Goal: Use online tool/utility: Use online tool/utility

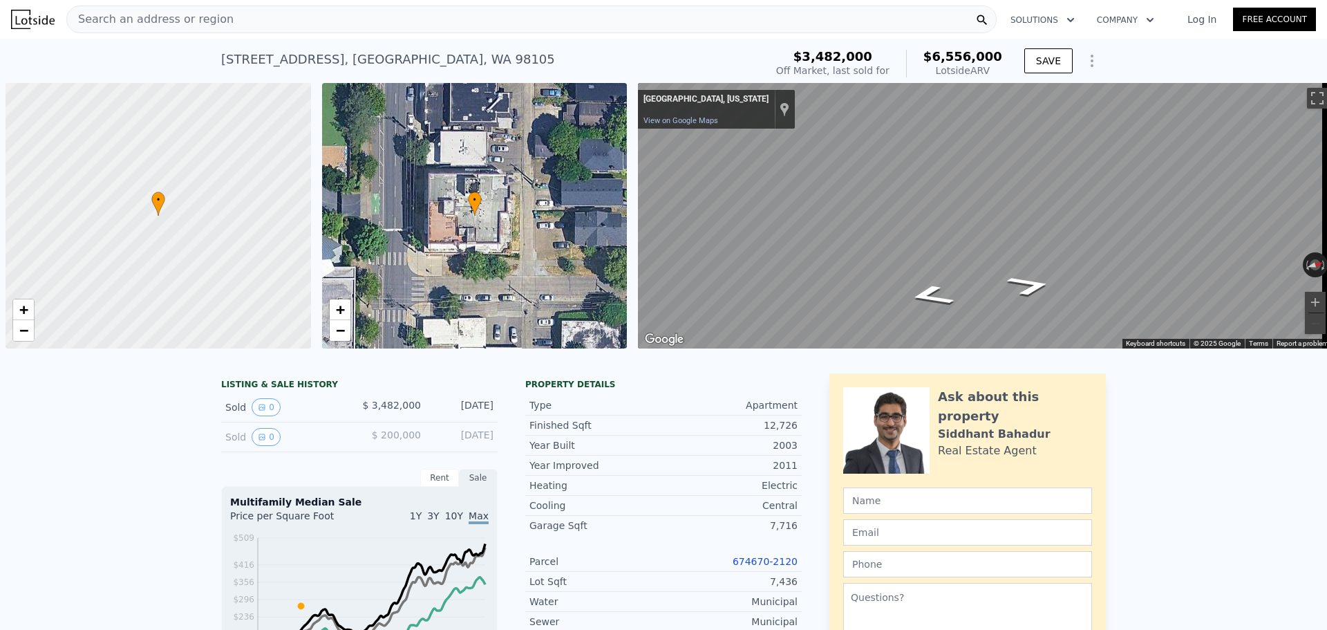
scroll to position [0, 6]
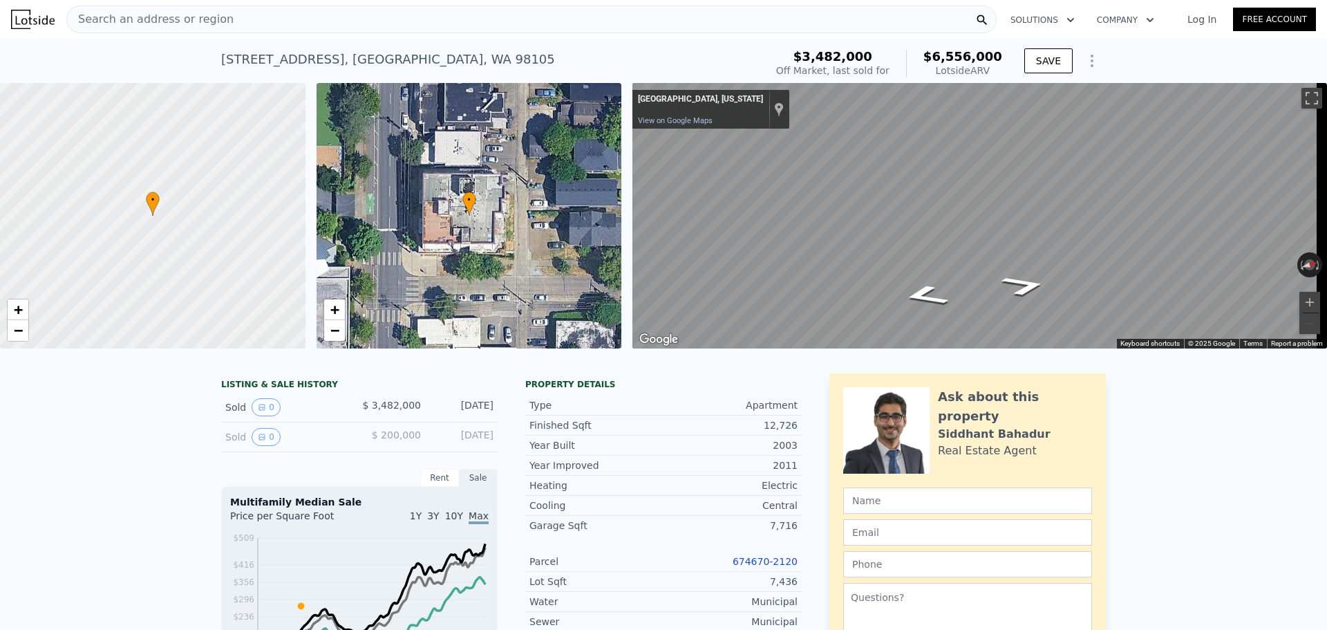
click at [201, 15] on span "Search an address or region" at bounding box center [150, 19] width 167 height 17
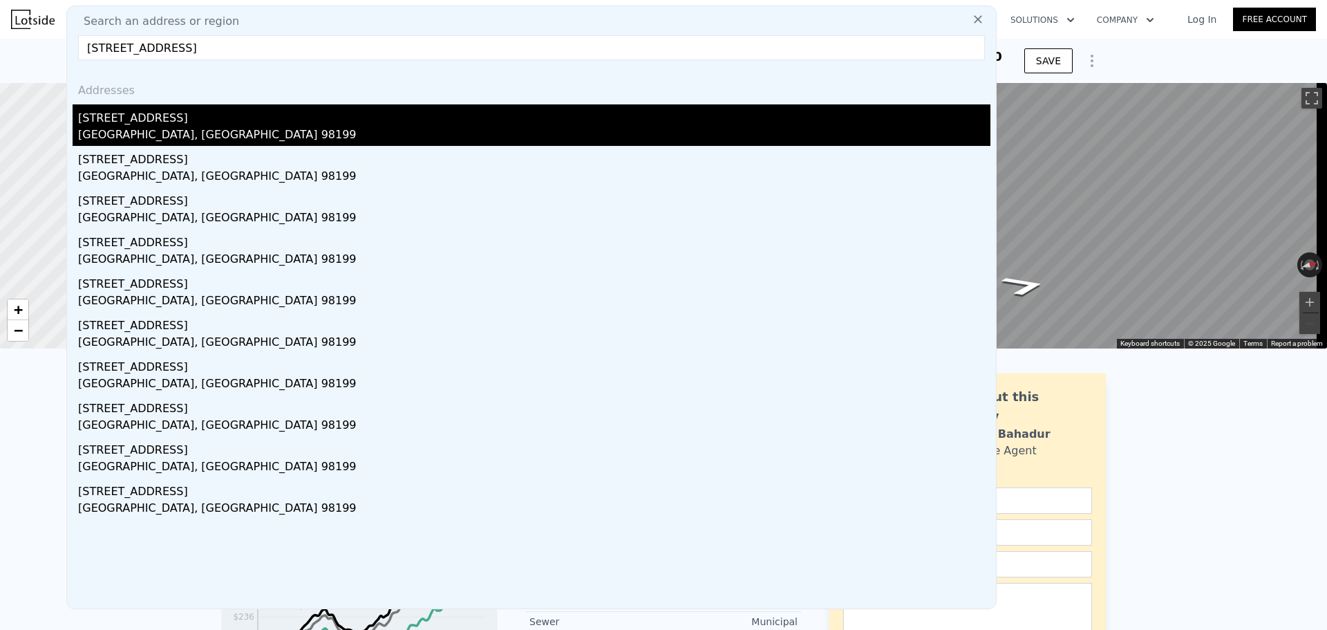
type input "[STREET_ADDRESS]"
click at [171, 124] on div "[STREET_ADDRESS]" at bounding box center [534, 115] width 913 height 22
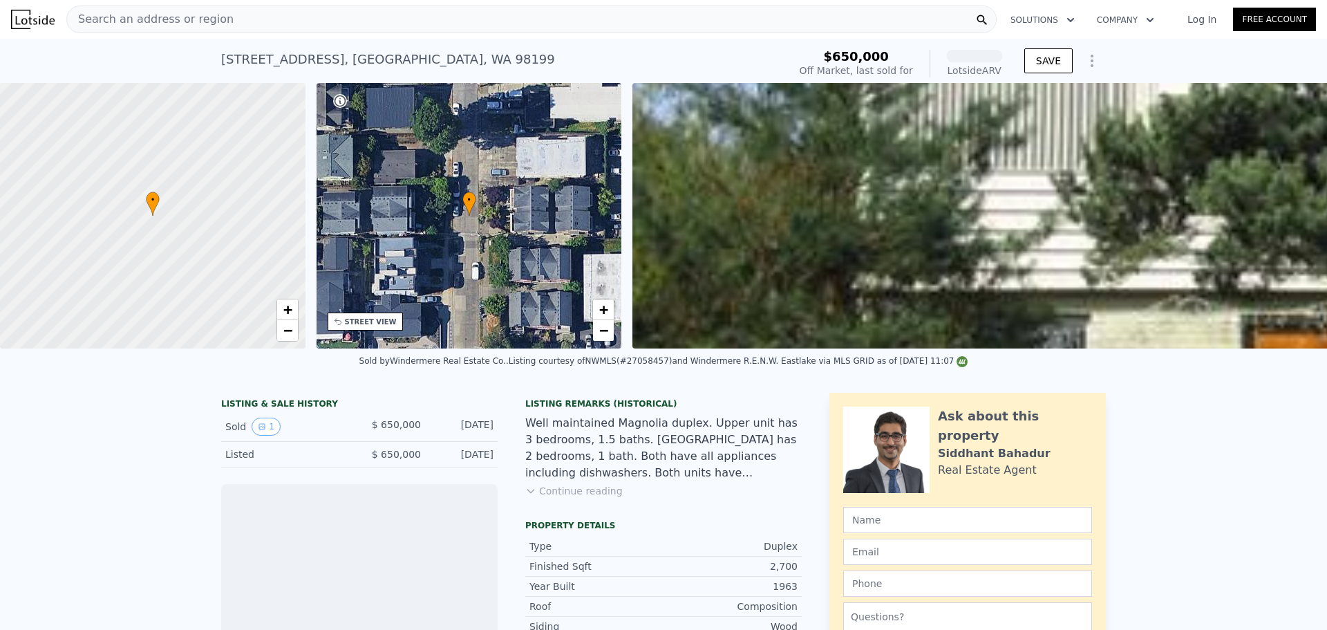
click at [180, 17] on span "Search an address or region" at bounding box center [150, 19] width 167 height 17
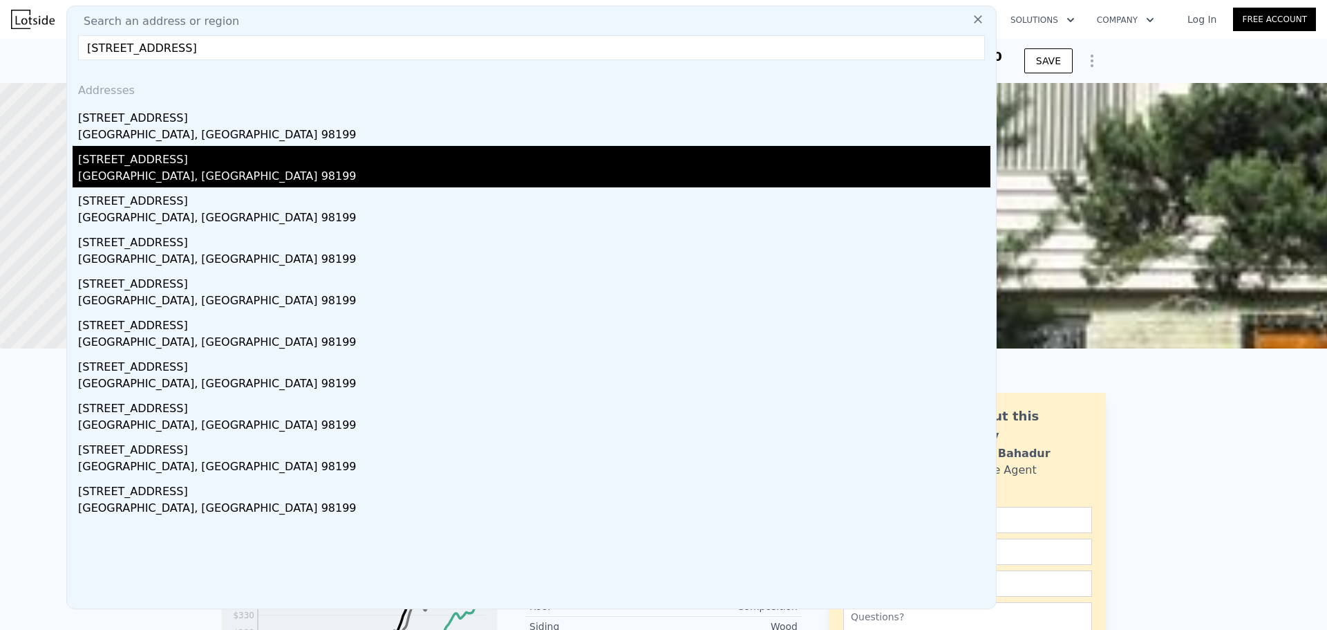
type input "[STREET_ADDRESS]"
click at [174, 167] on div "[STREET_ADDRESS]" at bounding box center [534, 157] width 913 height 22
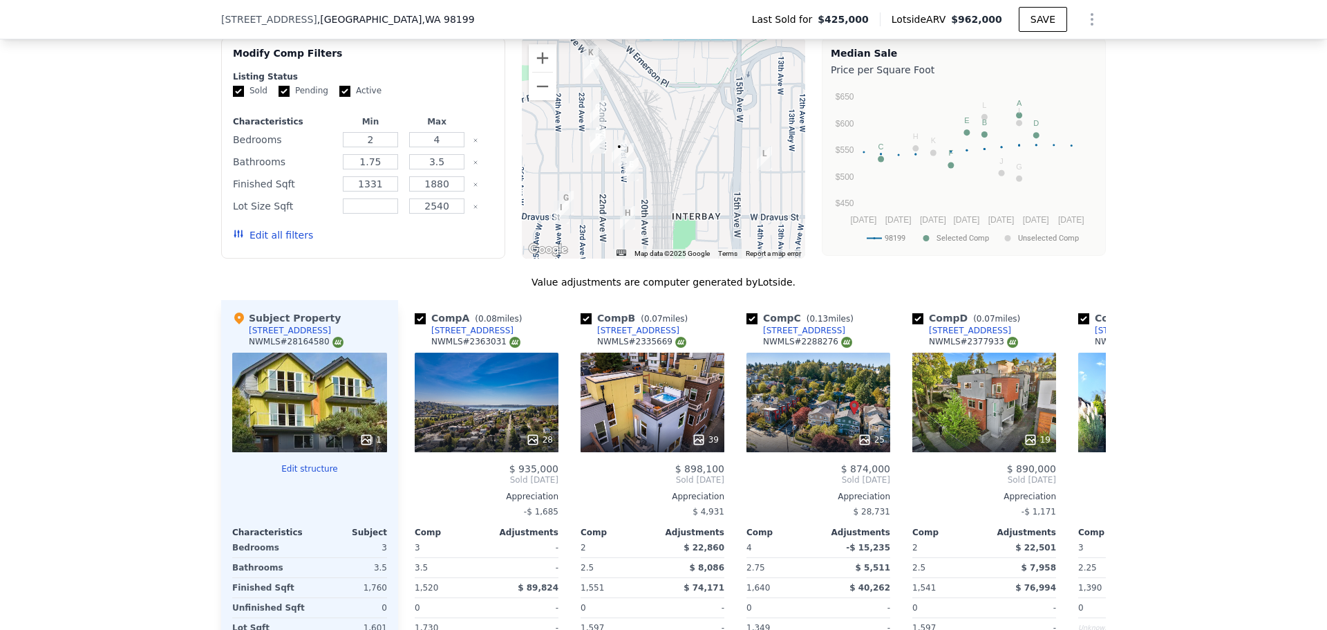
scroll to position [1516, 0]
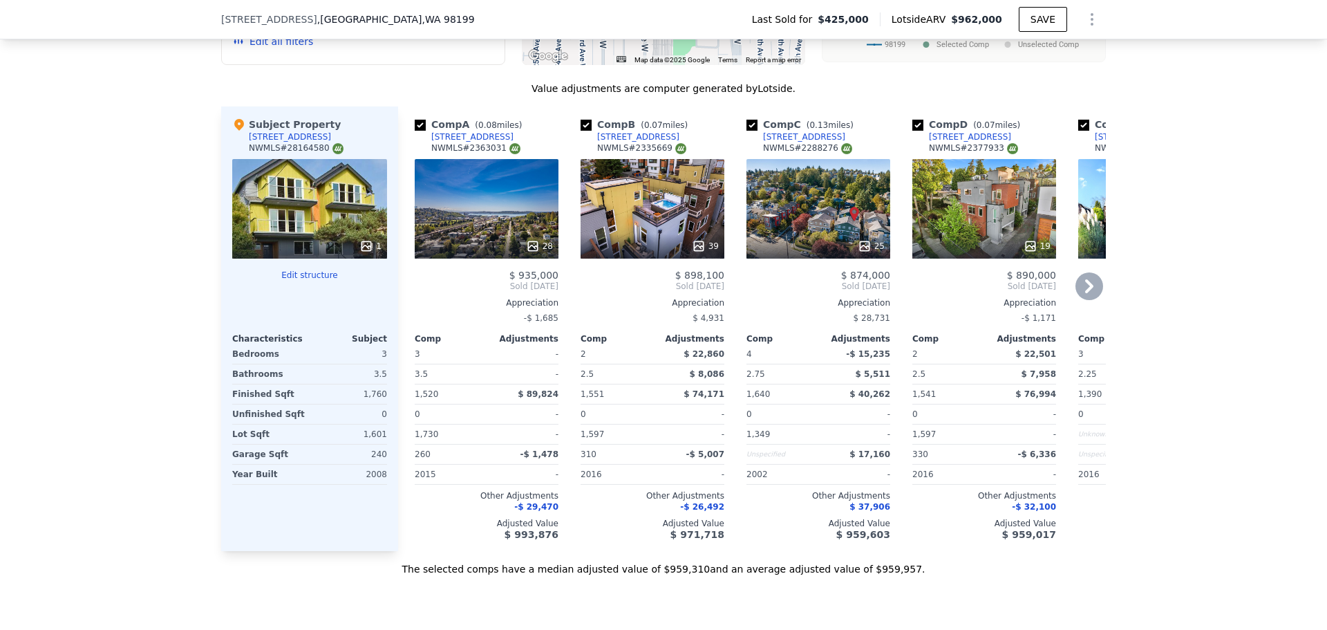
click at [862, 253] on icon at bounding box center [865, 246] width 14 height 14
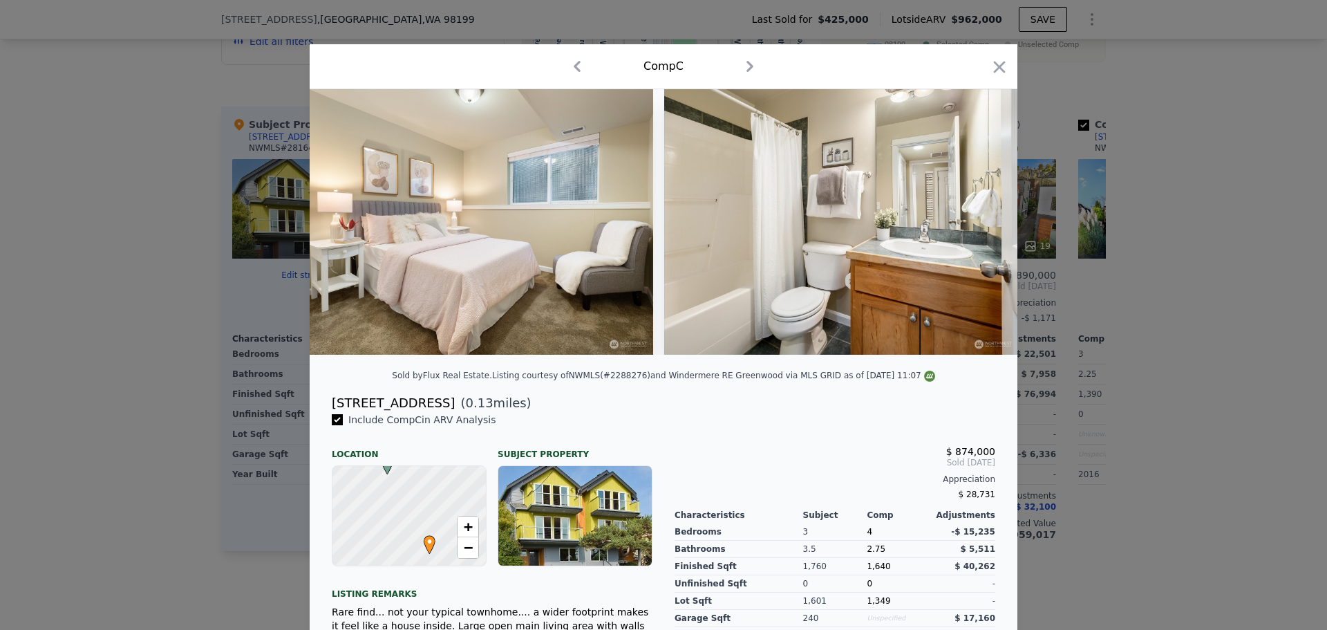
scroll to position [0, 5926]
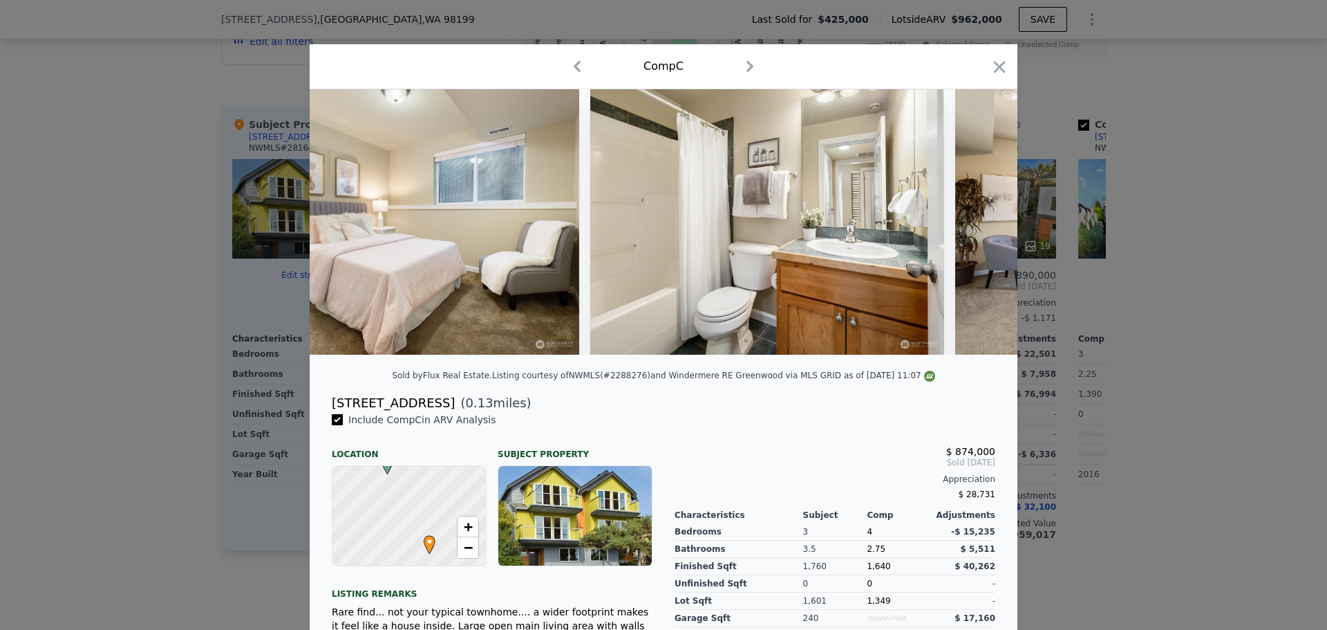
drag, startPoint x: 996, startPoint y: 73, endPoint x: 1130, endPoint y: 218, distance: 198.2
click at [996, 72] on icon "button" at bounding box center [999, 66] width 19 height 19
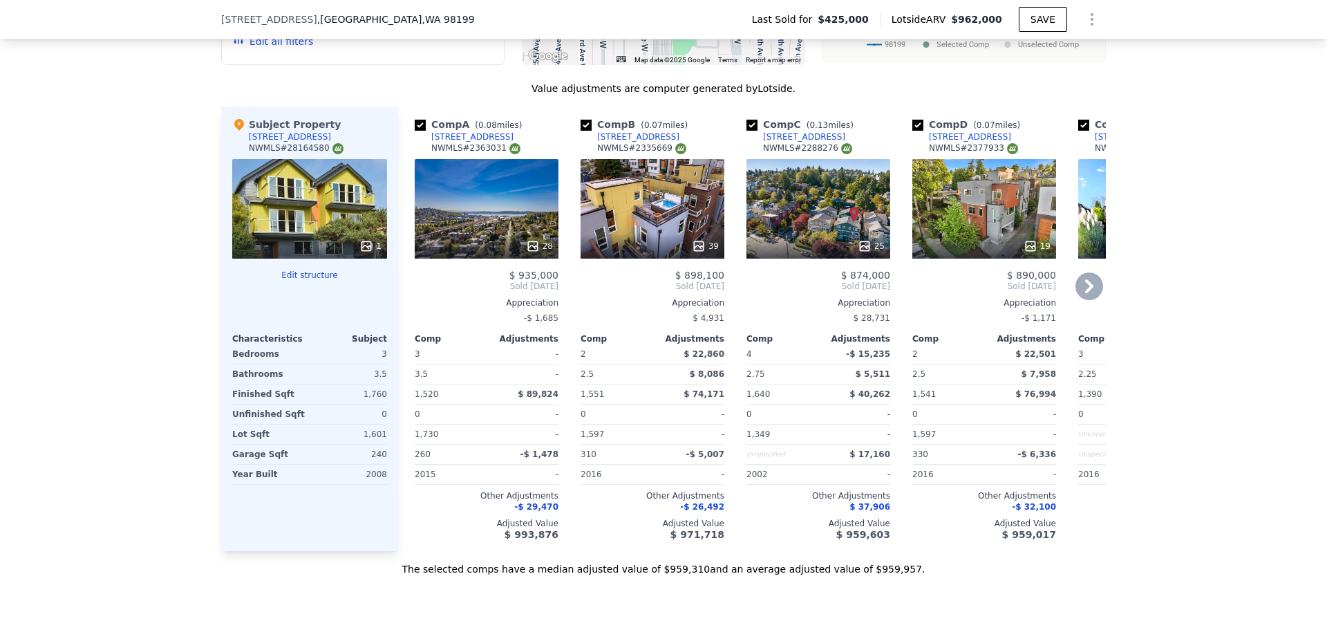
click at [529, 253] on icon at bounding box center [533, 246] width 14 height 14
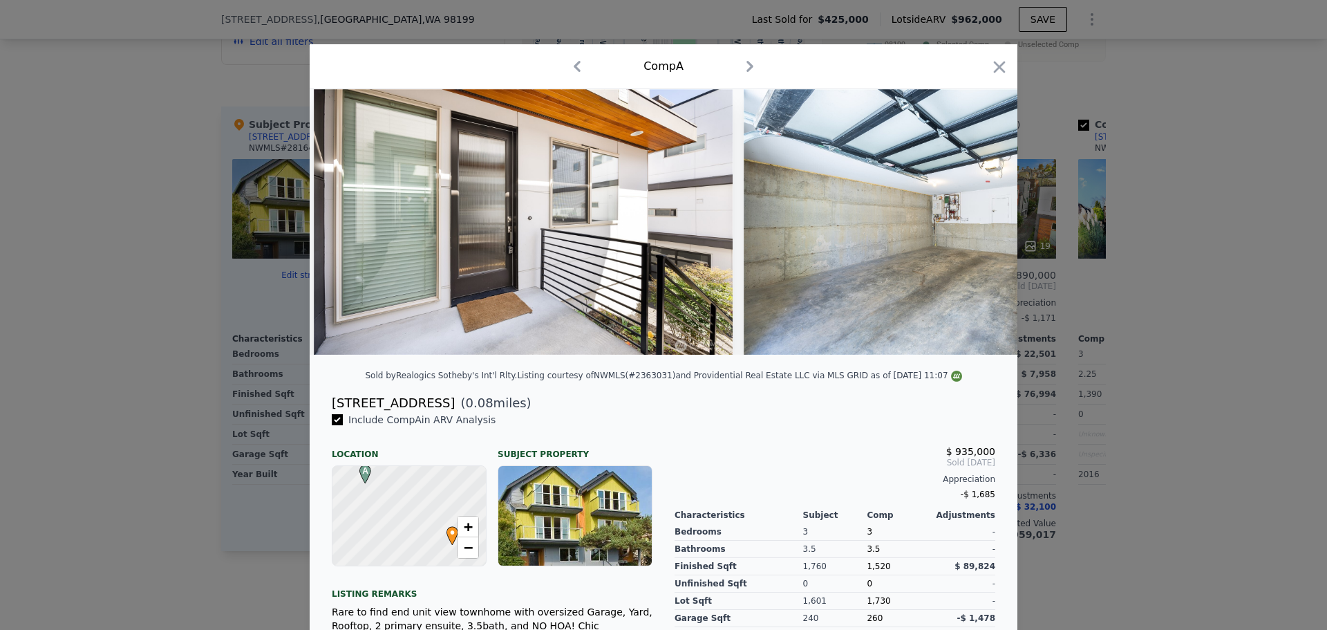
scroll to position [0, 10429]
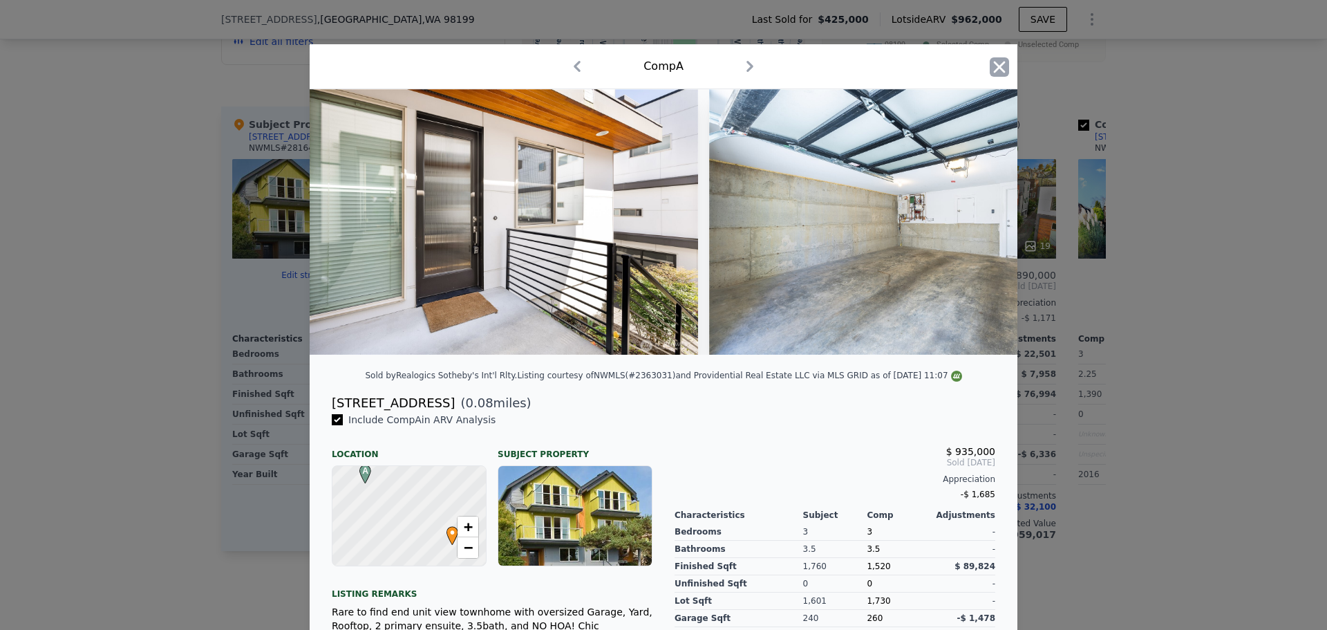
click at [990, 66] on icon "button" at bounding box center [999, 66] width 19 height 19
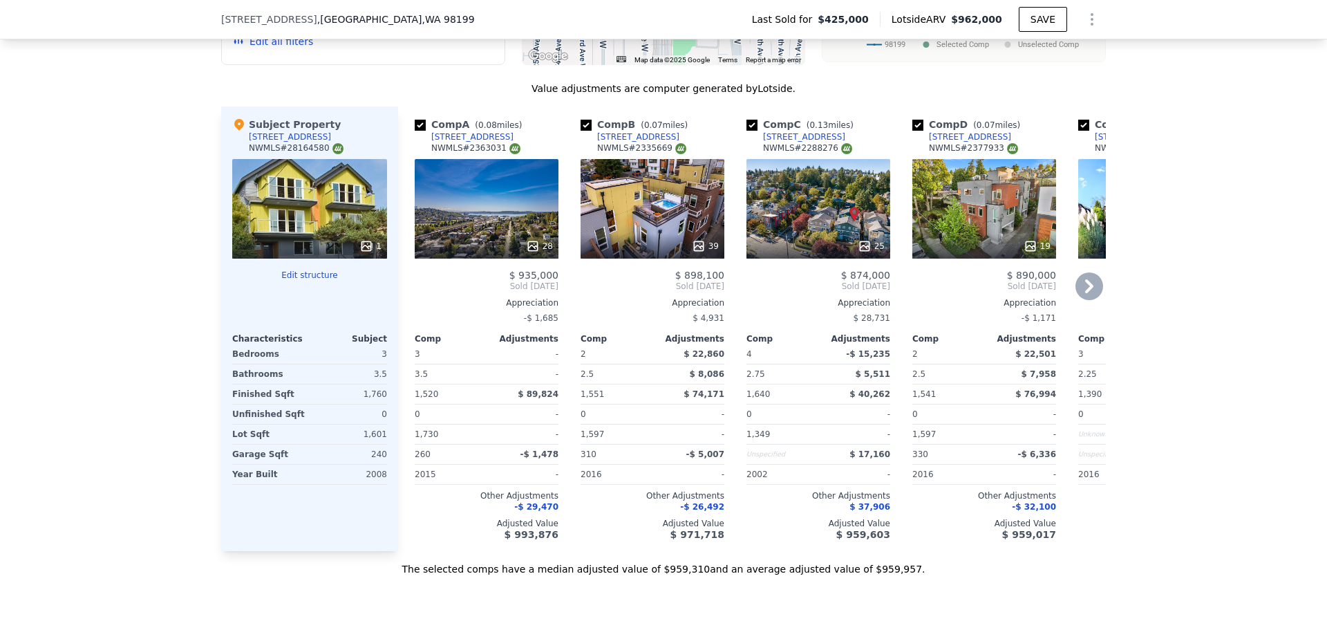
click at [1027, 253] on icon at bounding box center [1031, 246] width 14 height 14
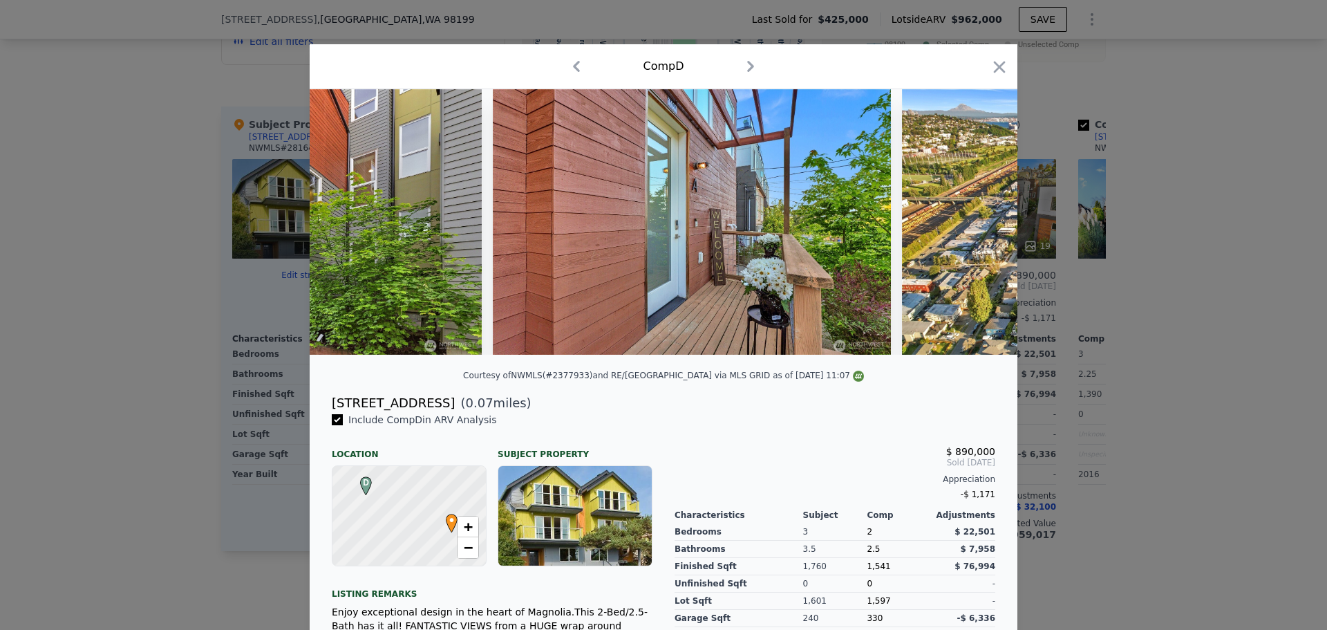
scroll to position [0, 7060]
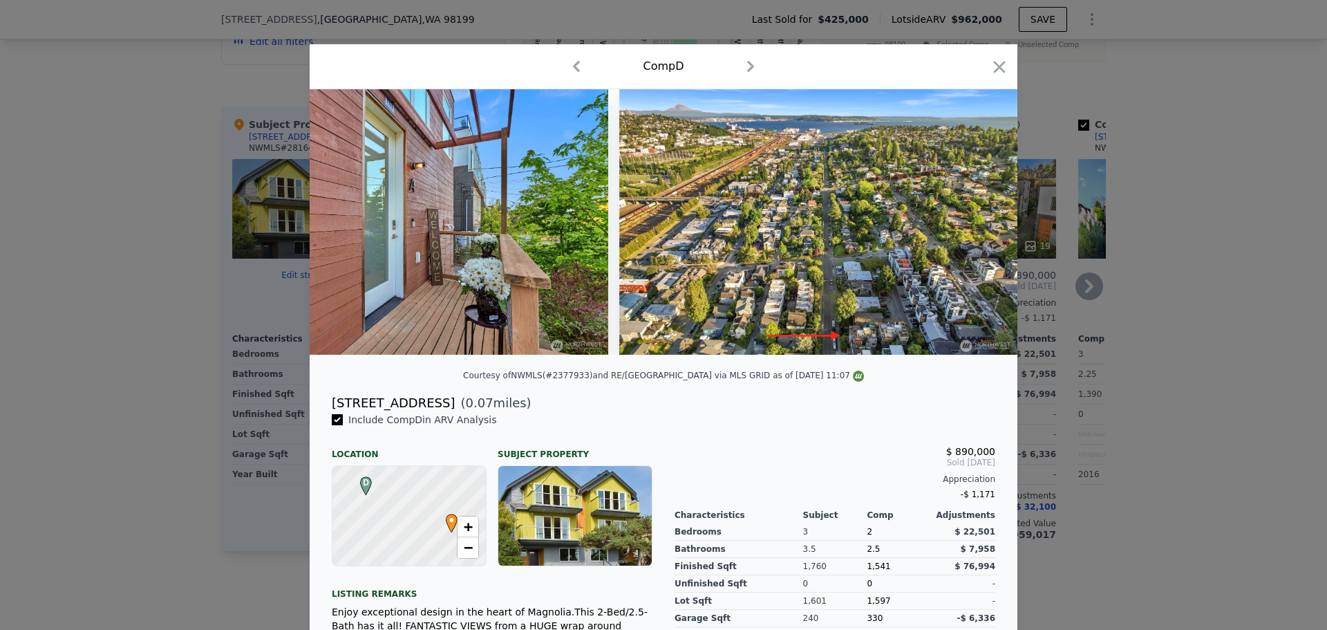
click at [990, 64] on icon "button" at bounding box center [999, 66] width 19 height 19
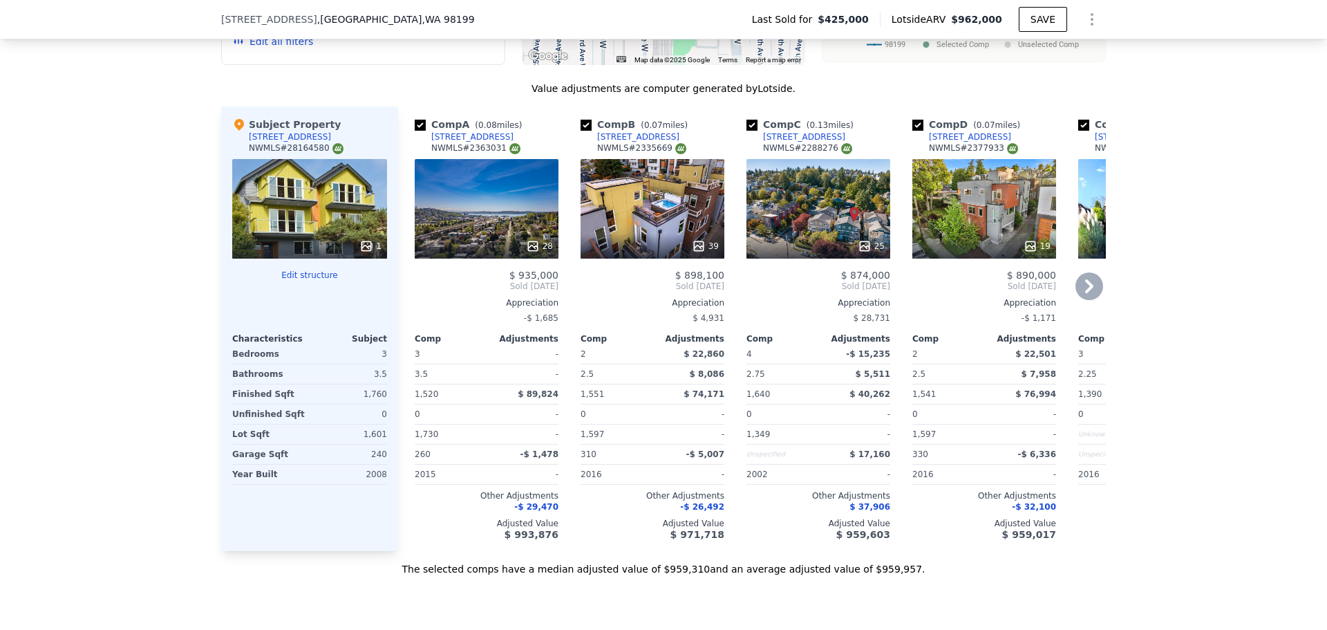
click at [1083, 296] on icon at bounding box center [1090, 286] width 28 height 28
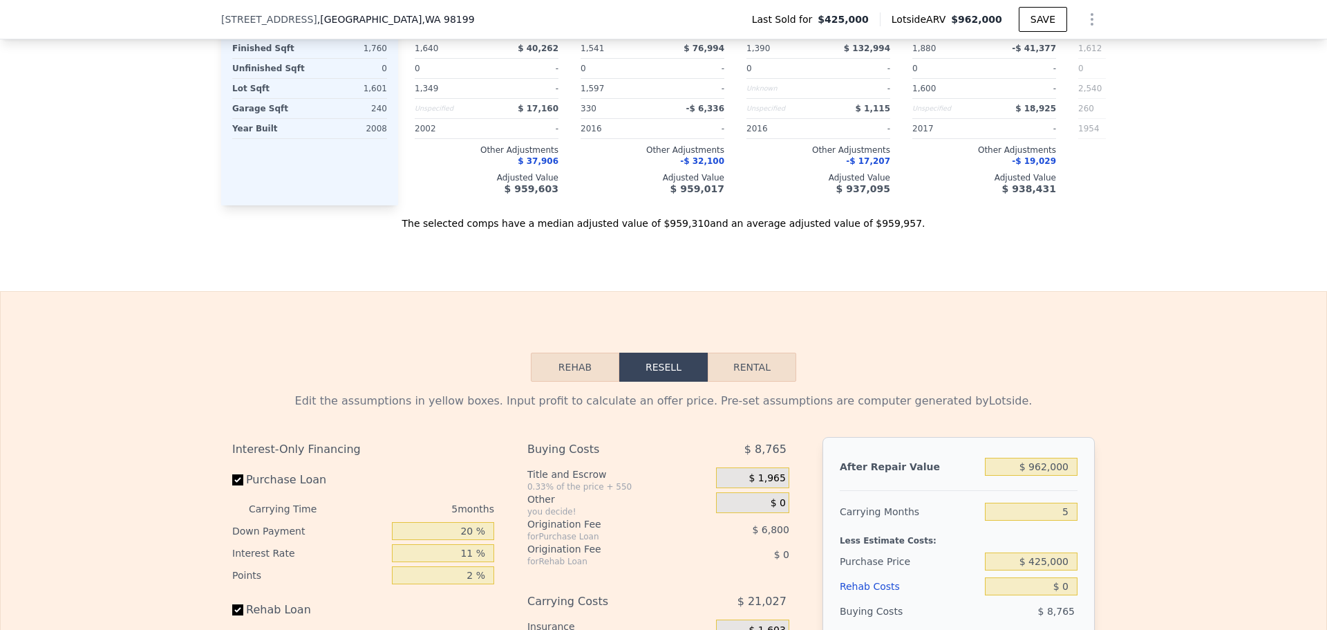
scroll to position [1931, 0]
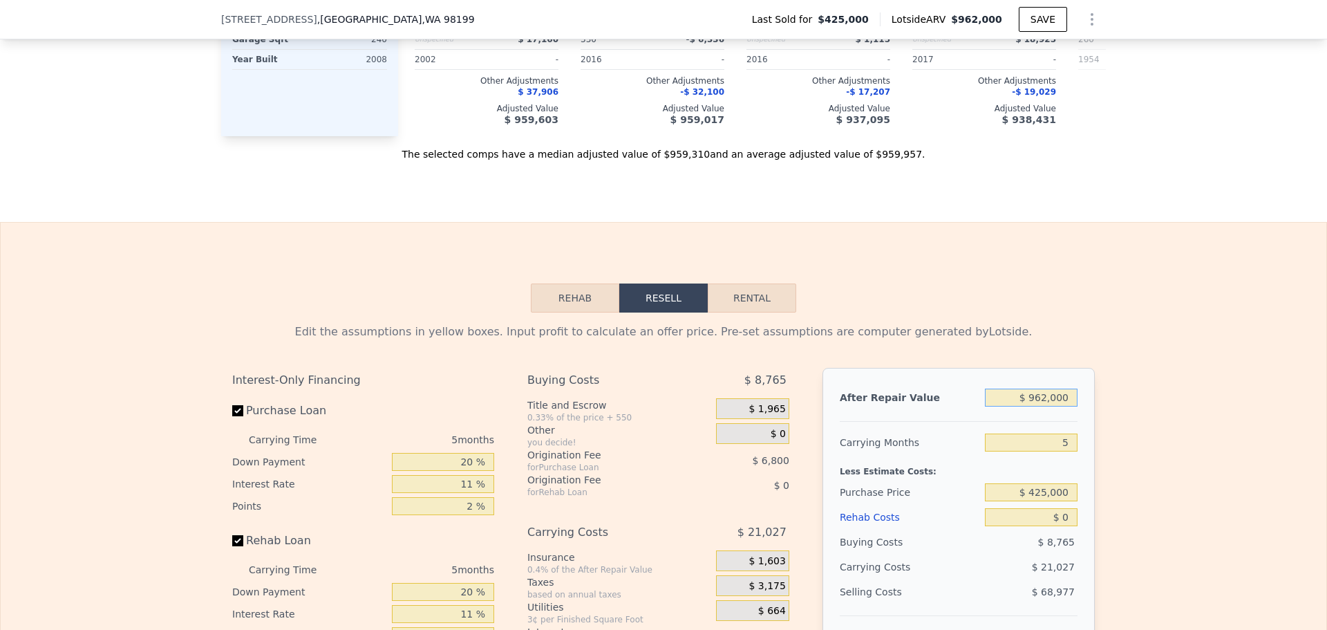
click at [1040, 407] on input "$ 962,000" at bounding box center [1031, 398] width 93 height 18
type input "$ 9"
type input "-$ 453,730"
type input "$ 930,000"
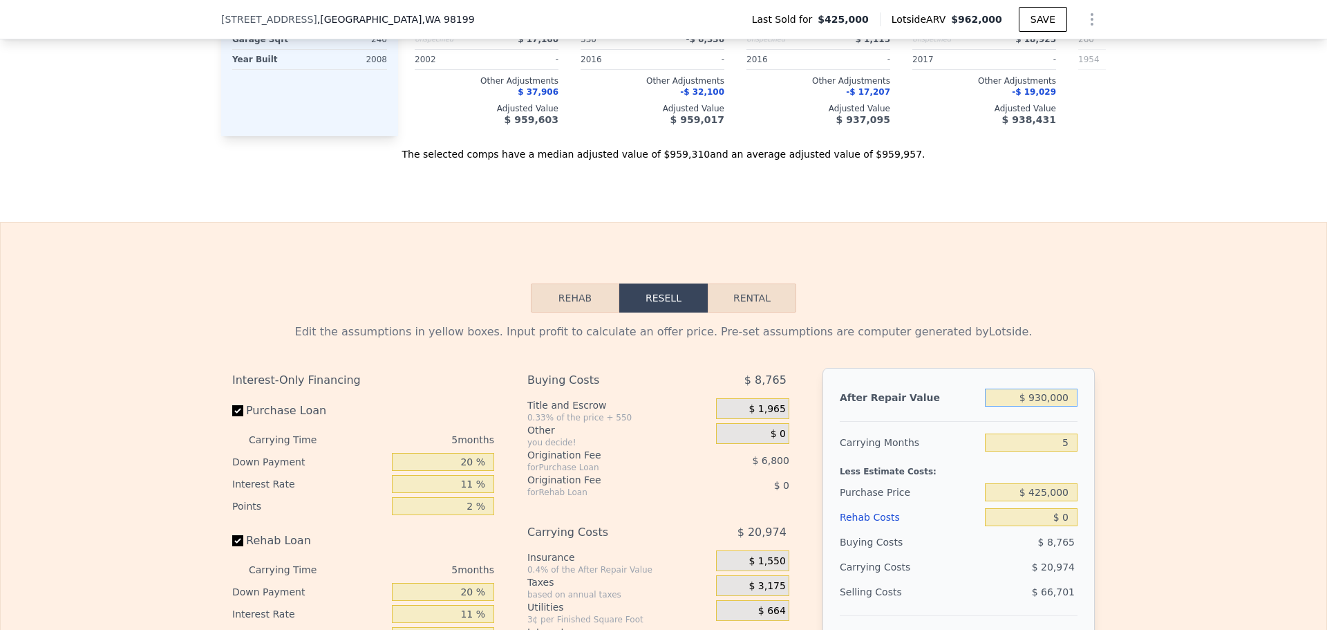
type input "$ 408,560"
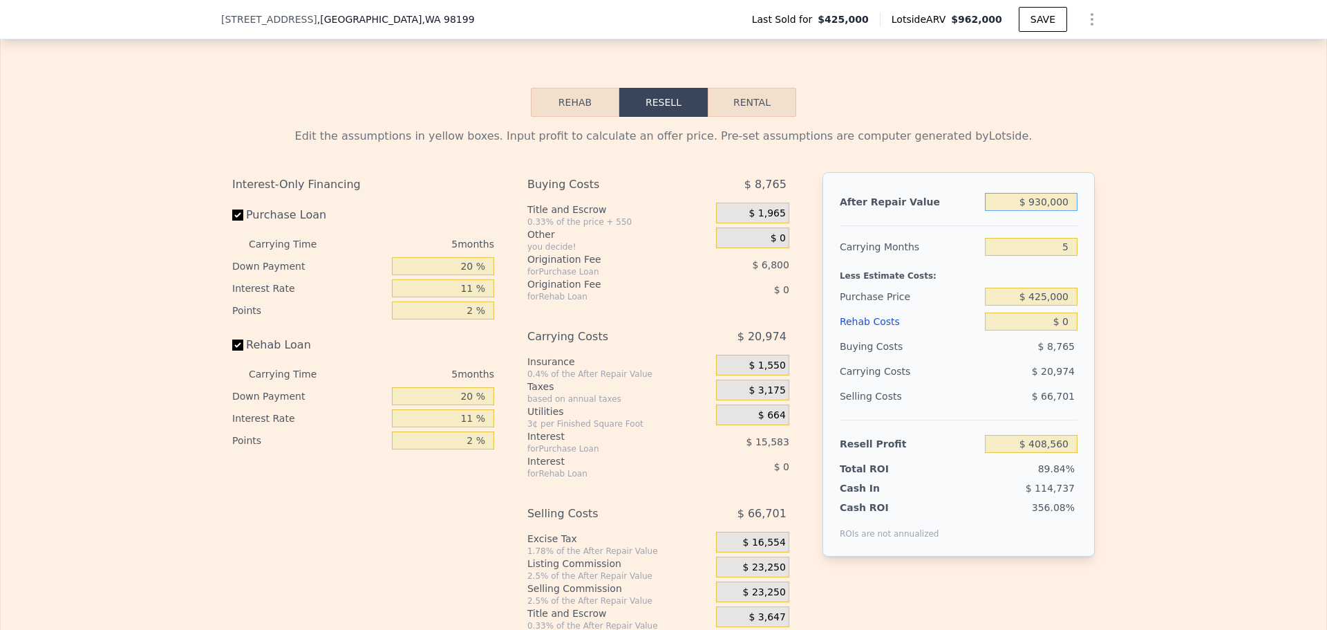
scroll to position [2208, 0]
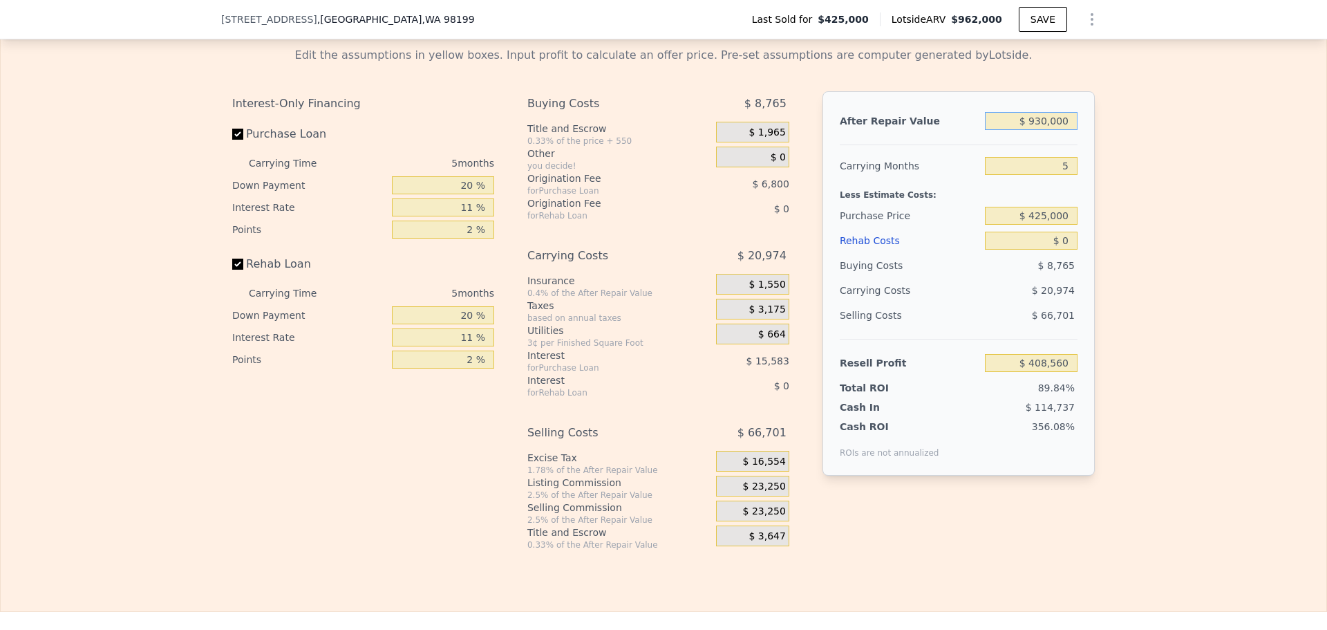
type input "$ 930,000"
click at [1045, 225] on input "$ 425,000" at bounding box center [1031, 216] width 93 height 18
type input "$ 630,000"
click at [1066, 250] on input "$ 0" at bounding box center [1031, 241] width 93 height 18
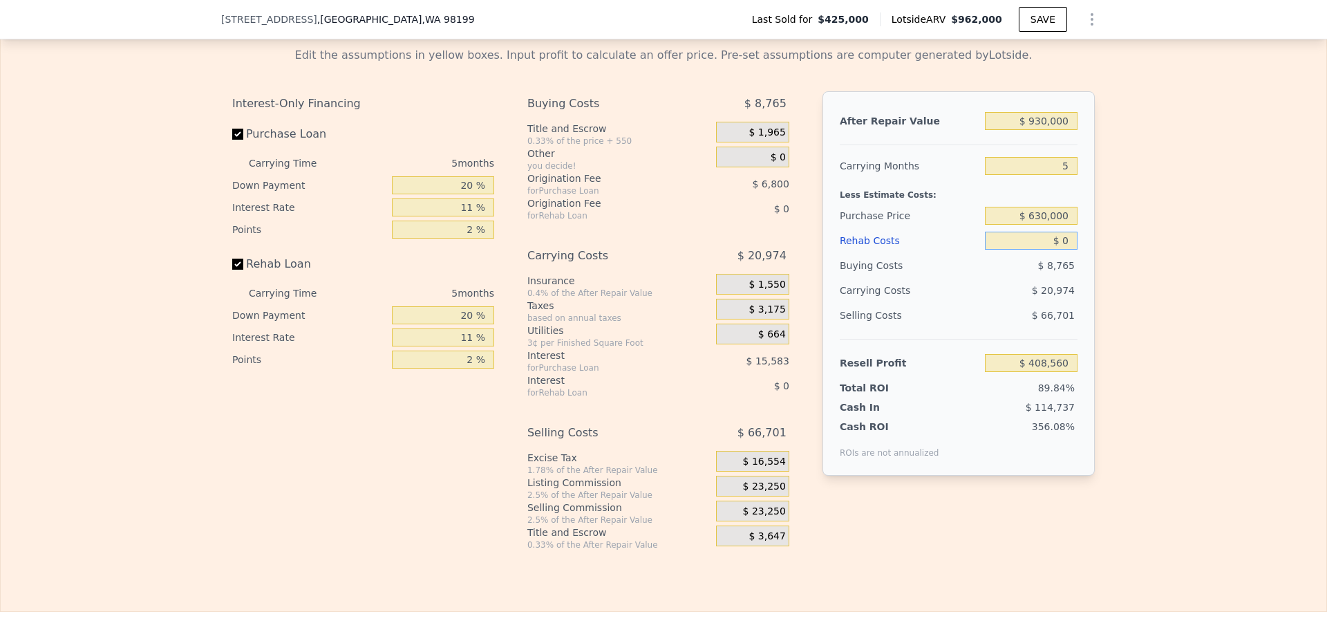
type input "$ 192,082"
type input "$ 50,000"
type input "$ 139,447"
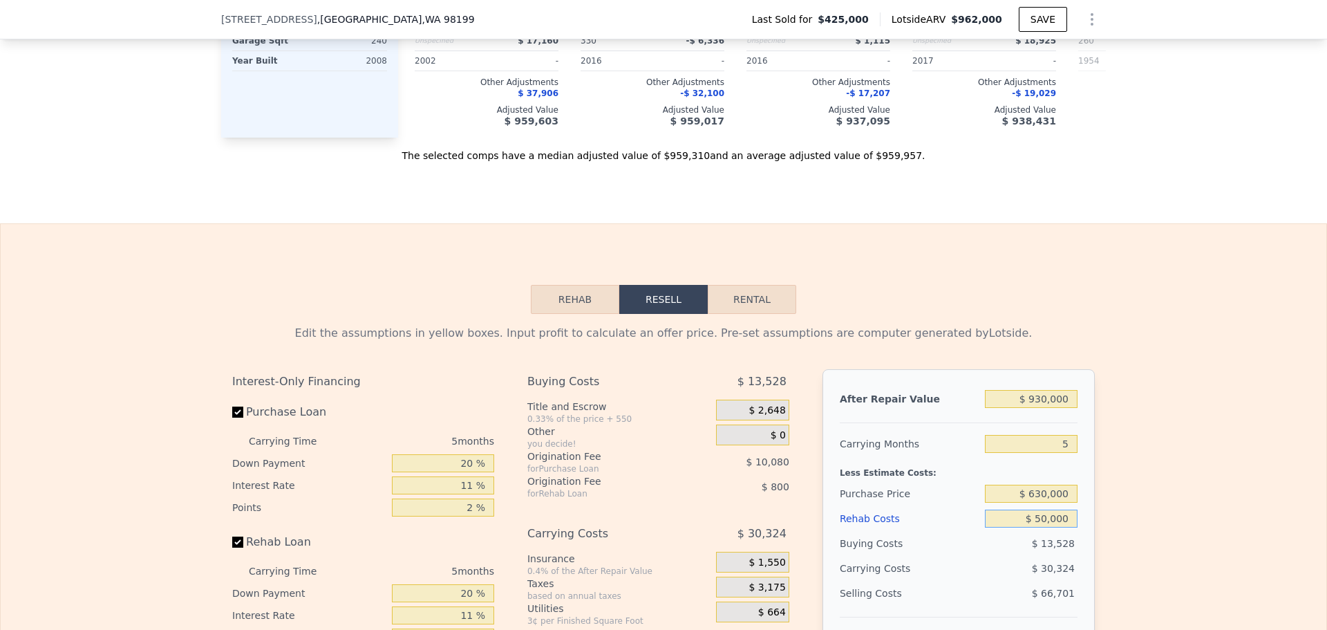
scroll to position [2138, 0]
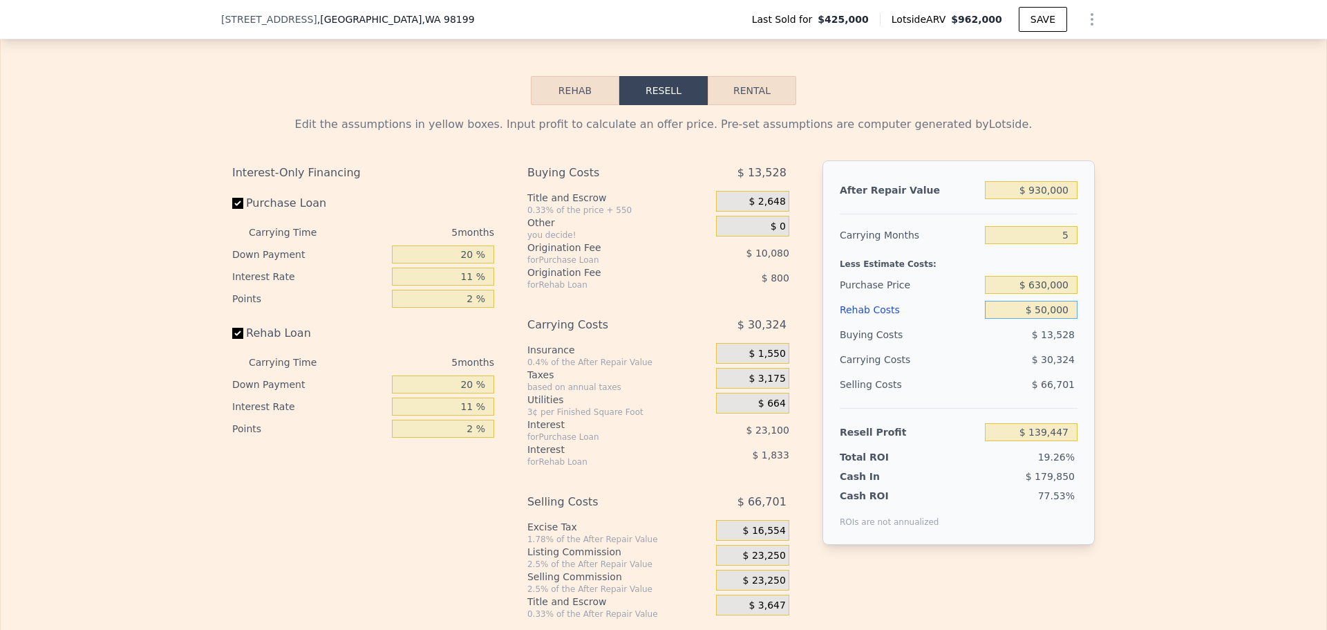
type input "$ 50,000"
drag, startPoint x: 1065, startPoint y: 254, endPoint x: 1056, endPoint y: 254, distance: 8.3
click at [1056, 244] on input "5" at bounding box center [1031, 235] width 93 height 18
type input "4"
type input "$ 145,512"
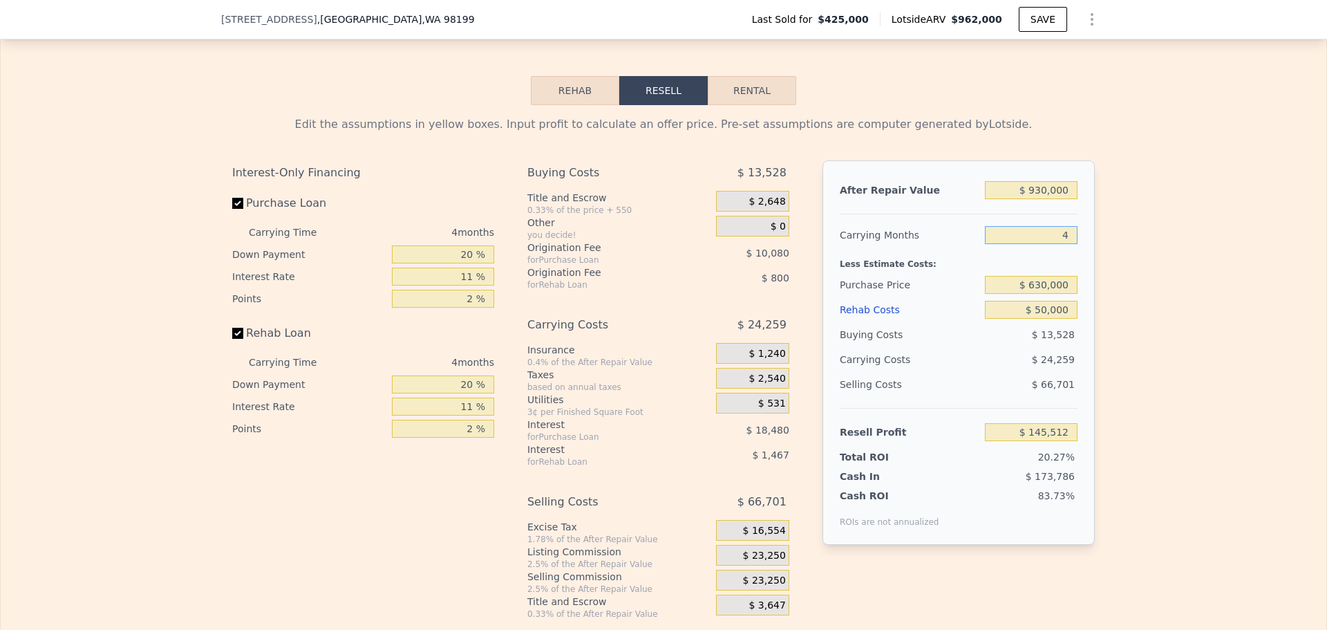
type input "4"
click at [1191, 197] on div "Edit the assumptions in yellow boxes. Input profit to calculate an offer price.…" at bounding box center [664, 362] width 1326 height 514
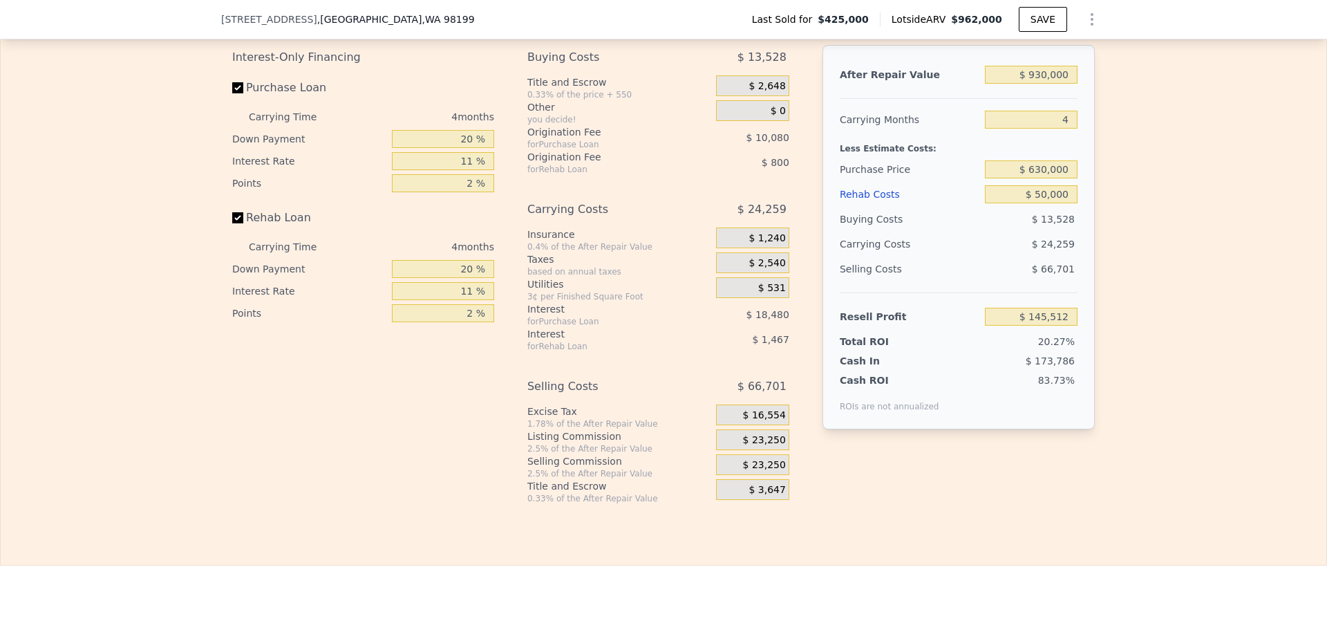
scroll to position [2277, 0]
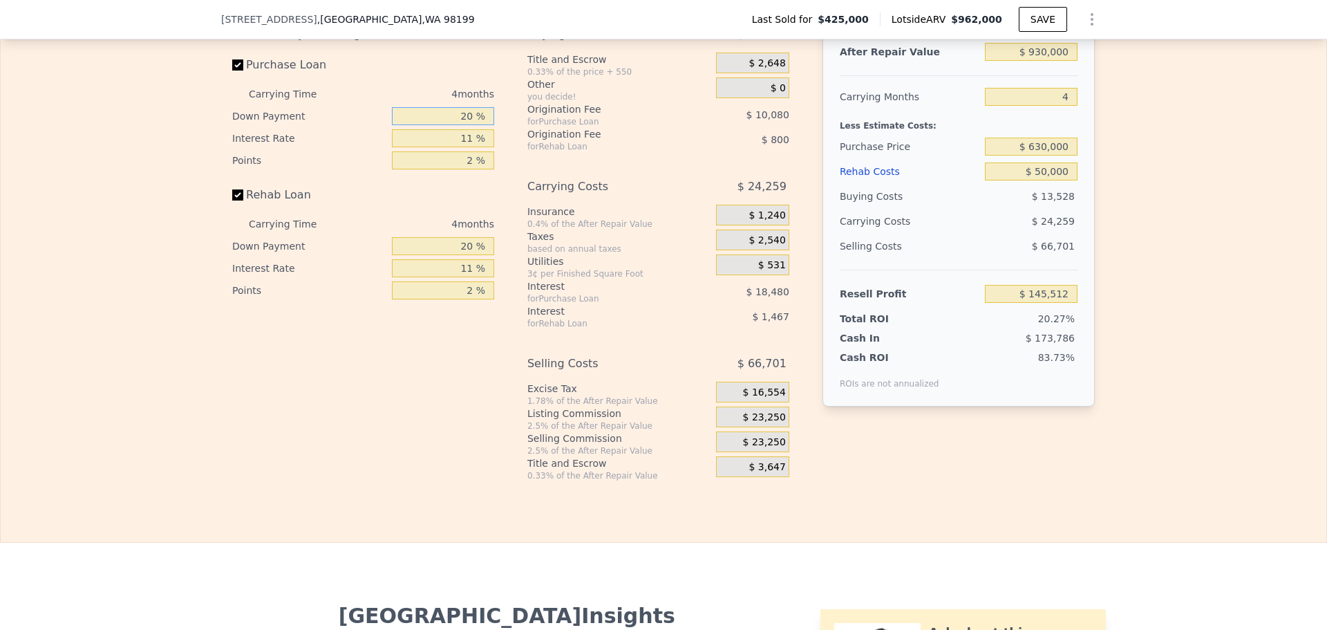
click at [462, 125] on input "20 %" at bounding box center [443, 116] width 102 height 18
type input "10 %"
type input "$ 141,940"
type input "10 %"
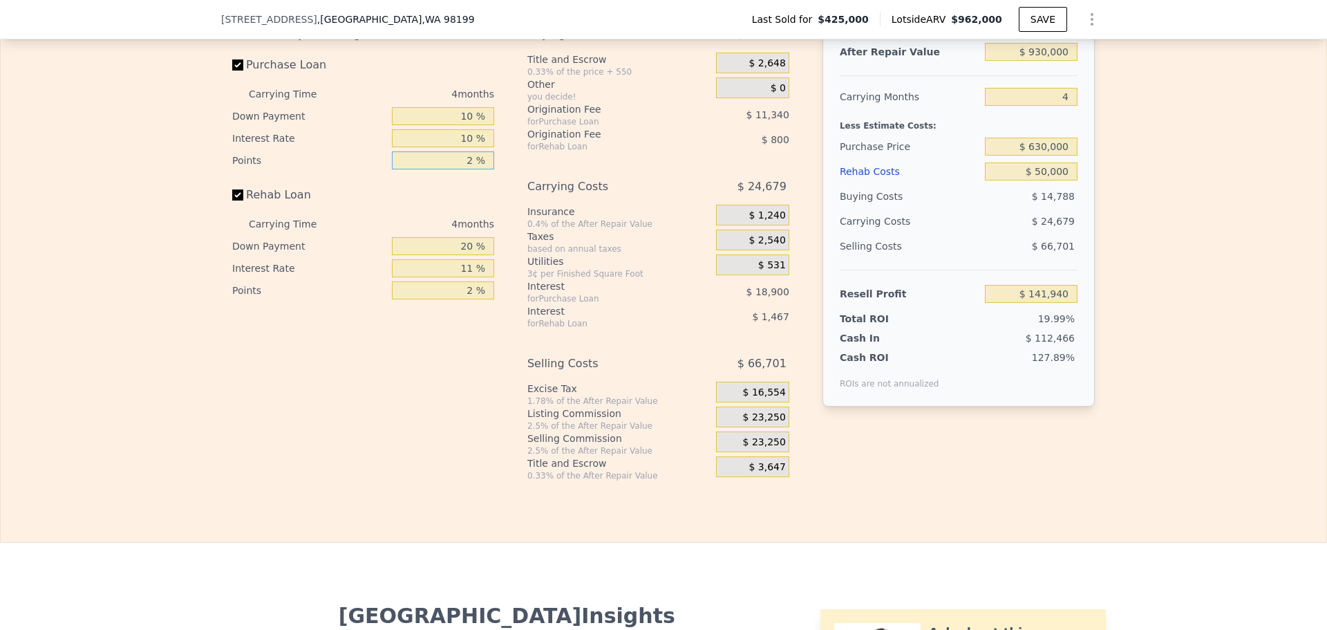
type input "$ 143,832"
type input "10 %"
type input "$ 98,472"
click at [466, 169] on input "10 %" at bounding box center [443, 160] width 102 height 18
type input "1 %"
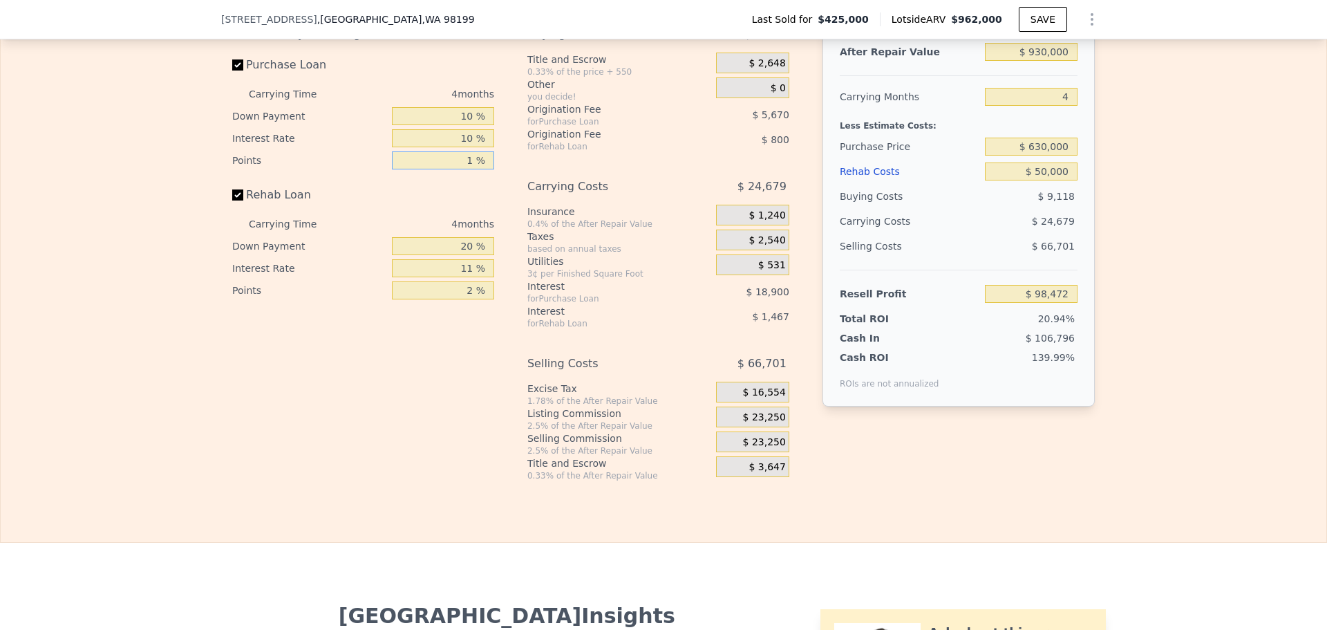
type input "$ 149,502"
type input "1 %"
click at [467, 255] on input "20 %" at bounding box center [443, 246] width 102 height 18
type input "10 %"
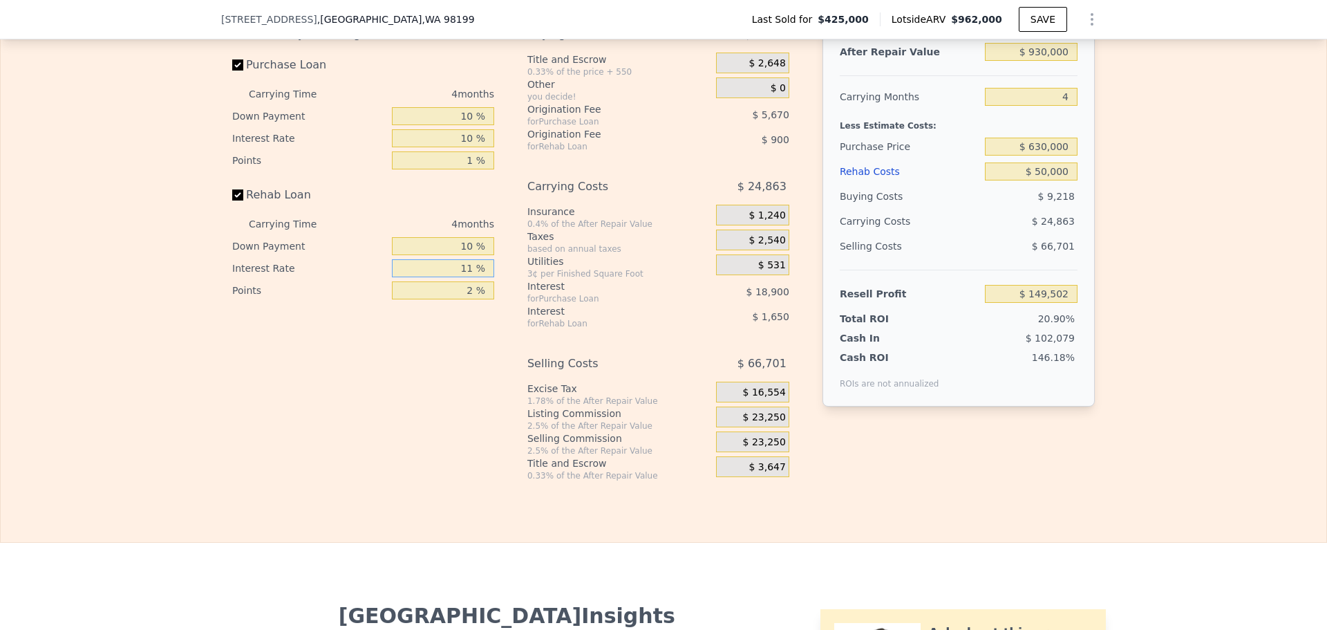
type input "$ 149,218"
type input "10 %"
type input "$ 149,370"
type input "1 %"
type input "$ 149,820"
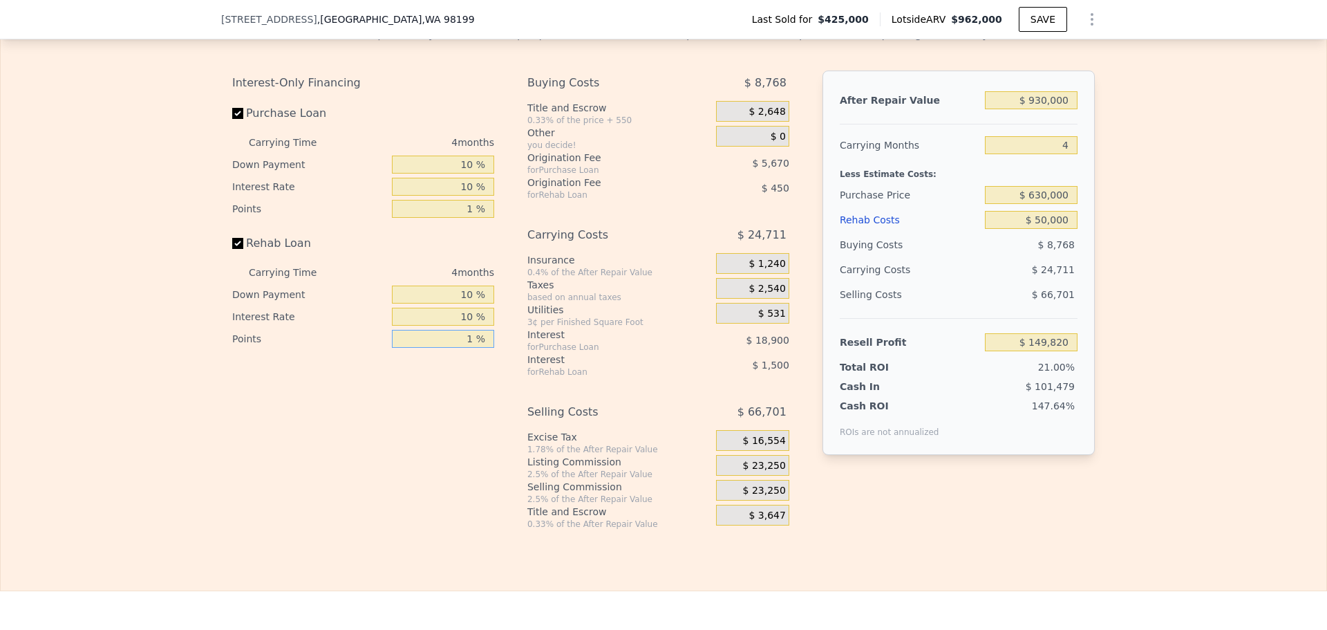
scroll to position [2138, 0]
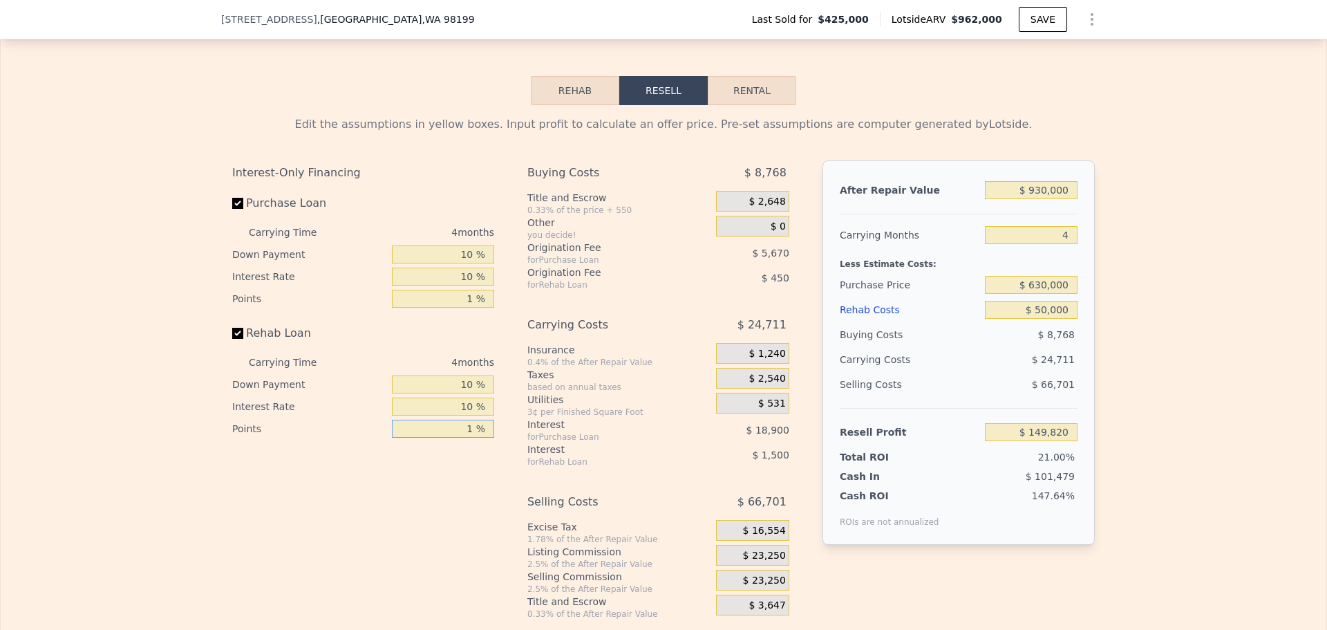
type input "1 %"
drag, startPoint x: 1030, startPoint y: 303, endPoint x: 1039, endPoint y: 303, distance: 9.0
click at [1039, 294] on input "$ 630,000" at bounding box center [1031, 285] width 93 height 18
type input "$ 700,000"
type input "$ 76,857"
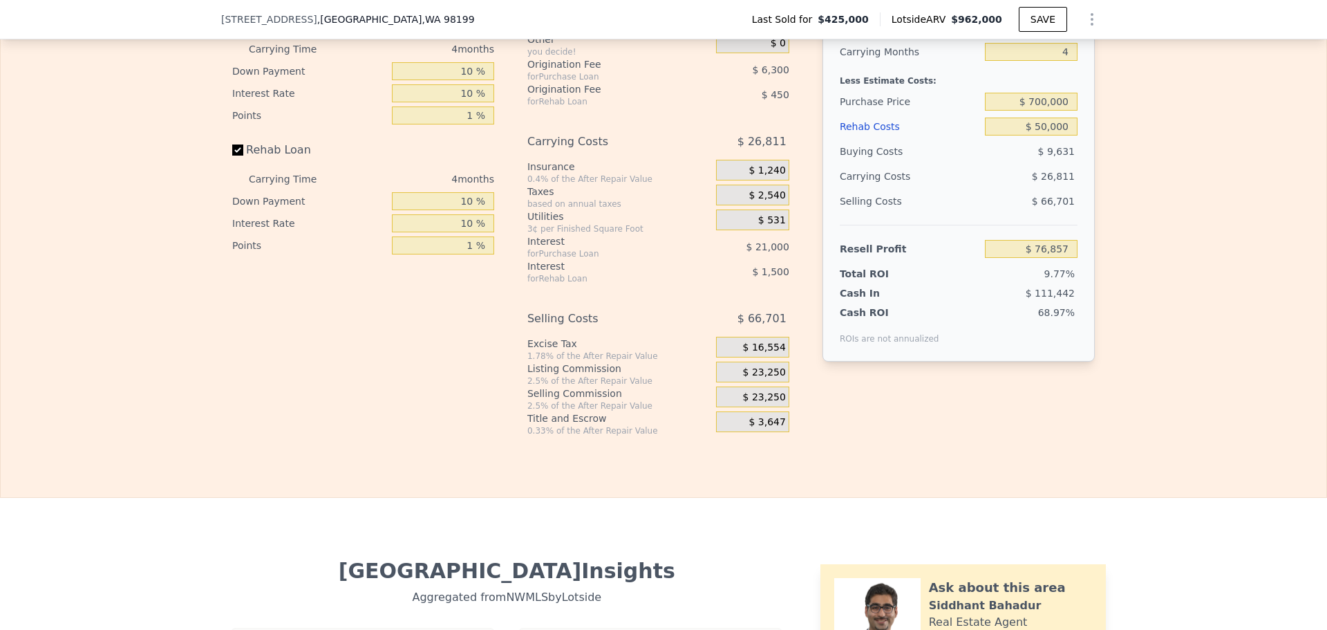
scroll to position [2346, 0]
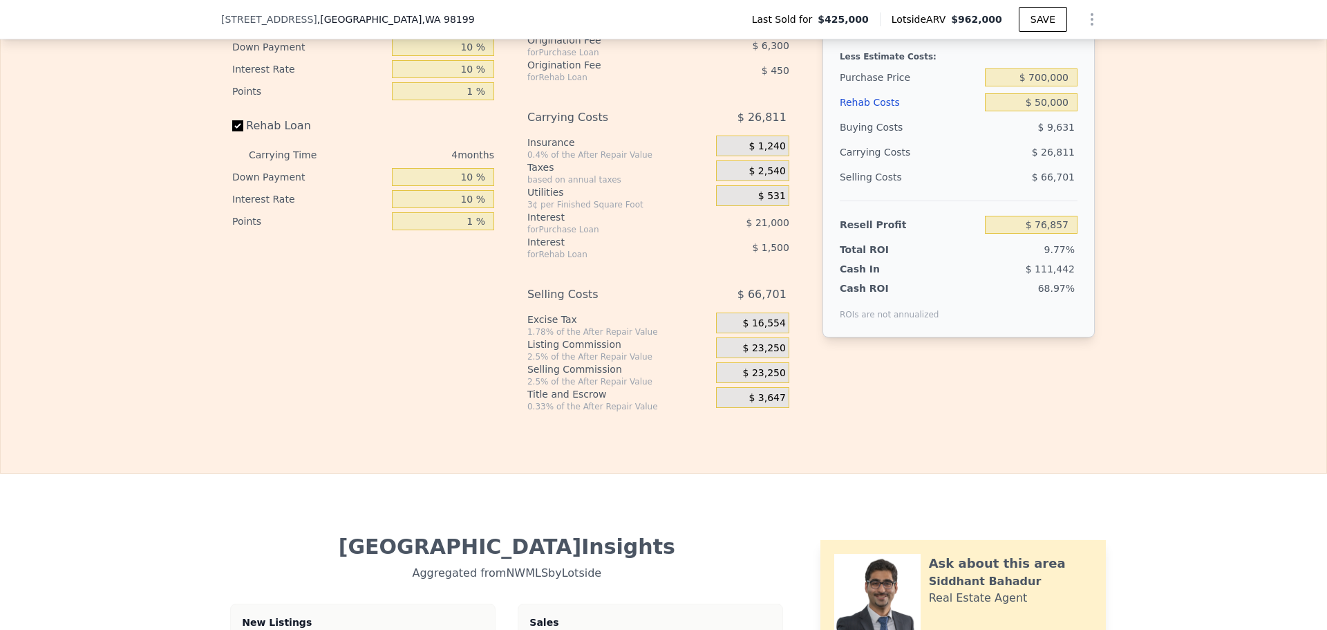
drag, startPoint x: 770, startPoint y: 364, endPoint x: 759, endPoint y: 351, distance: 17.3
click at [770, 355] on span "$ 23,250" at bounding box center [764, 348] width 43 height 12
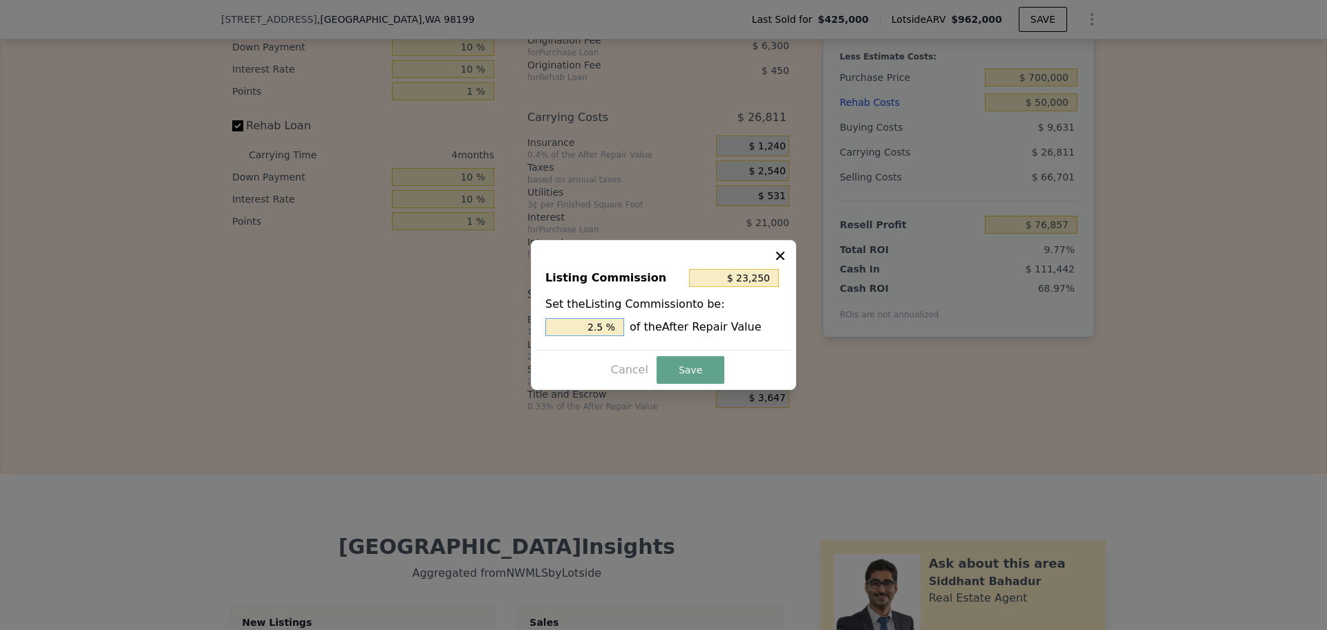
click at [606, 327] on input "2.5 %" at bounding box center [585, 327] width 79 height 18
type input "$ 962,000"
type input "5"
type input "$ 0"
type input "$ 438,231"
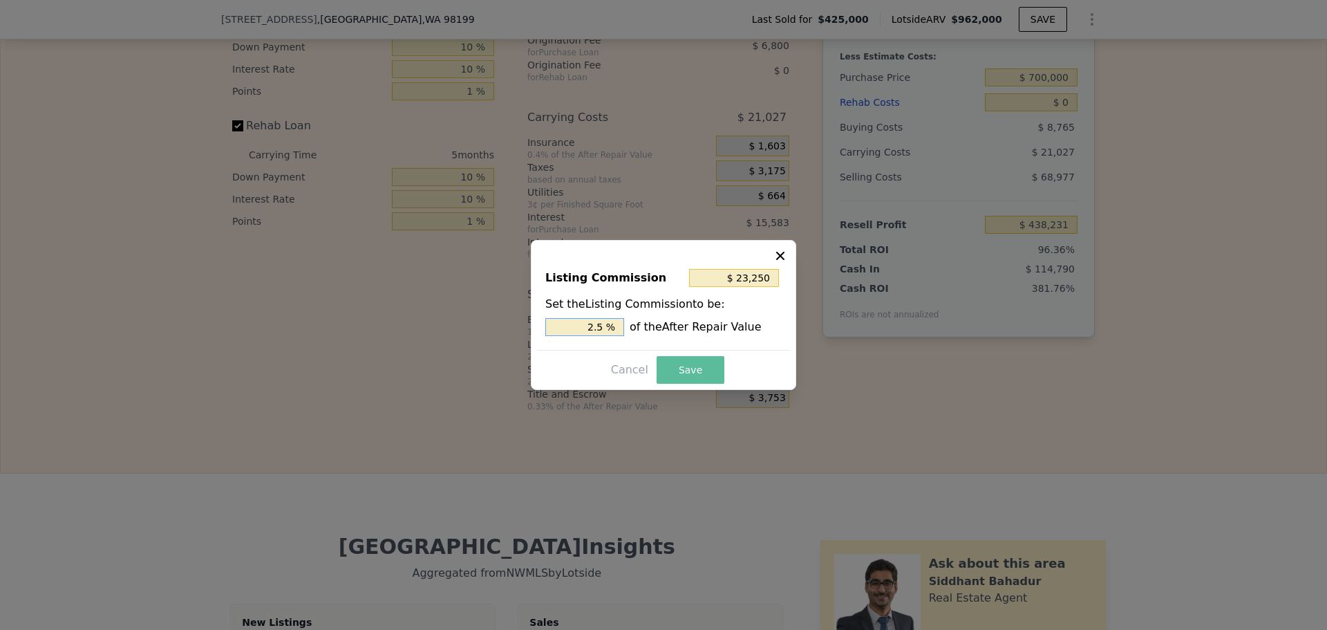
type input "$ 19,240"
type input "2 %"
click at [705, 362] on button "Save" at bounding box center [691, 370] width 68 height 28
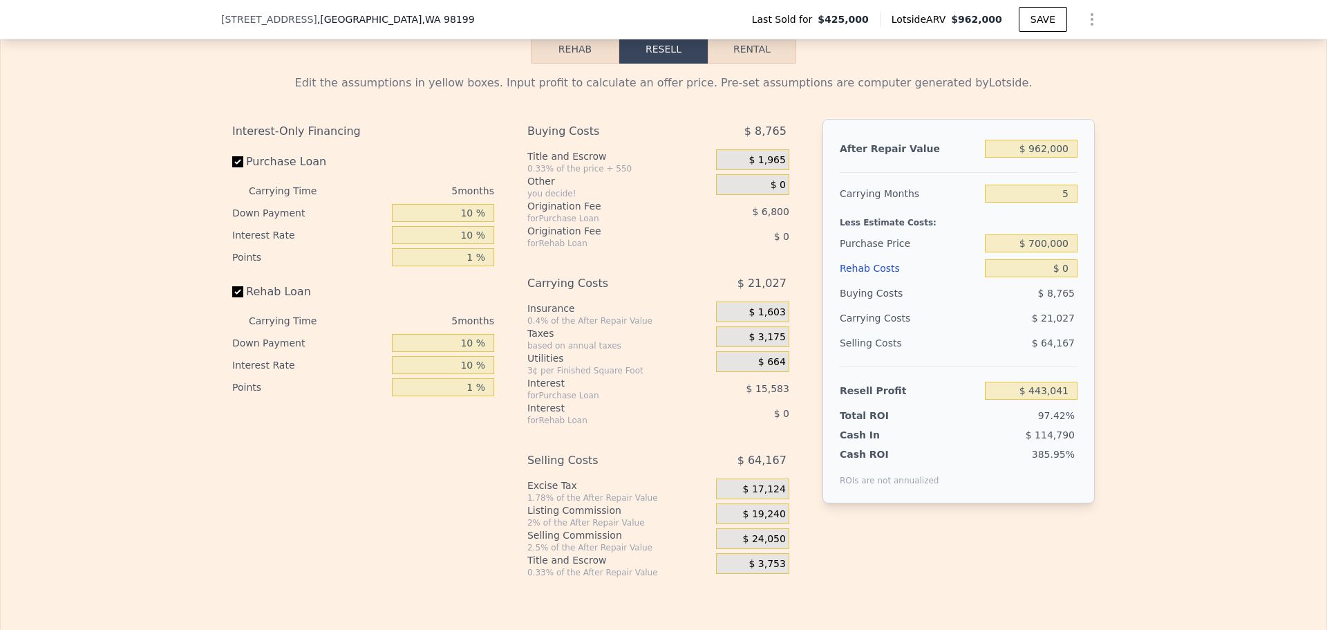
scroll to position [2208, 0]
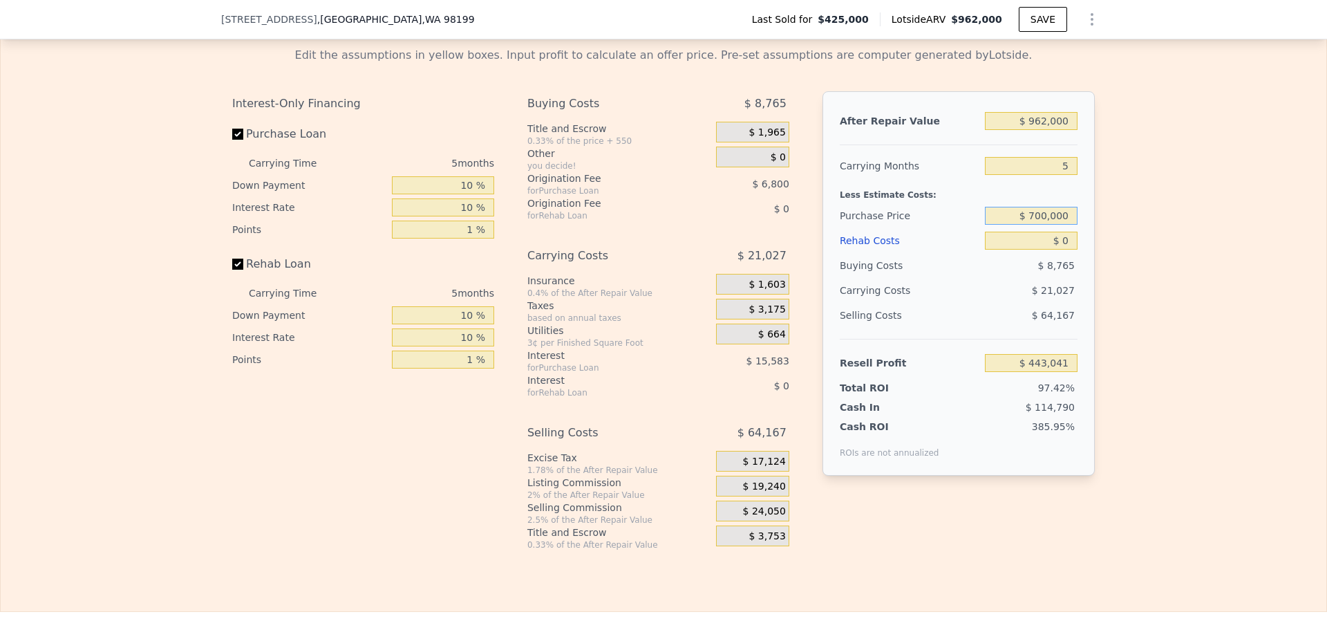
click at [1034, 225] on input "$ 700,000" at bounding box center [1031, 216] width 93 height 18
click at [1121, 238] on div "Edit the assumptions in yellow boxes. Input profit to calculate an offer price.…" at bounding box center [664, 293] width 1326 height 514
type input "$ 152,645"
drag, startPoint x: 1061, startPoint y: 263, endPoint x: 1050, endPoint y: 263, distance: 10.4
click at [1050, 250] on input "$ 0" at bounding box center [1031, 241] width 93 height 18
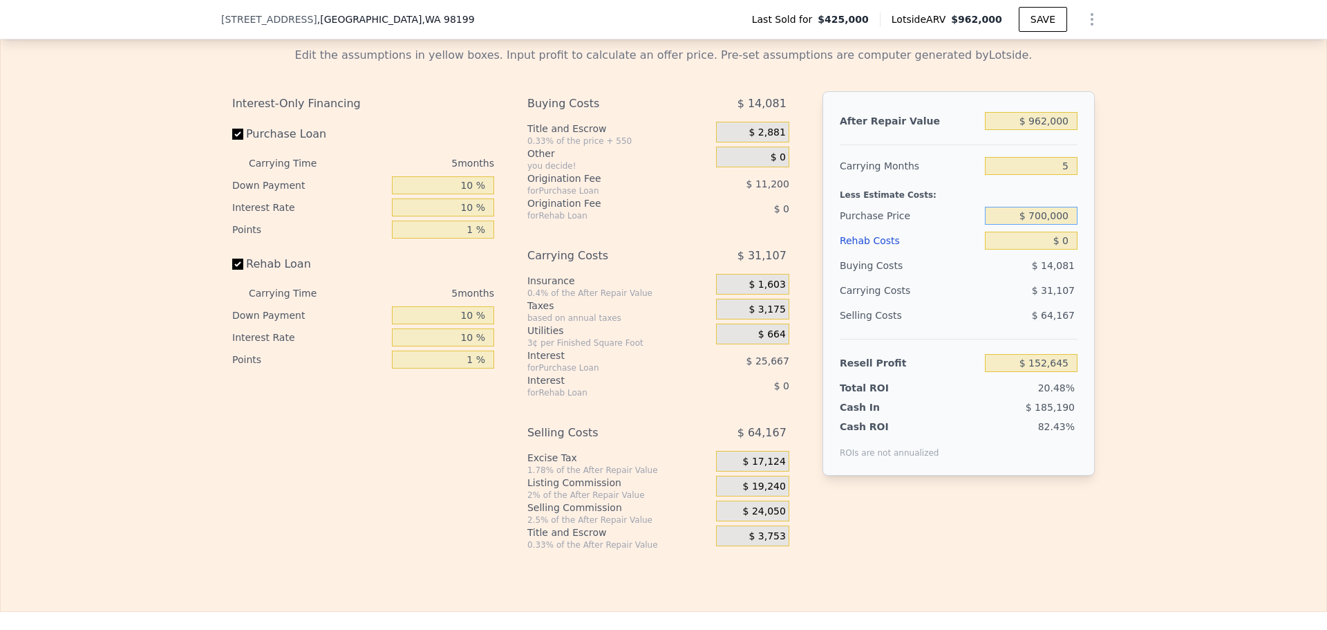
drag, startPoint x: 1034, startPoint y: 233, endPoint x: 1044, endPoint y: 230, distance: 10.1
click at [1044, 225] on input "$ 700,000" at bounding box center [1031, 216] width 93 height 18
type input "$ 650,000"
drag, startPoint x: 1066, startPoint y: 262, endPoint x: 1056, endPoint y: 263, distance: 10.4
click at [1056, 250] on input "$ 0" at bounding box center [1031, 241] width 93 height 18
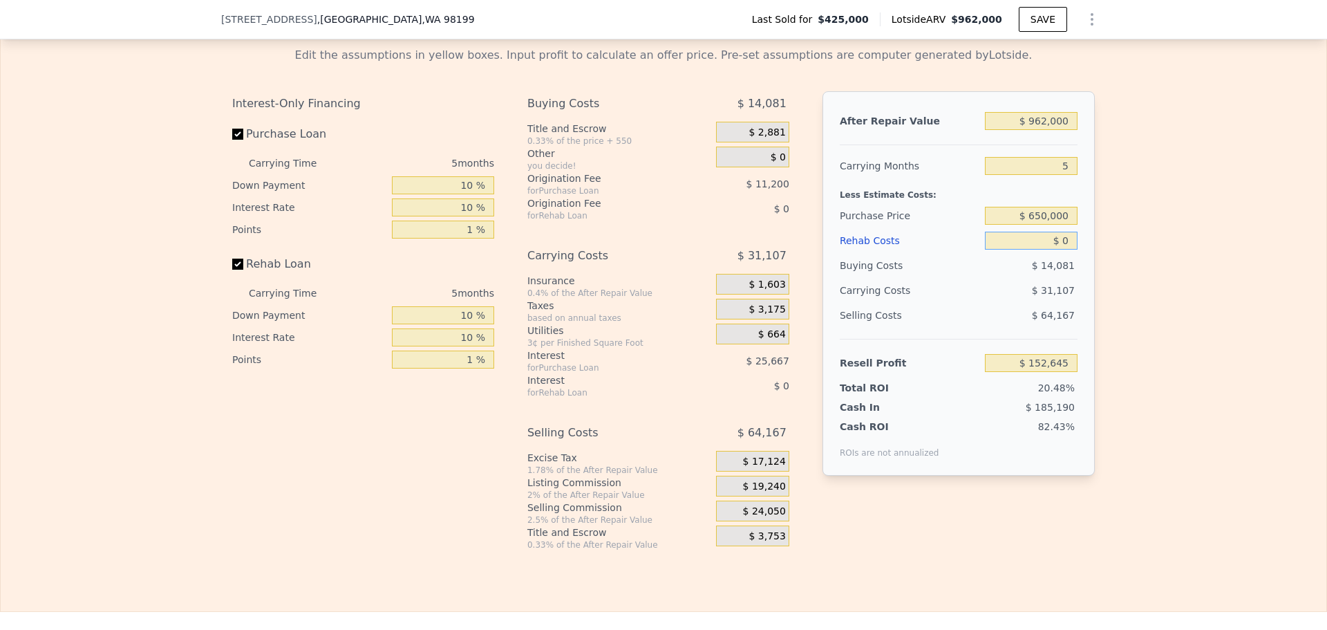
type input "$ 205,441"
click at [1056, 250] on input "$ 0" at bounding box center [1031, 241] width 93 height 18
type input "$ 0"
type input "$ 50"
type input "$ 205,390"
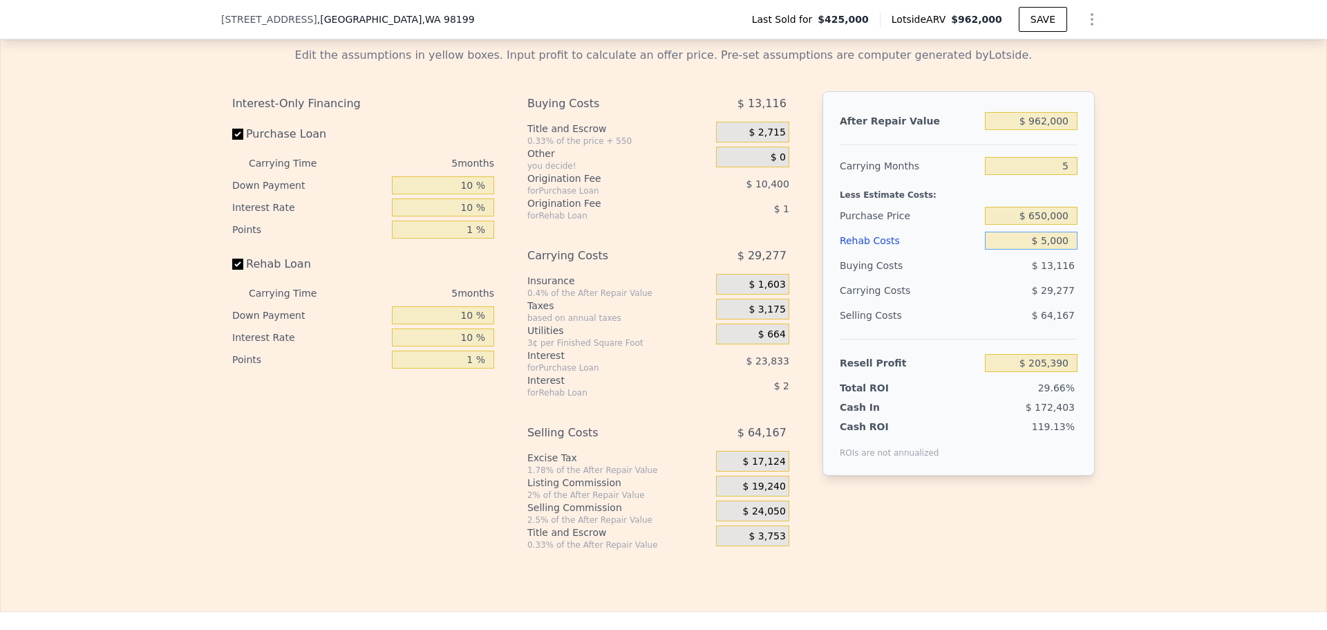
type input "$ 50,000"
type input "$ 152,806"
type input "$ 50,000"
drag, startPoint x: 1037, startPoint y: 139, endPoint x: 1045, endPoint y: 138, distance: 7.7
click at [1045, 130] on input "$ 962,000" at bounding box center [1031, 121] width 93 height 18
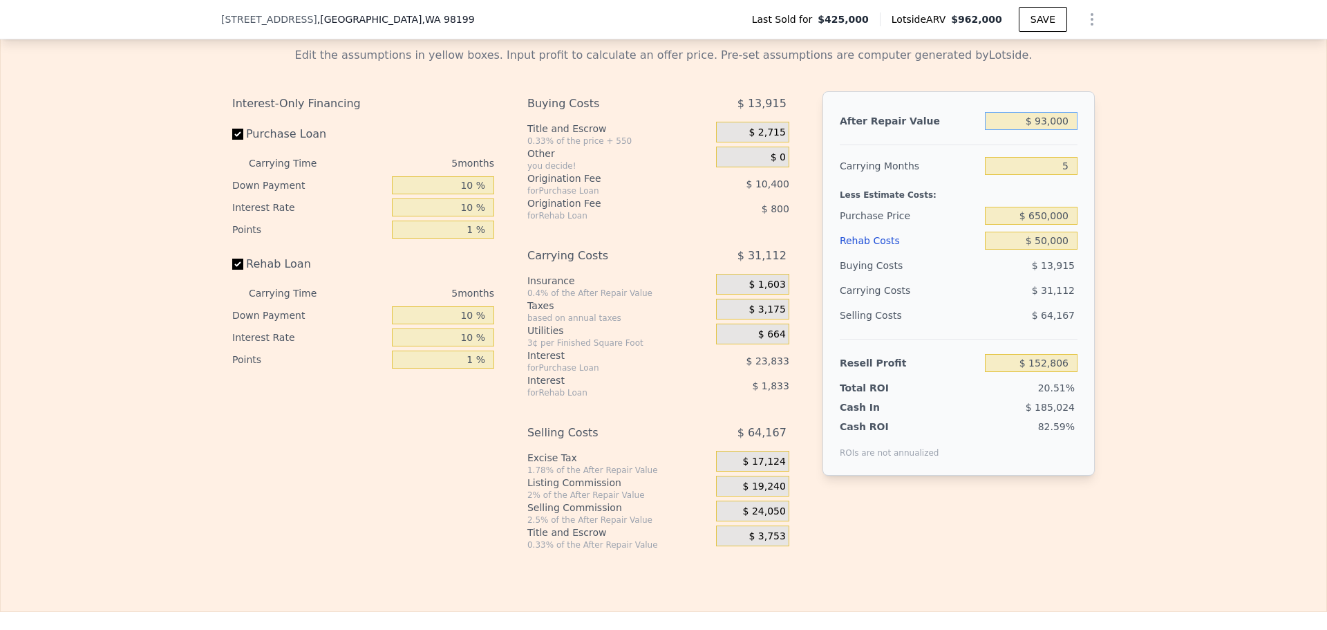
type input "$ 930,000"
type input "$ 122,975"
type input "$ 930,000"
click at [1046, 225] on input "$ 650,000" at bounding box center [1031, 216] width 93 height 18
click at [1111, 234] on div "Edit the assumptions in yellow boxes. Input profit to calculate an offer price.…" at bounding box center [664, 293] width 1326 height 514
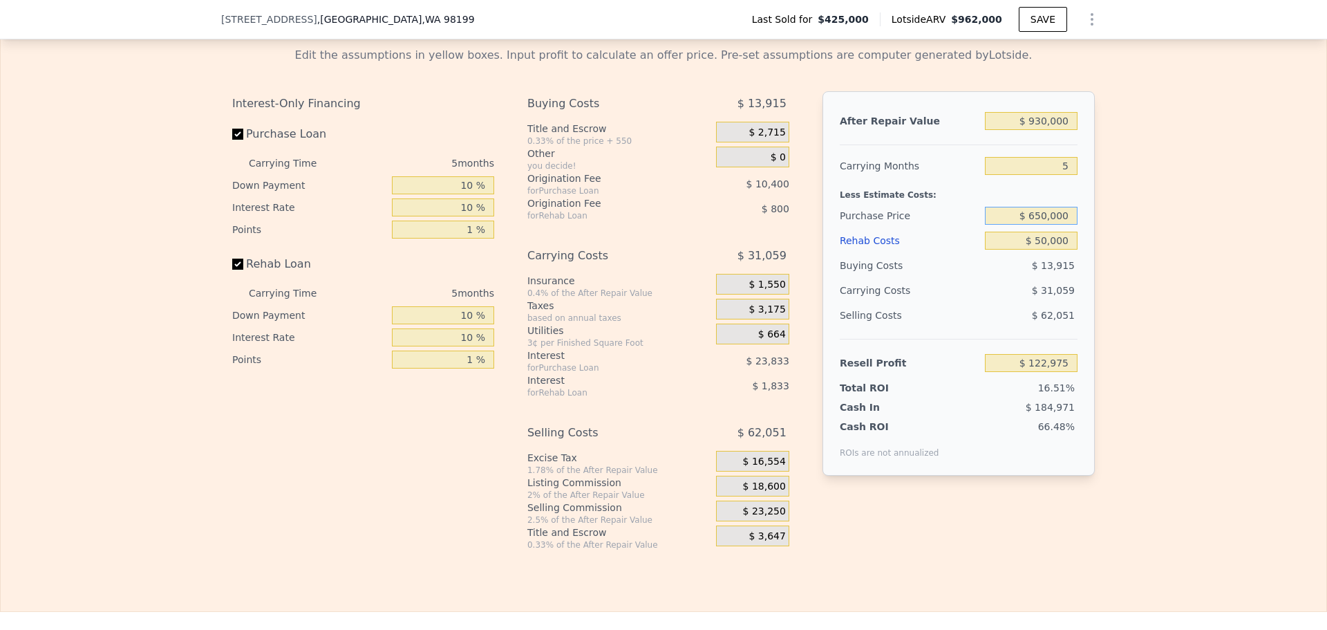
click at [1036, 225] on input "$ 650,000" at bounding box center [1031, 216] width 93 height 18
click at [1097, 230] on div "Edit the assumptions in yellow boxes. Input profit to calculate an offer price.…" at bounding box center [663, 293] width 885 height 514
click at [1040, 225] on input "$ 650,000" at bounding box center [1031, 216] width 93 height 18
type input "$ 680,000"
click at [1137, 267] on div "Edit the assumptions in yellow boxes. Input profit to calculate an offer price.…" at bounding box center [664, 293] width 1326 height 514
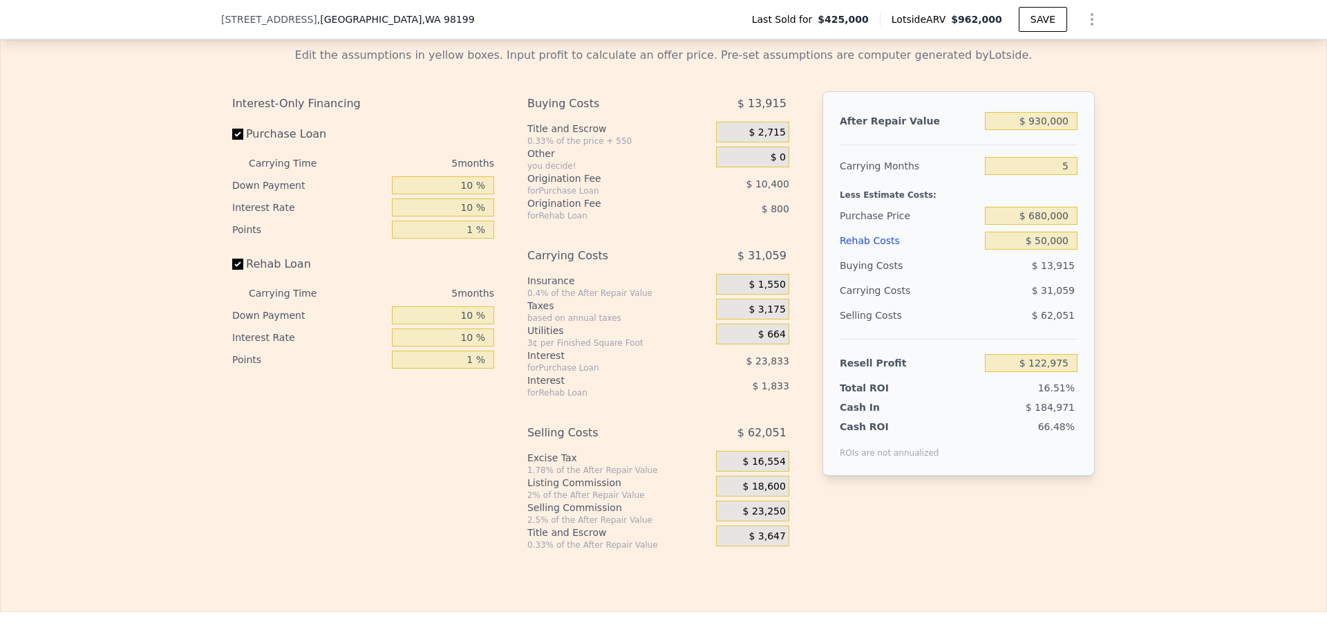
type input "$ 91,296"
drag, startPoint x: 1035, startPoint y: 234, endPoint x: 1042, endPoint y: 232, distance: 7.2
click at [1042, 225] on input "$ 680,000" at bounding box center [1031, 216] width 93 height 18
type input "$ 650,000"
click at [1130, 257] on div "Edit the assumptions in yellow boxes. Input profit to calculate an offer price.…" at bounding box center [664, 293] width 1326 height 514
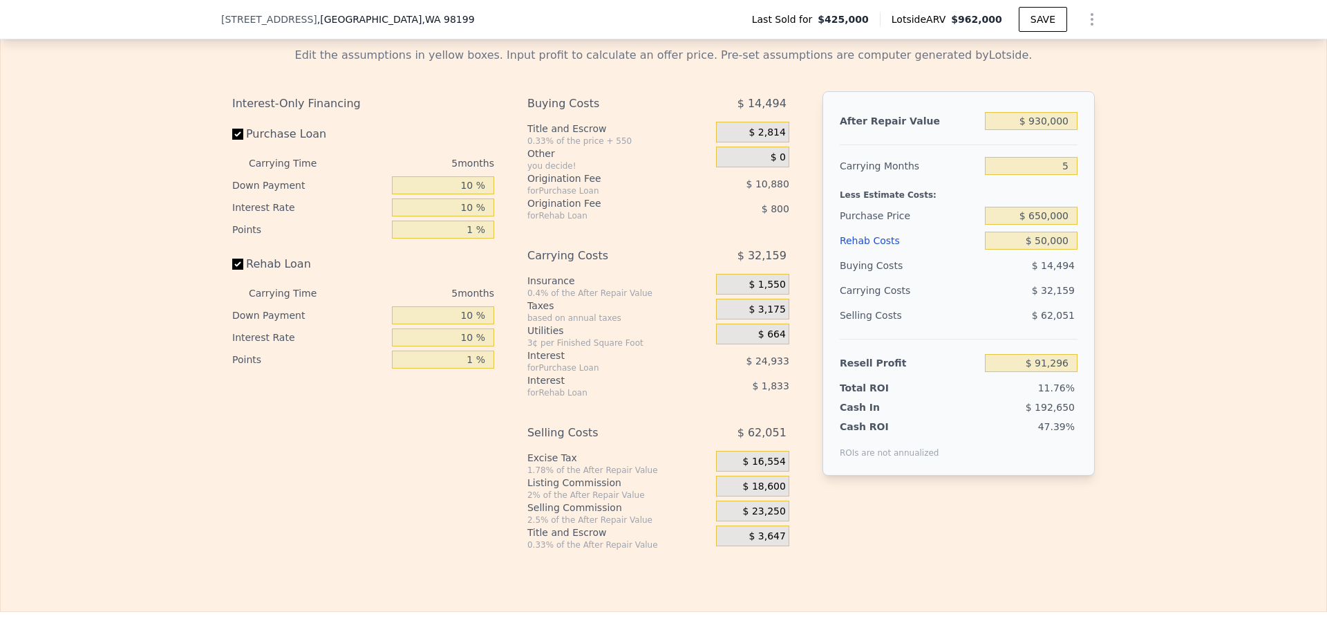
type input "$ 122,975"
type input "$ 962,000"
type input "$ 0"
type input "$ 438,231"
drag, startPoint x: 1070, startPoint y: 262, endPoint x: 1041, endPoint y: 259, distance: 29.2
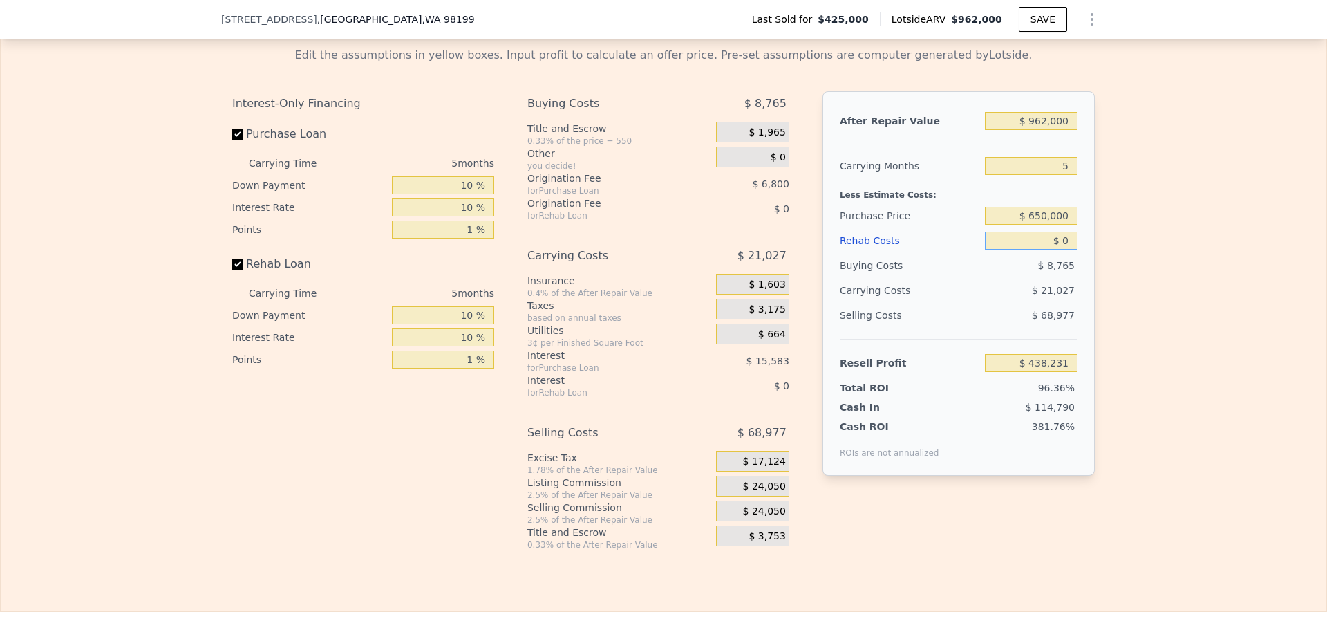
click at [1041, 250] on input "$ 0" at bounding box center [1031, 241] width 93 height 18
type input "$ 5"
type input "$ 438,226"
type input "$ 50"
type input "$ 438,180"
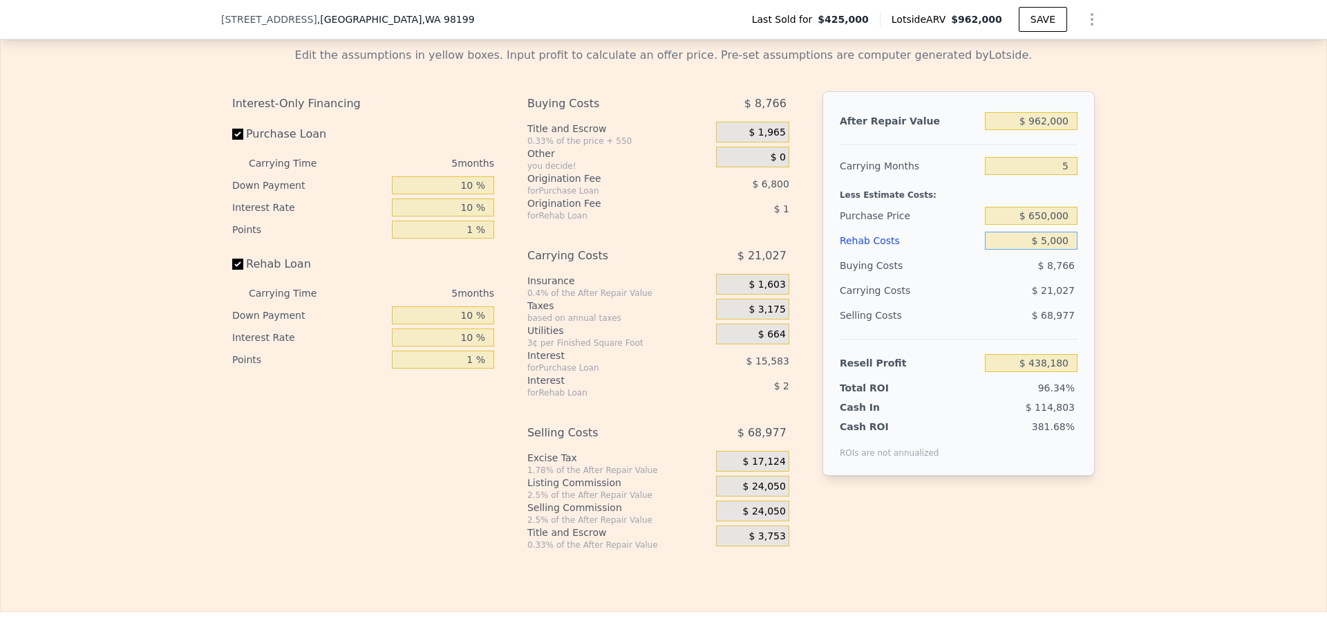
type input "$ 50,000"
type input "$ 385,596"
type input "$ 50,000"
drag, startPoint x: 1033, startPoint y: 141, endPoint x: 1044, endPoint y: 140, distance: 11.1
click at [1044, 130] on input "$ 962,000" at bounding box center [1031, 121] width 93 height 18
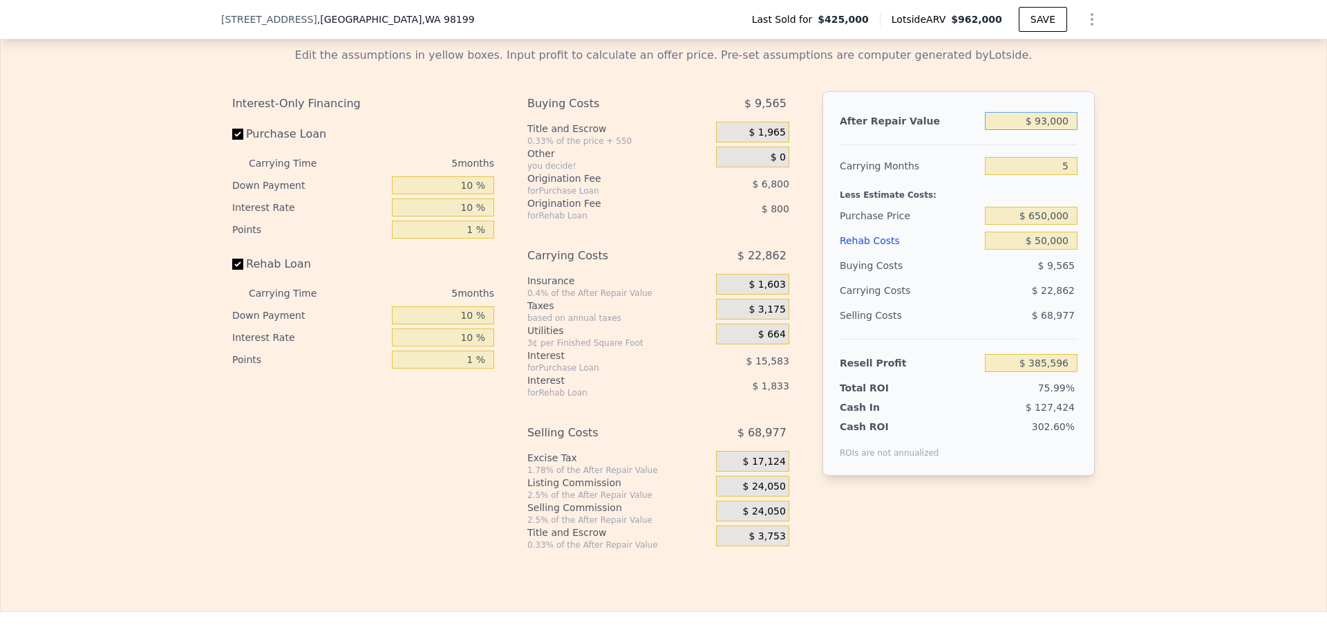
type input "$ 930,000"
type input "$ 355,925"
type input "$ 930,000"
click at [1144, 252] on div "Edit the assumptions in yellow boxes. Input profit to calculate an offer price.…" at bounding box center [664, 293] width 1326 height 514
click at [772, 493] on span "$ 23,250" at bounding box center [764, 487] width 43 height 12
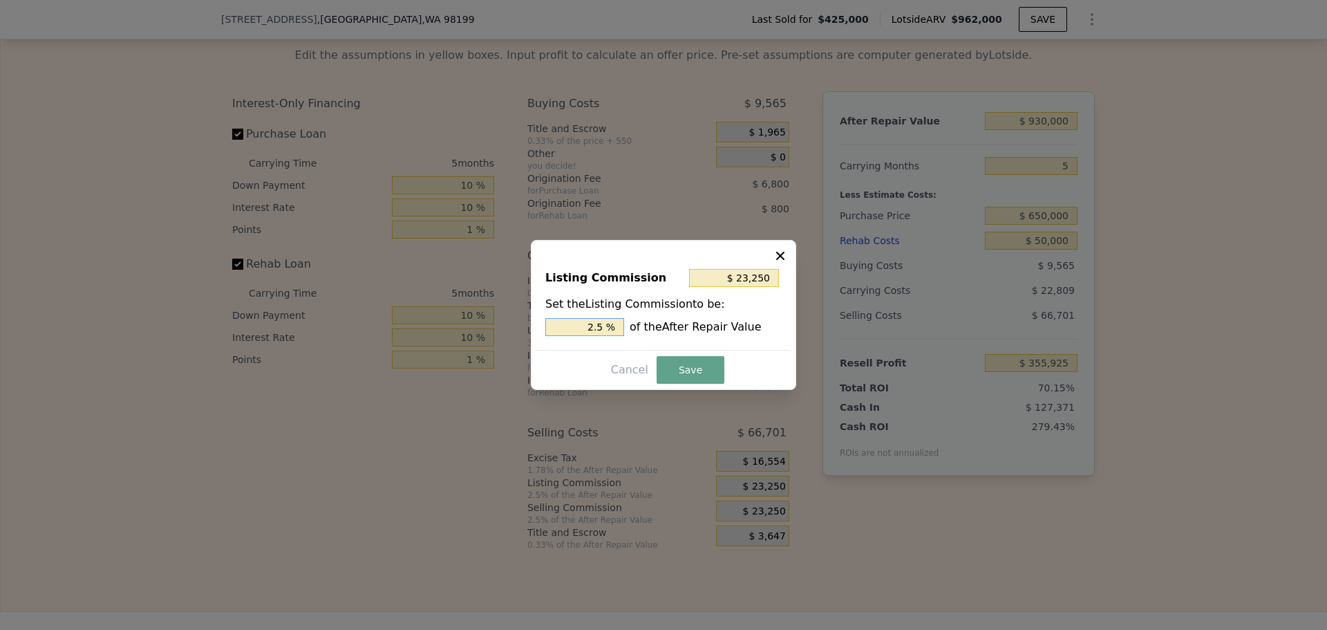
drag, startPoint x: 597, startPoint y: 325, endPoint x: 606, endPoint y: 323, distance: 9.2
click at [606, 323] on input "2.5 %" at bounding box center [585, 327] width 79 height 18
type input "$ 18,600"
type input "2 %"
click at [693, 374] on button "Save" at bounding box center [691, 370] width 68 height 28
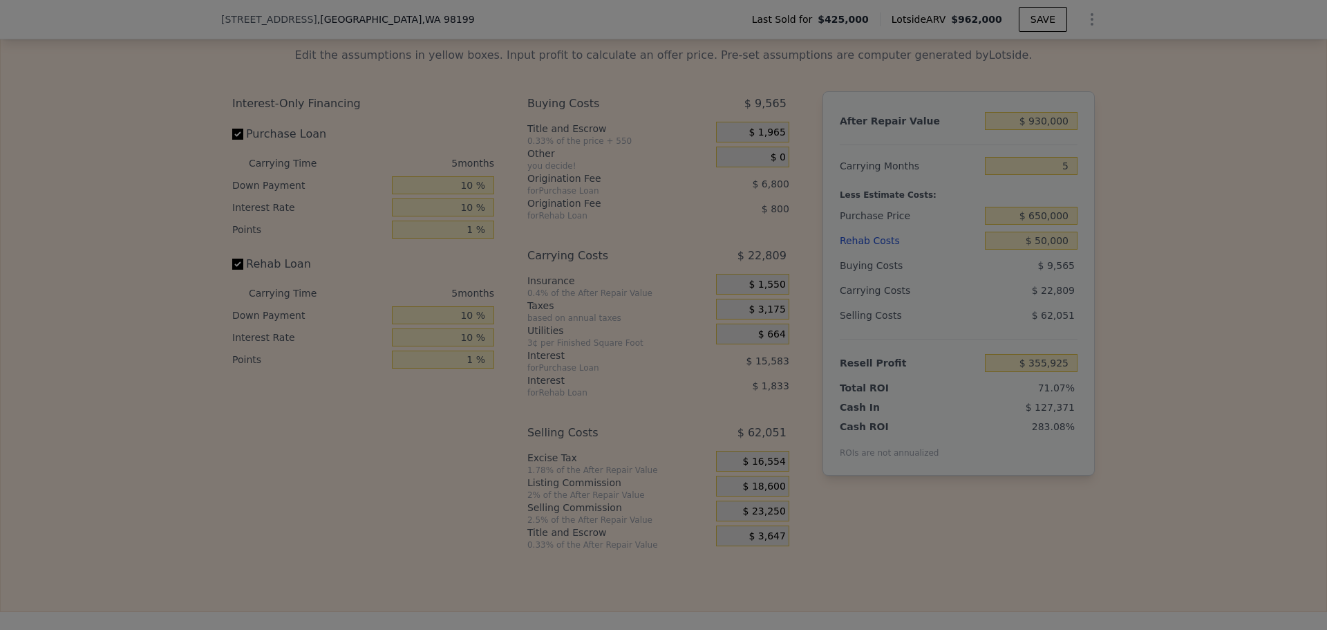
type input "$ 360,575"
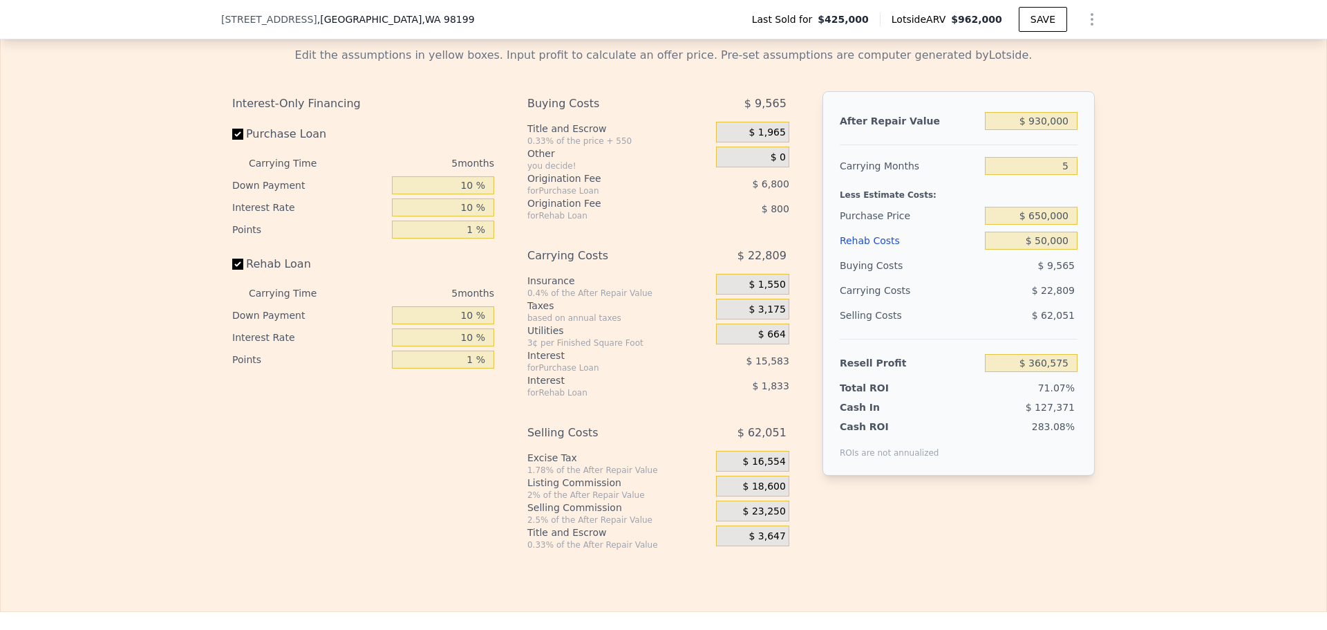
click at [1184, 315] on div "Edit the assumptions in yellow boxes. Input profit to calculate an offer price.…" at bounding box center [664, 293] width 1326 height 514
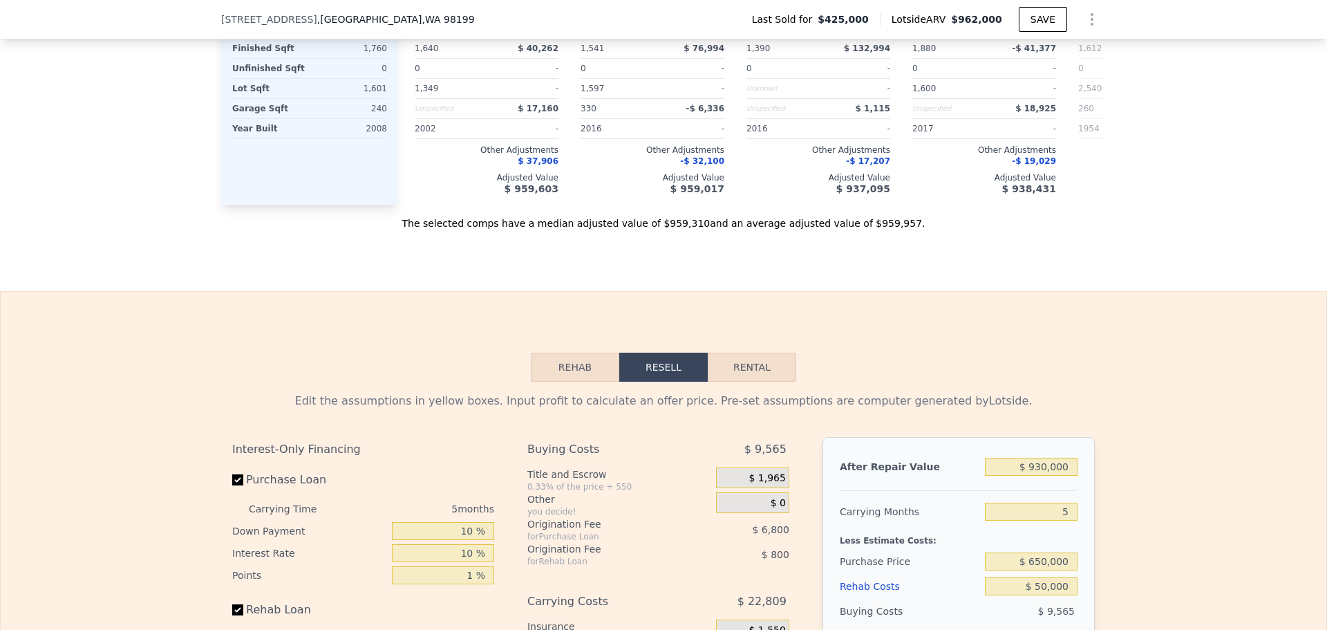
scroll to position [1378, 0]
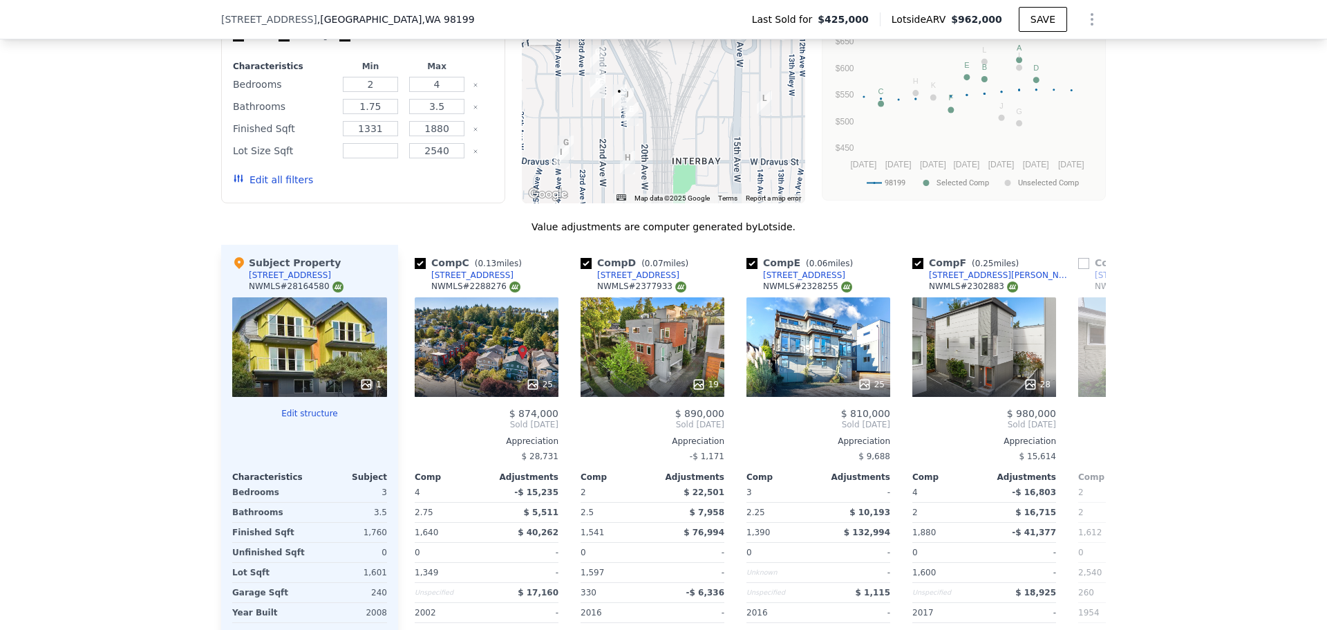
type input "$ 962,000"
type input "$ 0"
type input "$ 438,231"
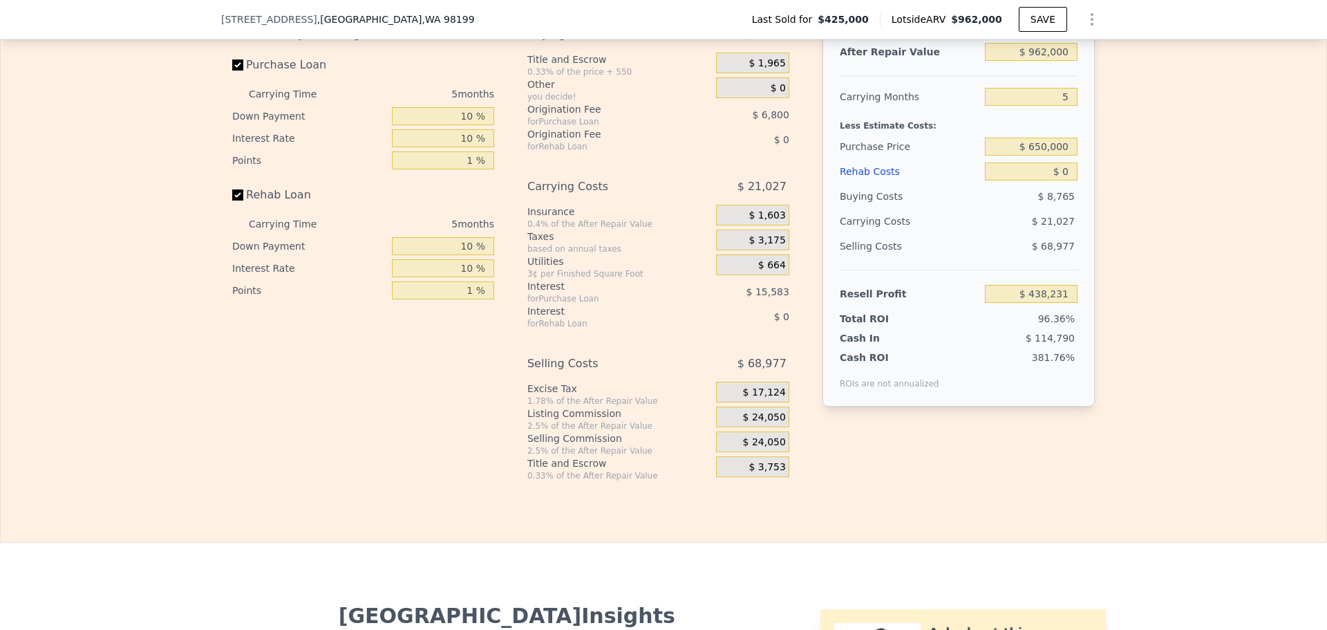
scroll to position [2208, 0]
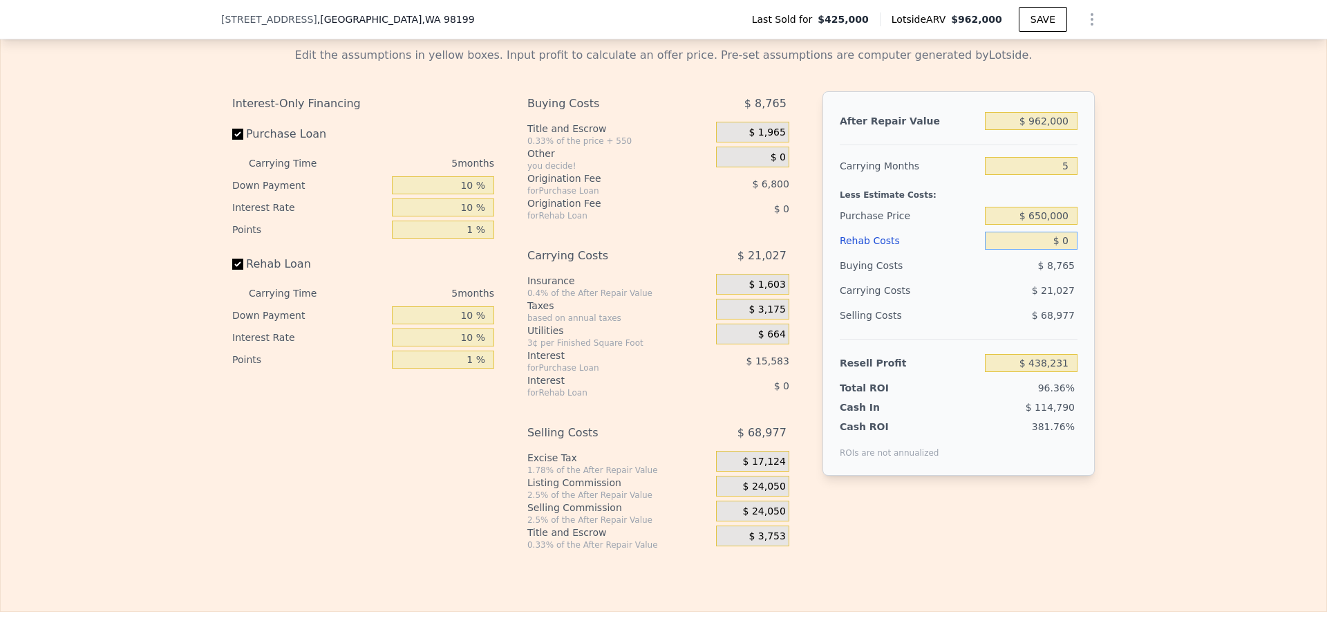
drag, startPoint x: 1066, startPoint y: 260, endPoint x: 1056, endPoint y: 258, distance: 10.6
click at [1056, 250] on input "$ 0" at bounding box center [1031, 241] width 93 height 18
type input "$ 0"
type input "$ 50"
type input "$ 438,180"
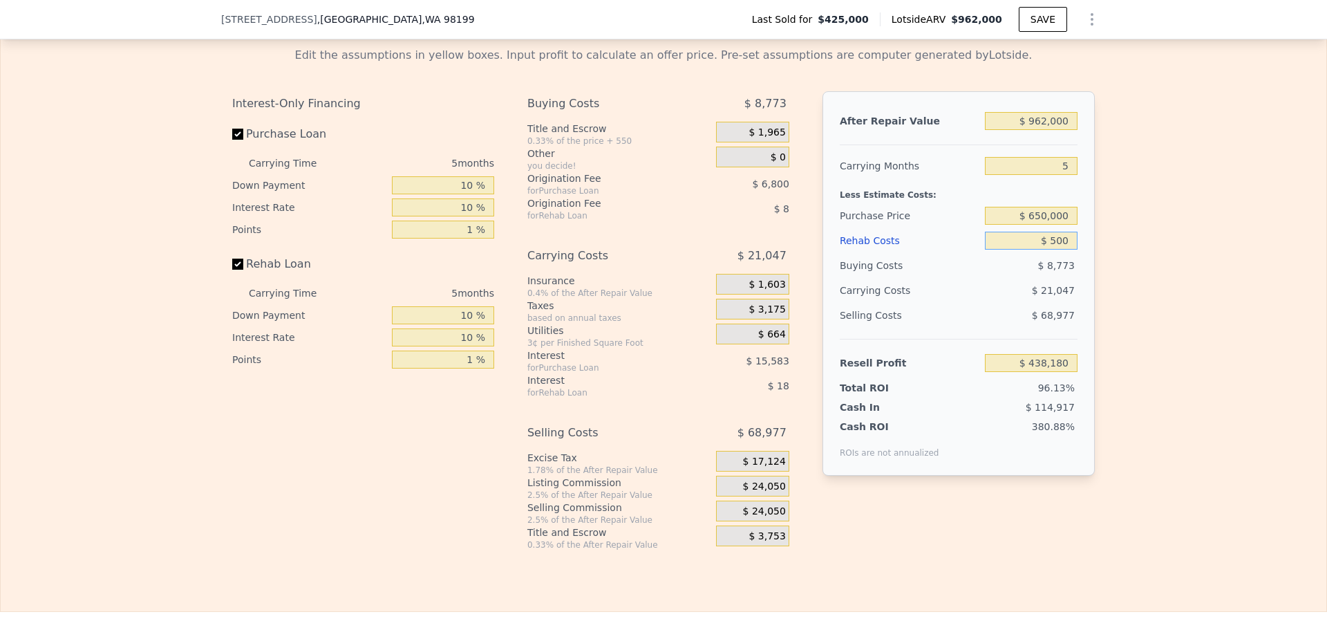
type input "$ 5,000"
type input "$ 432,966"
type input "$ 50,000"
type input "$ 385,596"
type input "$ 50,000"
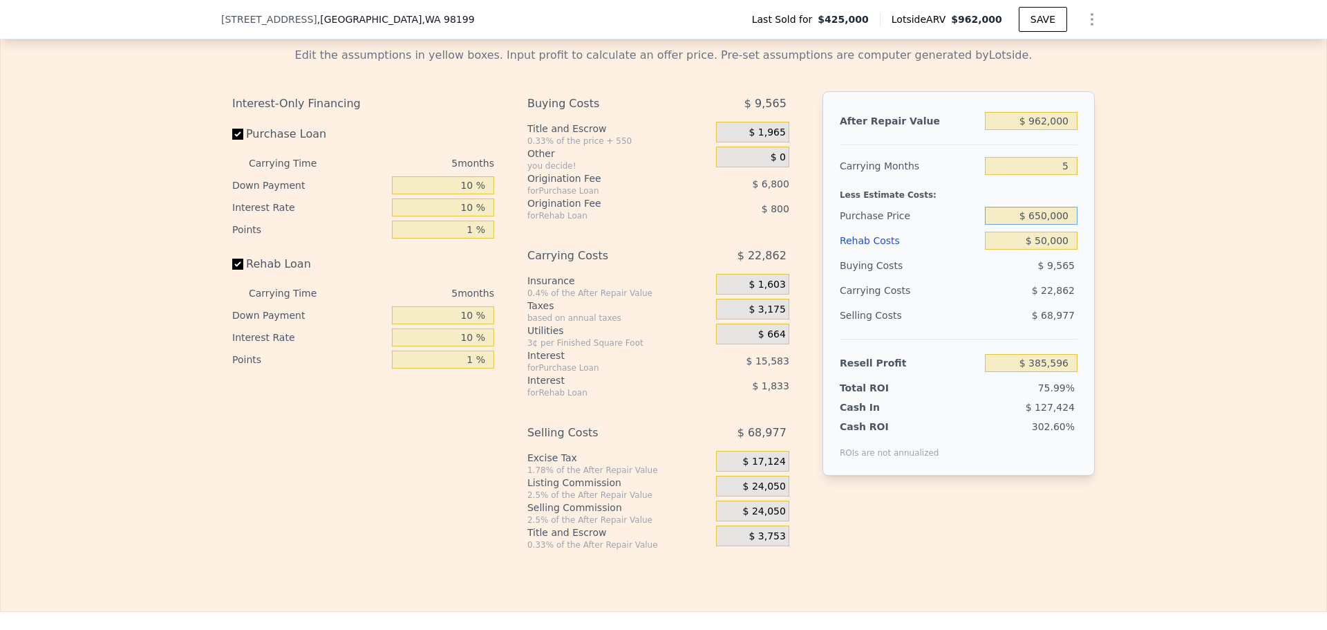
click at [1047, 225] on input "$ 650,000" at bounding box center [1031, 216] width 93 height 18
click at [1102, 239] on div "Edit the assumptions in yellow boxes. Input profit to calculate an offer price.…" at bounding box center [664, 293] width 1326 height 514
type input "$ 147,996"
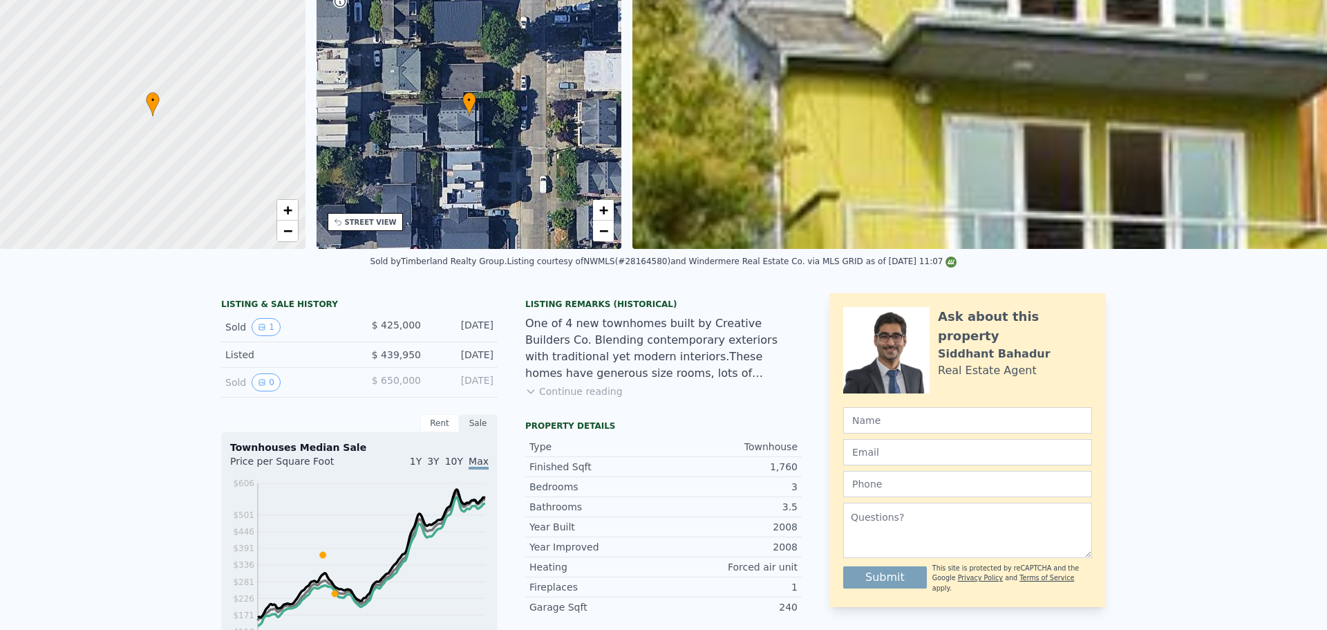
scroll to position [5, 0]
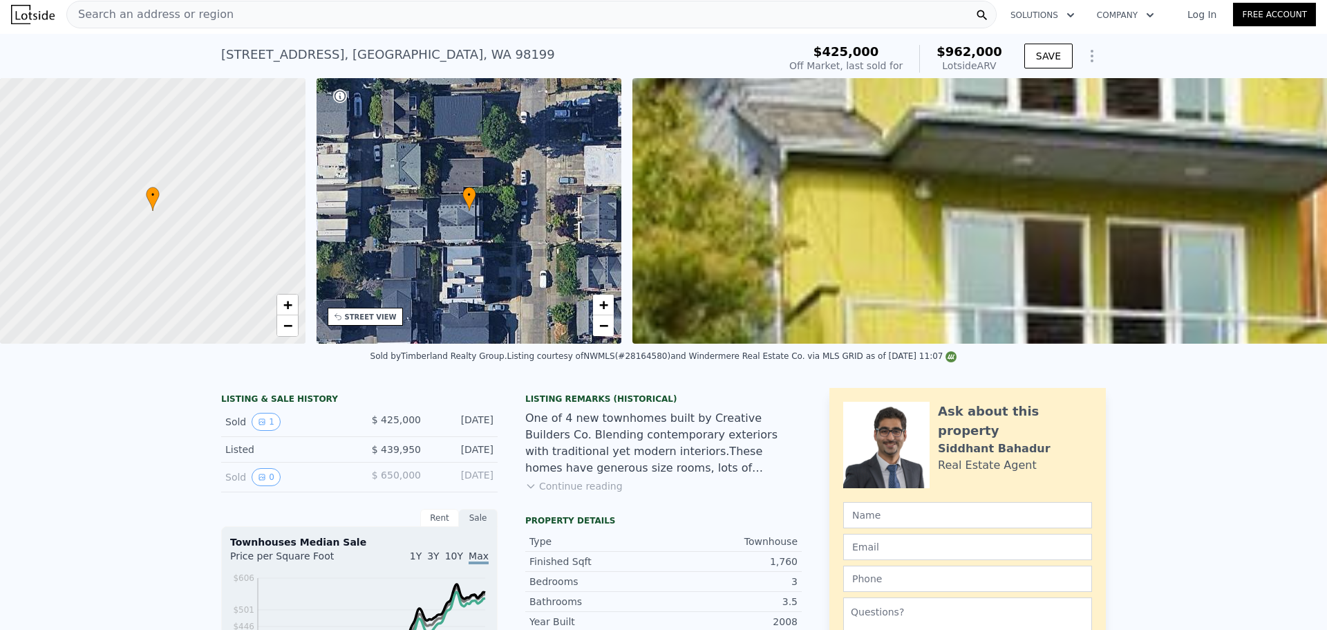
click at [209, 17] on span "Search an address or region" at bounding box center [150, 14] width 167 height 17
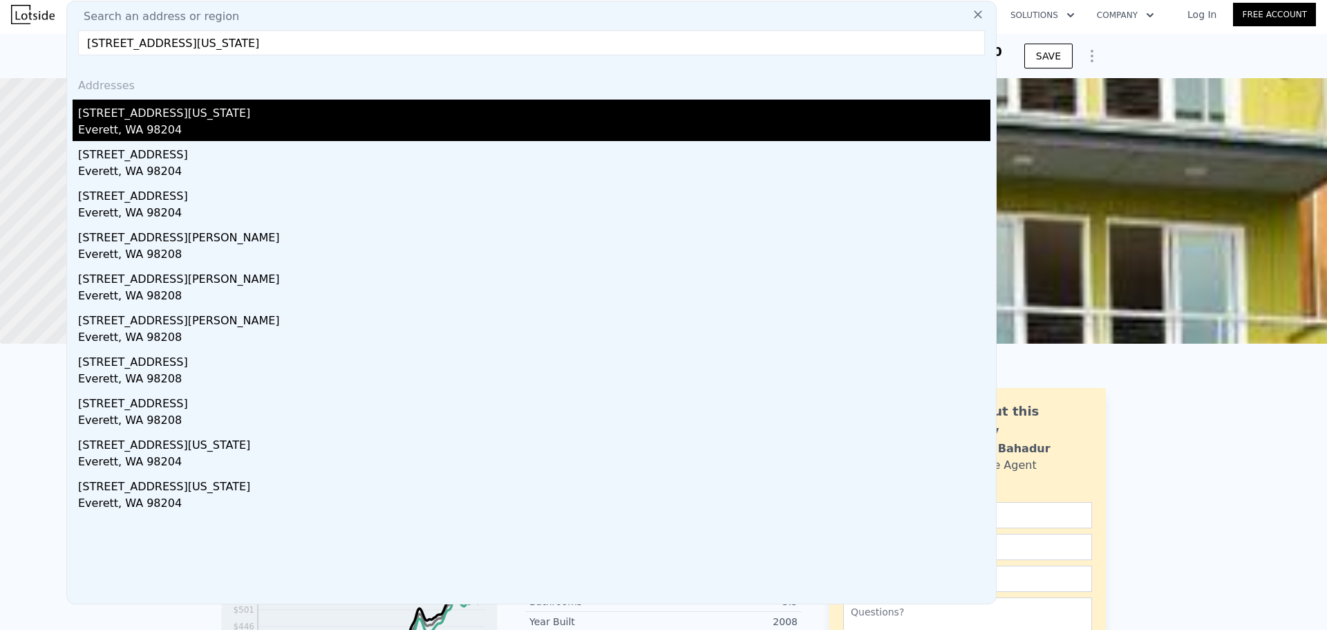
type input "[STREET_ADDRESS][US_STATE]"
click at [227, 127] on div "Everett, WA 98204" at bounding box center [534, 131] width 913 height 19
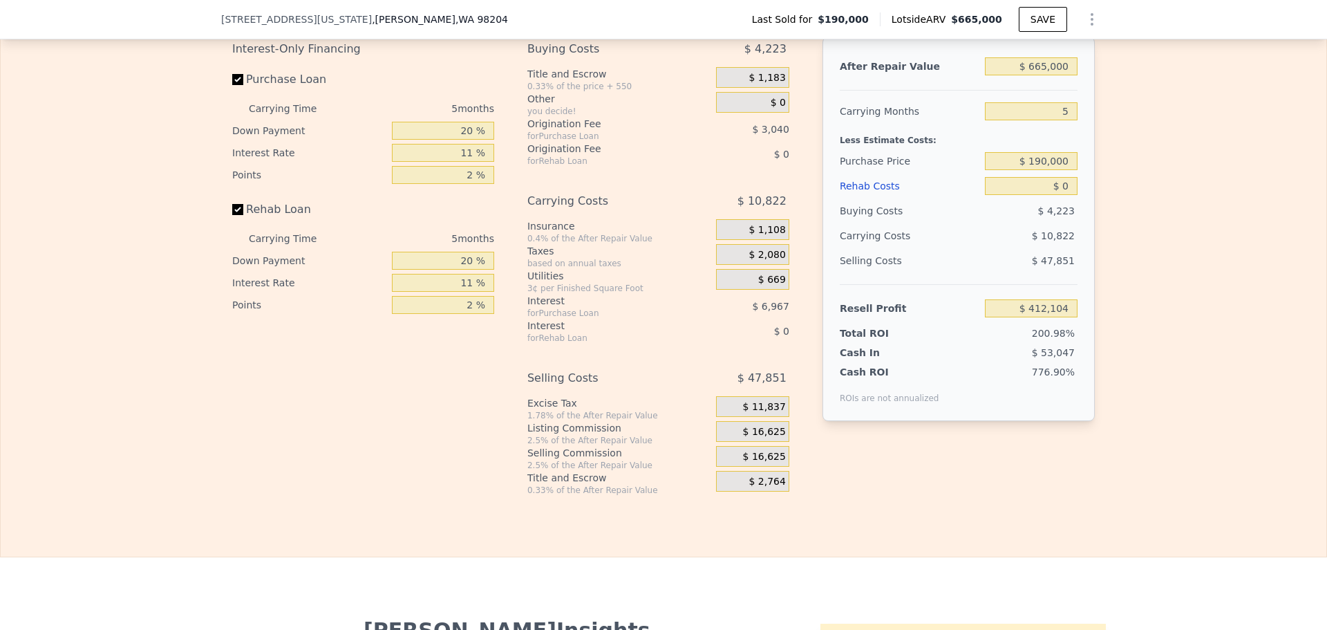
scroll to position [2005, 0]
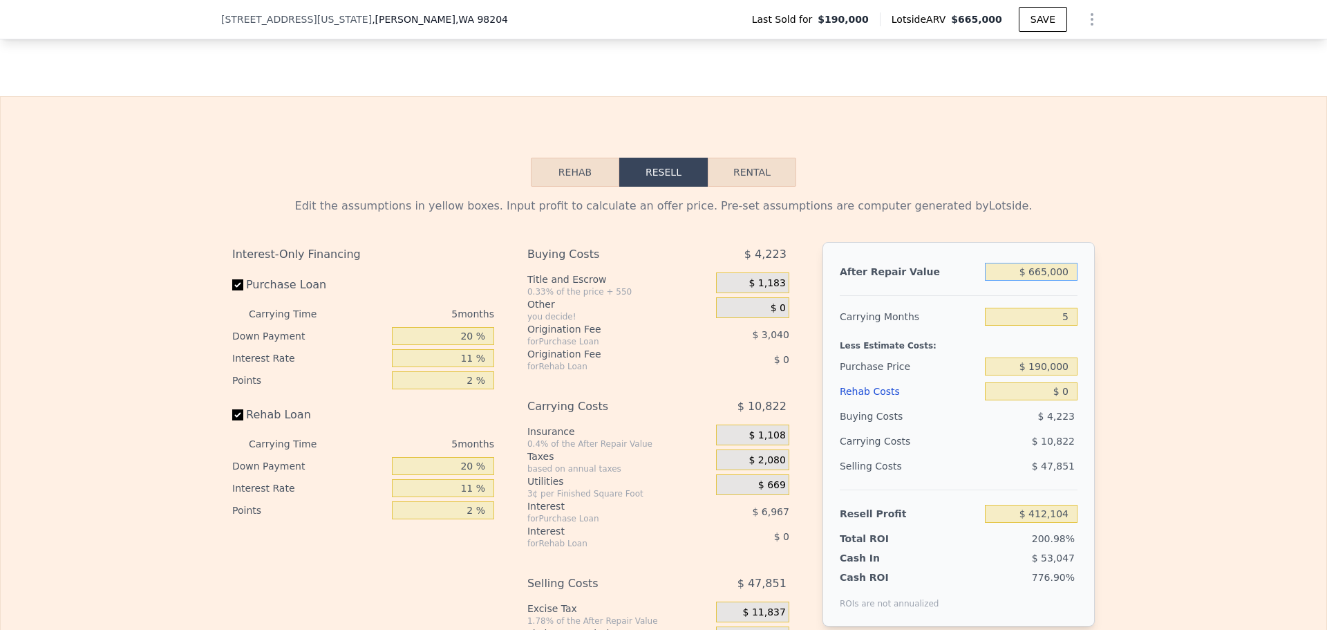
click at [1056, 281] on input "$ 665,000" at bounding box center [1031, 272] width 93 height 18
drag, startPoint x: 1056, startPoint y: 292, endPoint x: 1063, endPoint y: 288, distance: 7.1
click at [1057, 281] on input "$ 665,000" at bounding box center [1031, 272] width 93 height 18
type input "$ 950,000"
type input "$ 676,356"
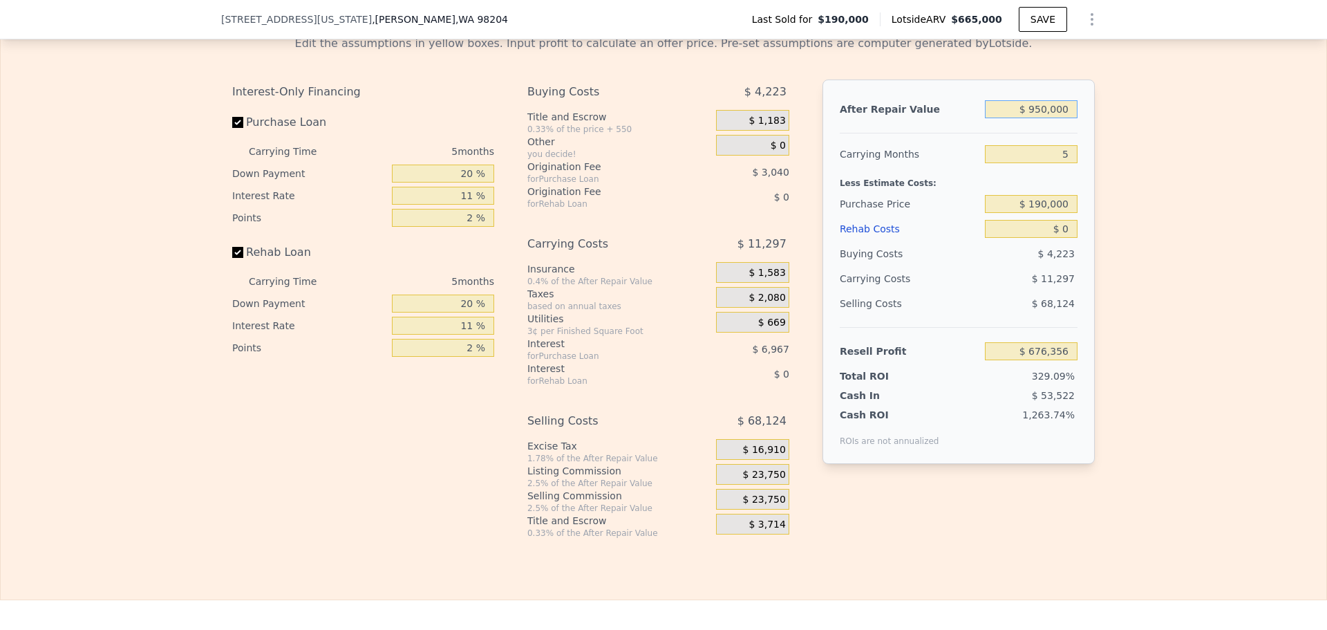
scroll to position [2143, 0]
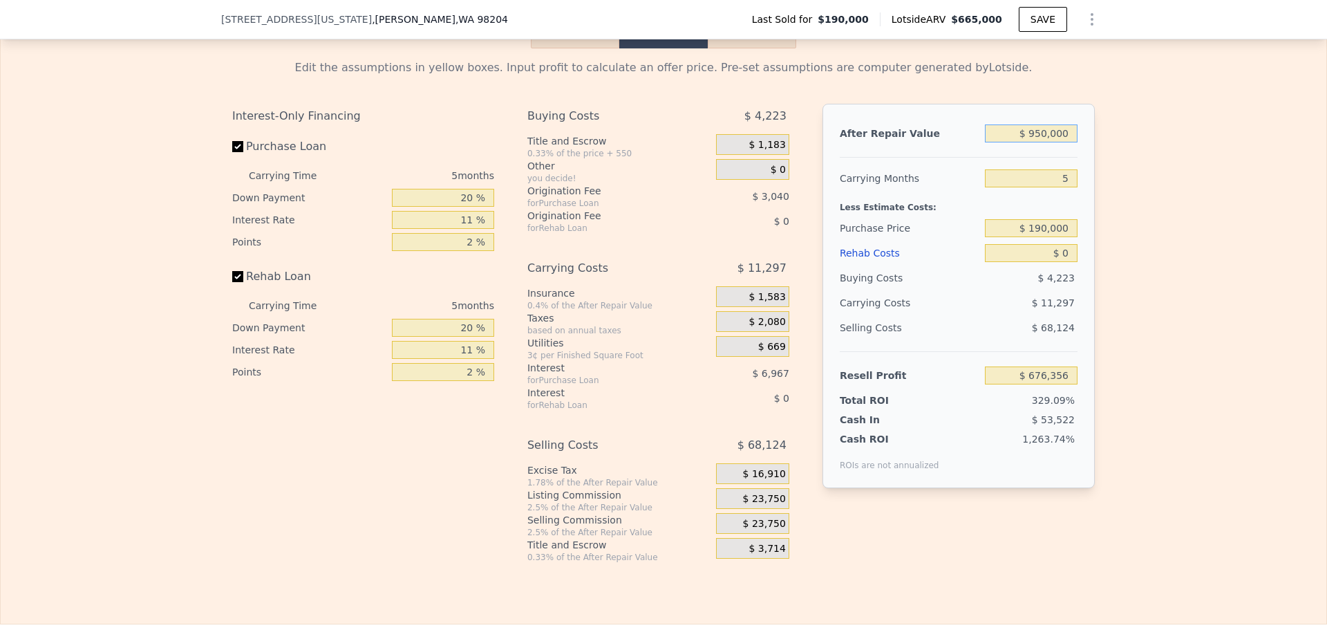
type input "$ 950,000"
click at [1058, 187] on input "5" at bounding box center [1031, 178] width 93 height 18
type input "3"
type input "$ 680,875"
type input "4"
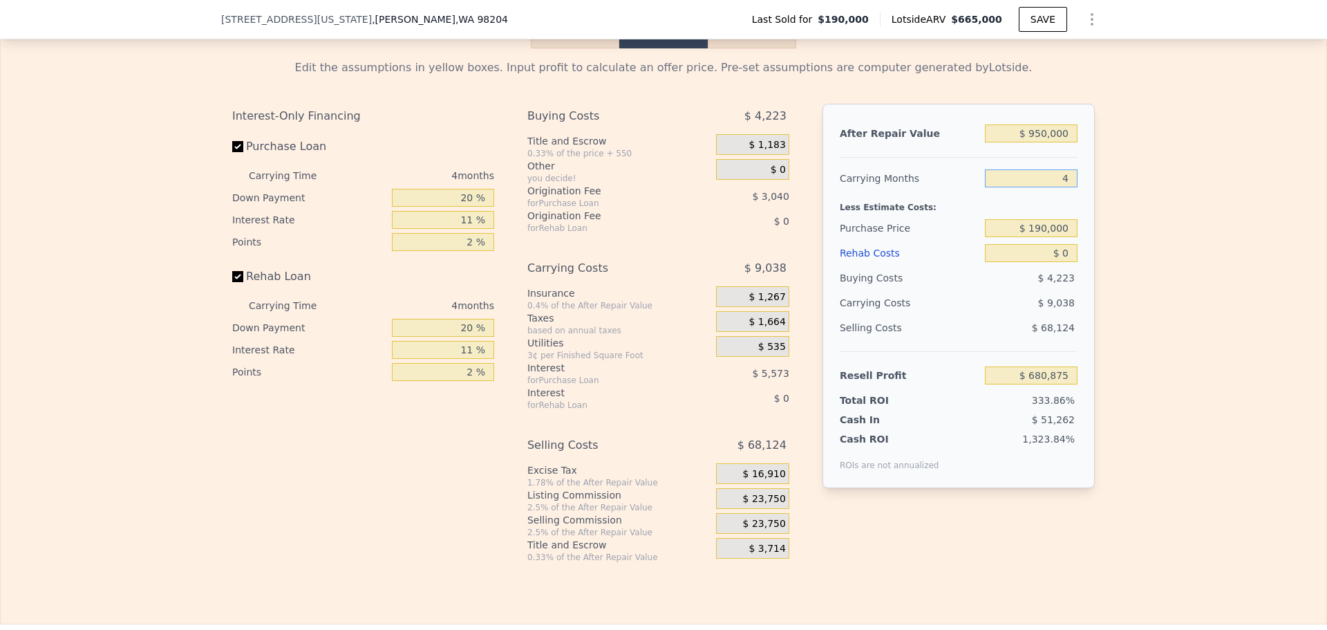
type input "$ 678,615"
type input "4"
click at [1047, 237] on input "$ 190,000" at bounding box center [1031, 228] width 93 height 18
type input "$ 750,000"
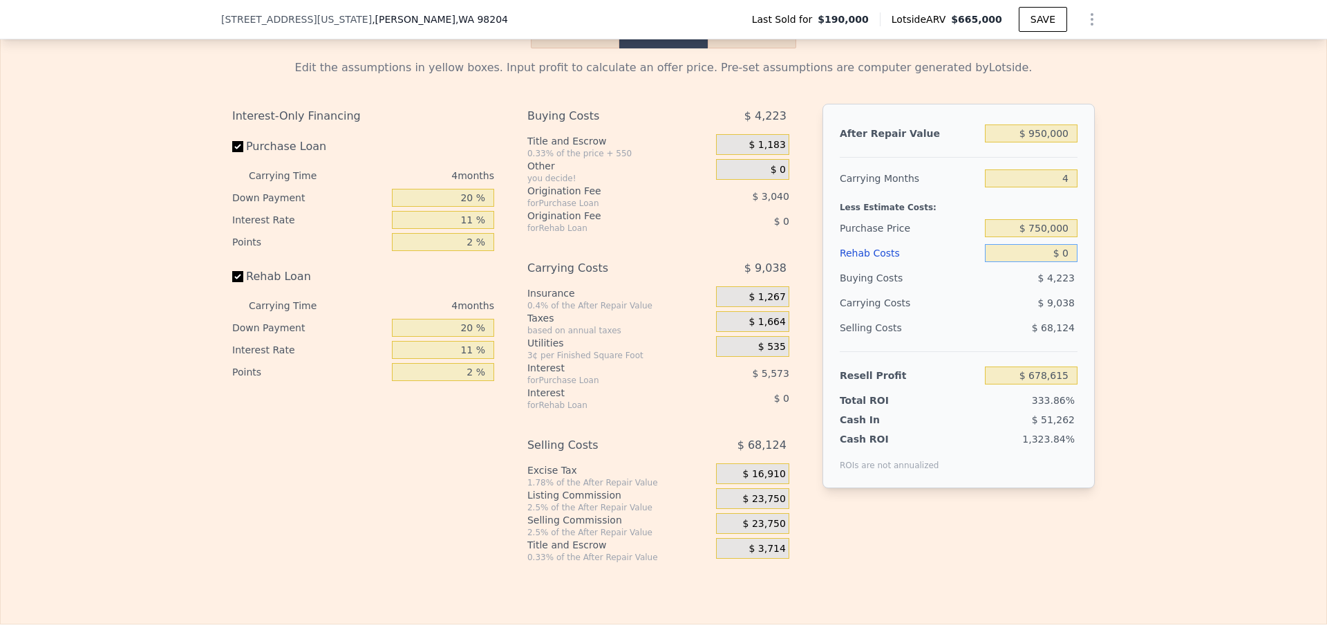
click at [1066, 262] on input "$ 0" at bounding box center [1031, 253] width 93 height 18
type input "$ 91,362"
click at [1054, 237] on input "$ 750,000" at bounding box center [1031, 228] width 93 height 18
click at [1078, 248] on div "After Repair Value $ 950,000 Carrying Months 4 Less Estimate Costs: Purchase Pr…" at bounding box center [959, 296] width 272 height 384
click at [773, 505] on span "$ 23,750" at bounding box center [764, 499] width 43 height 12
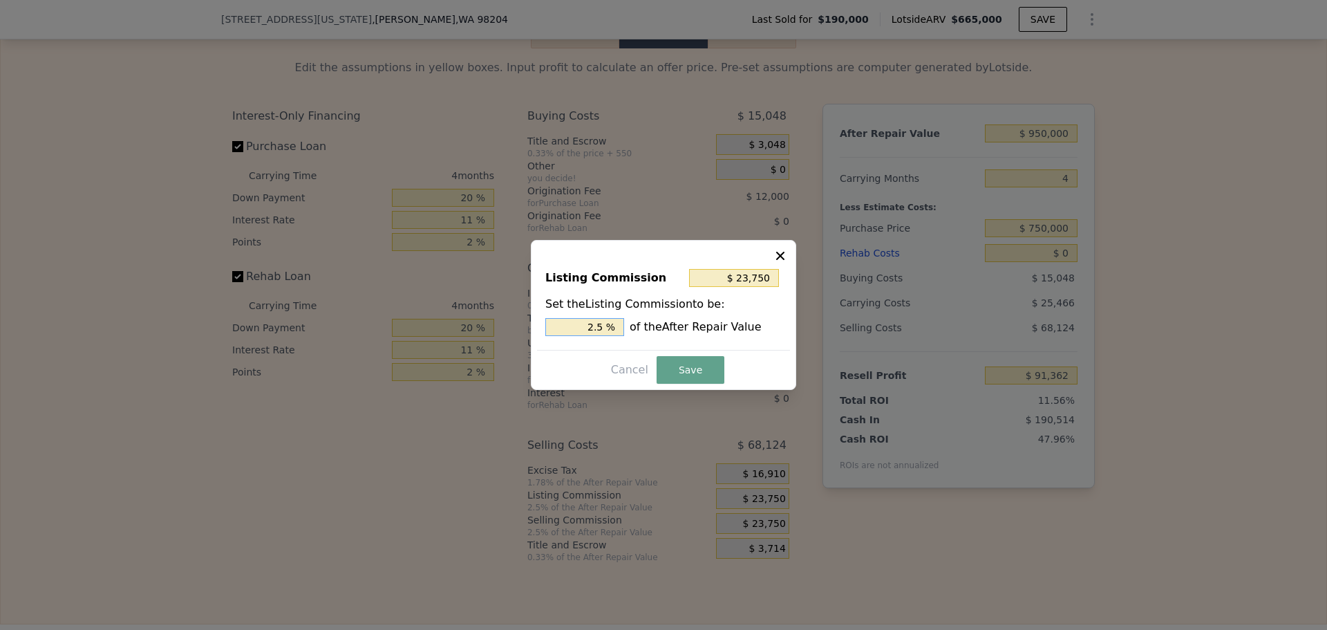
click at [602, 323] on input "2.5 %" at bounding box center [585, 327] width 79 height 18
type input "$ 19,000"
type input "2 %"
click at [696, 369] on button "Save" at bounding box center [691, 370] width 68 height 28
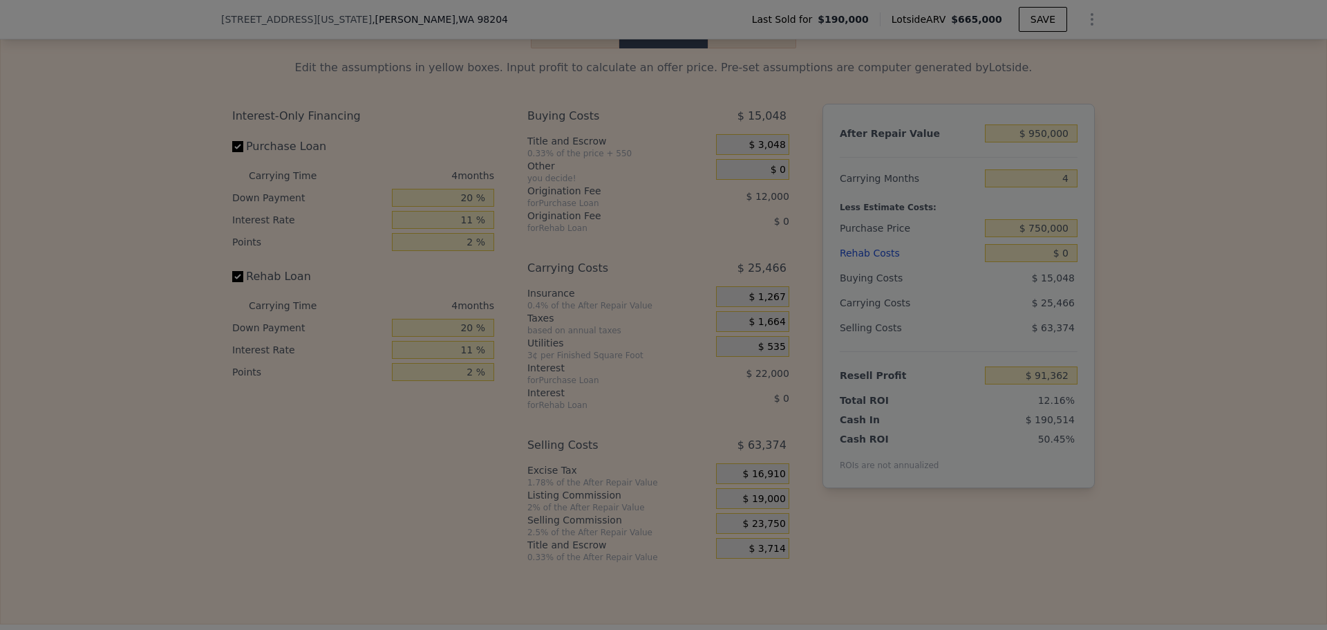
type input "$ 96,112"
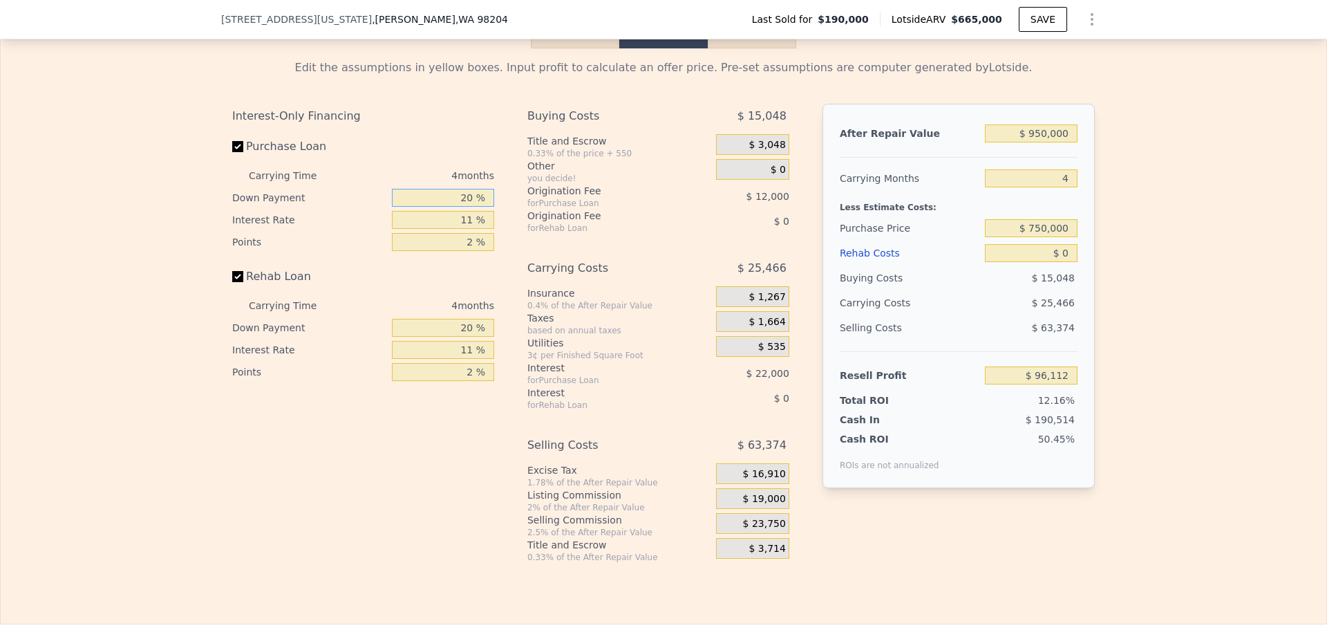
click at [461, 207] on input "20 %" at bounding box center [443, 198] width 102 height 18
type input "10 %"
type input "1 %"
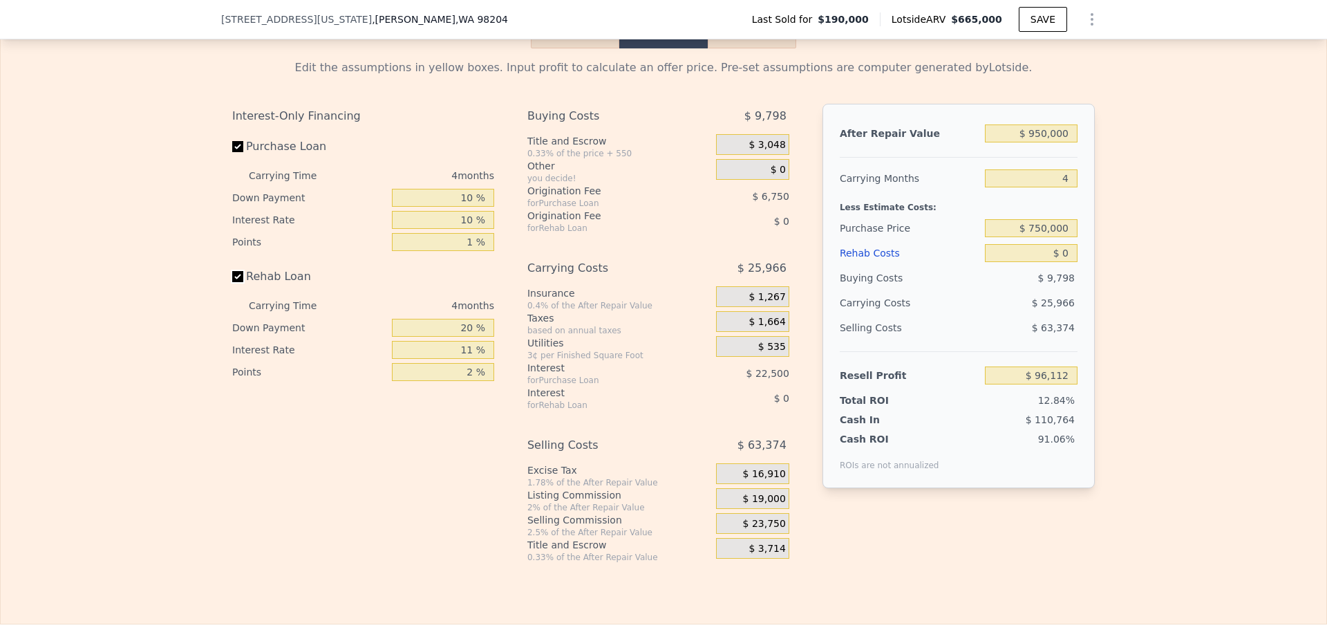
type input "$ 100,862"
type input "10 %"
type input "1 %"
click at [1056, 237] on input "$ 750,000" at bounding box center [1031, 228] width 93 height 18
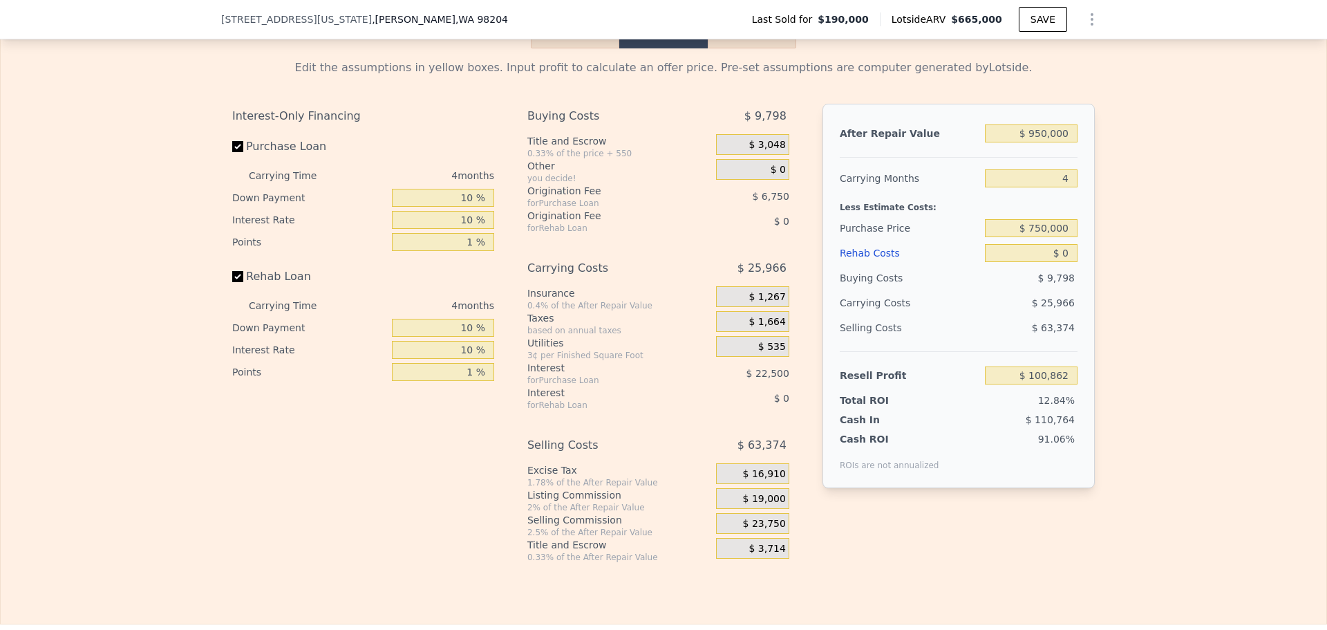
click at [1136, 216] on div "Edit the assumptions in yellow boxes. Input profit to calculate an offer price.…" at bounding box center [664, 305] width 1326 height 514
drag, startPoint x: 1065, startPoint y: 272, endPoint x: 1029, endPoint y: 269, distance: 36.1
click at [1029, 262] on input "$ 0" at bounding box center [1031, 253] width 93 height 18
type input "$ 60"
type input "$ 100,801"
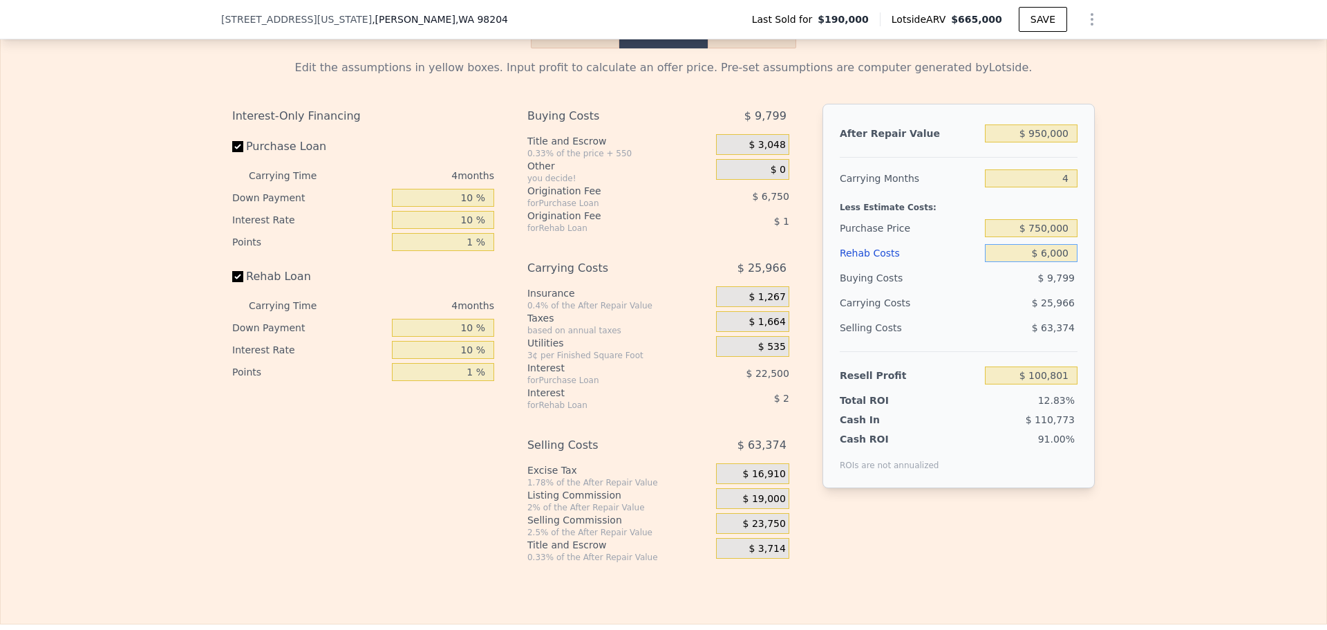
type input "$ 60,000"
type input "$ 38,522"
type input "$ 60,000"
click at [1204, 288] on div "Edit the assumptions in yellow boxes. Input profit to calculate an offer price.…" at bounding box center [664, 305] width 1326 height 514
click at [1048, 237] on input "$ 750,000" at bounding box center [1031, 228] width 93 height 18
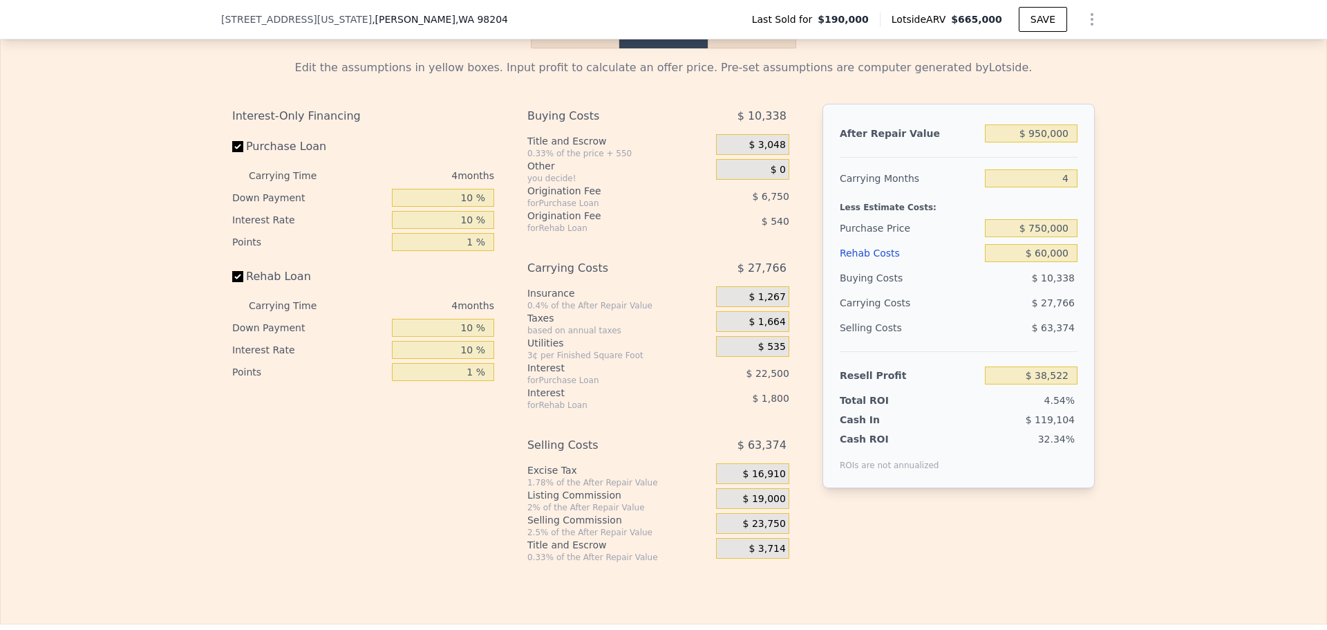
click at [1220, 262] on div "Edit the assumptions in yellow boxes. Input profit to calculate an offer price.…" at bounding box center [664, 305] width 1326 height 514
click at [1039, 237] on input "$ 750,000" at bounding box center [1031, 228] width 93 height 18
type input "$ 700,000"
click at [1108, 262] on div "Edit the assumptions in yellow boxes. Input profit to calculate an offer price.…" at bounding box center [664, 305] width 1326 height 514
type input "$ 90,639"
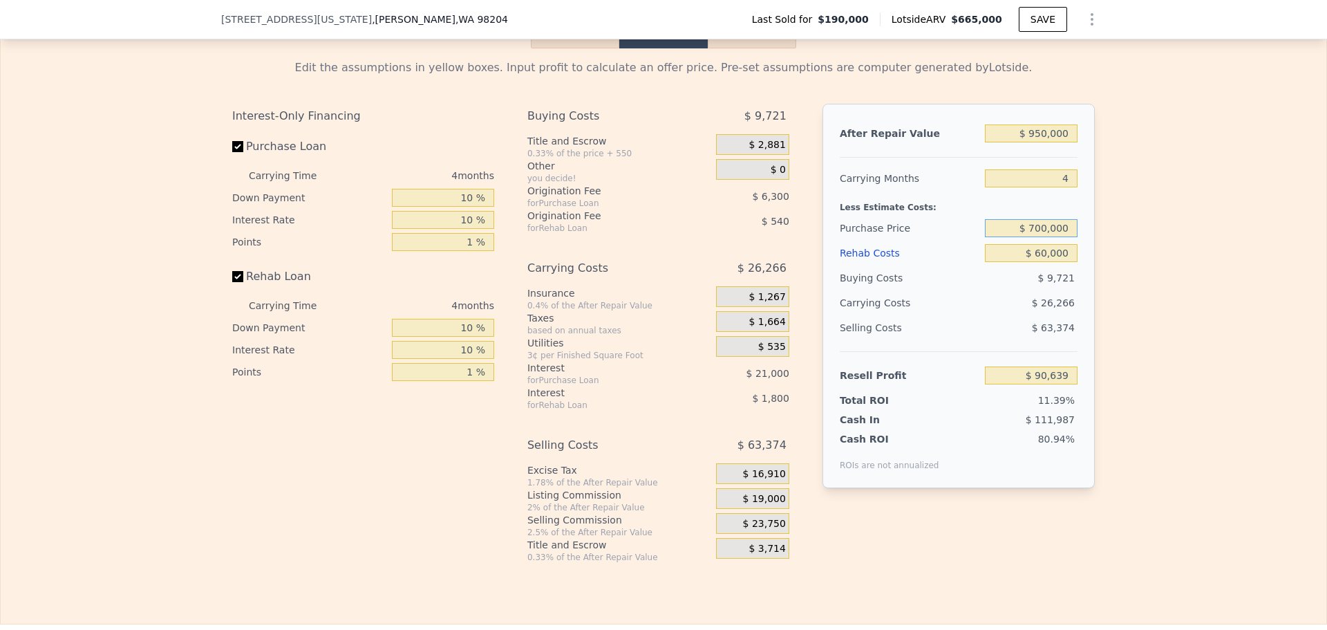
click at [1040, 237] on input "$ 700,000" at bounding box center [1031, 228] width 93 height 18
type input "$ 720,000"
click at [1155, 266] on div "Edit the assumptions in yellow boxes. Input profit to calculate an offer price.…" at bounding box center [664, 305] width 1326 height 514
type input "$ 69,792"
drag, startPoint x: 1036, startPoint y: 246, endPoint x: 1043, endPoint y: 247, distance: 6.9
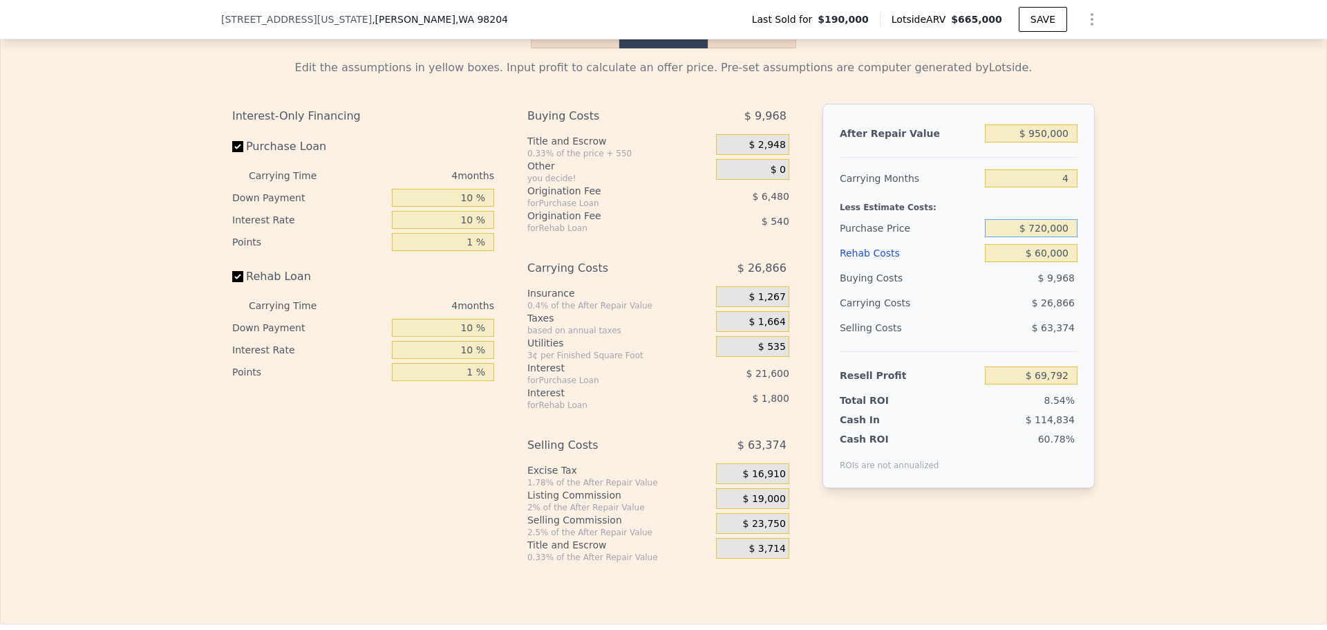
click at [1043, 237] on input "$ 720,000" at bounding box center [1031, 228] width 93 height 18
type input "$ 700,000"
click at [1154, 258] on div "Edit the assumptions in yellow boxes. Input profit to calculate an offer price.…" at bounding box center [664, 305] width 1326 height 514
type input "$ 90,639"
click at [1036, 237] on input "$ 700,000" at bounding box center [1031, 228] width 93 height 18
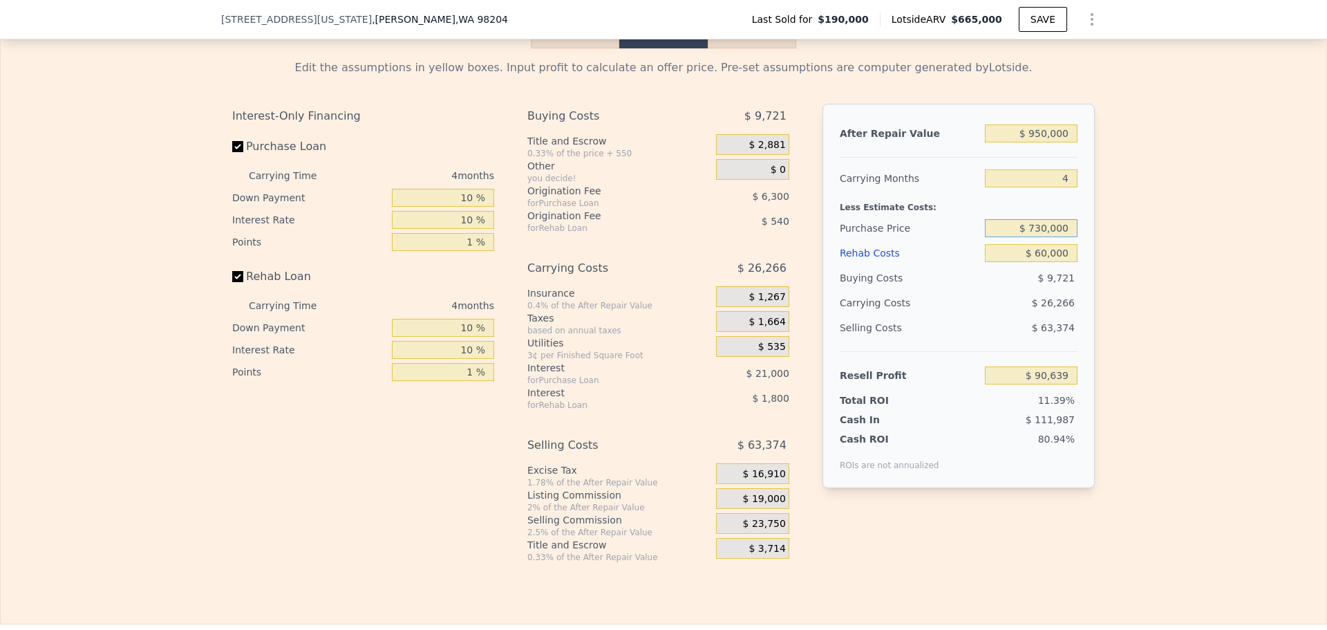
type input "$ 730,000"
click at [1144, 253] on div "Edit the assumptions in yellow boxes. Input profit to calculate an offer price.…" at bounding box center [664, 305] width 1326 height 514
type input "$ 59,369"
click at [1037, 237] on input "$ 730,000" at bounding box center [1031, 228] width 93 height 18
type input "$ 700,000"
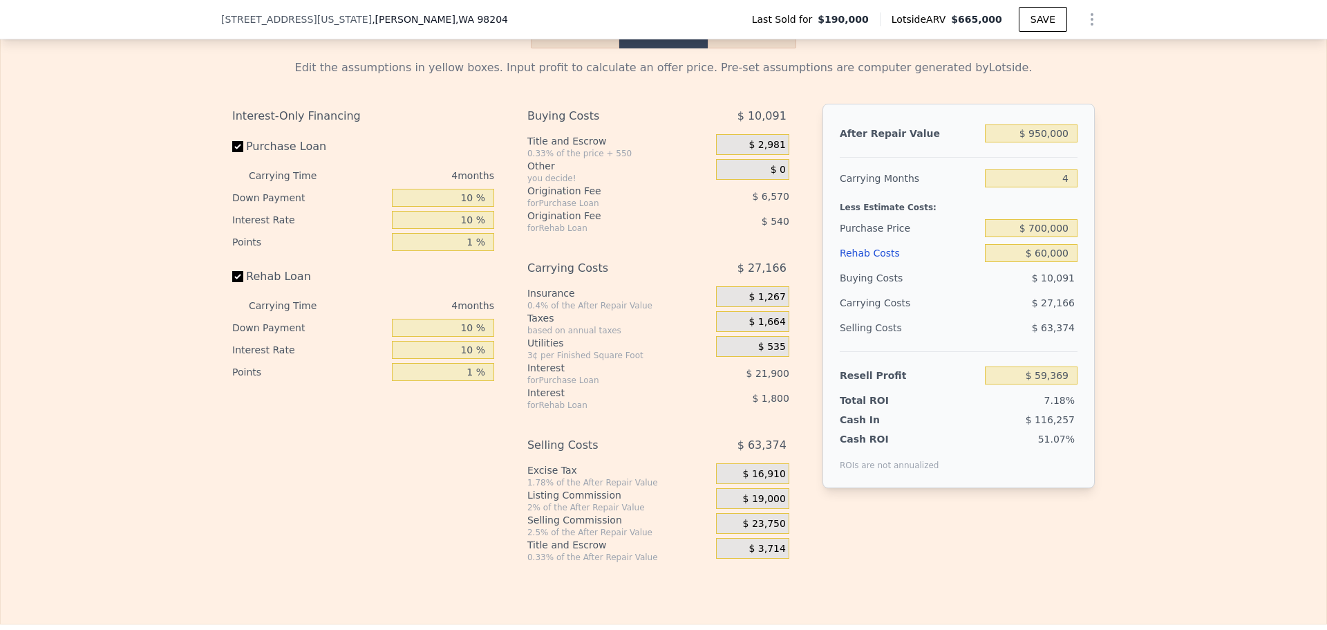
type input "$ 90,639"
type input "$ 665,000"
type input "5"
type input "$ 0"
type input "-$ 126,454"
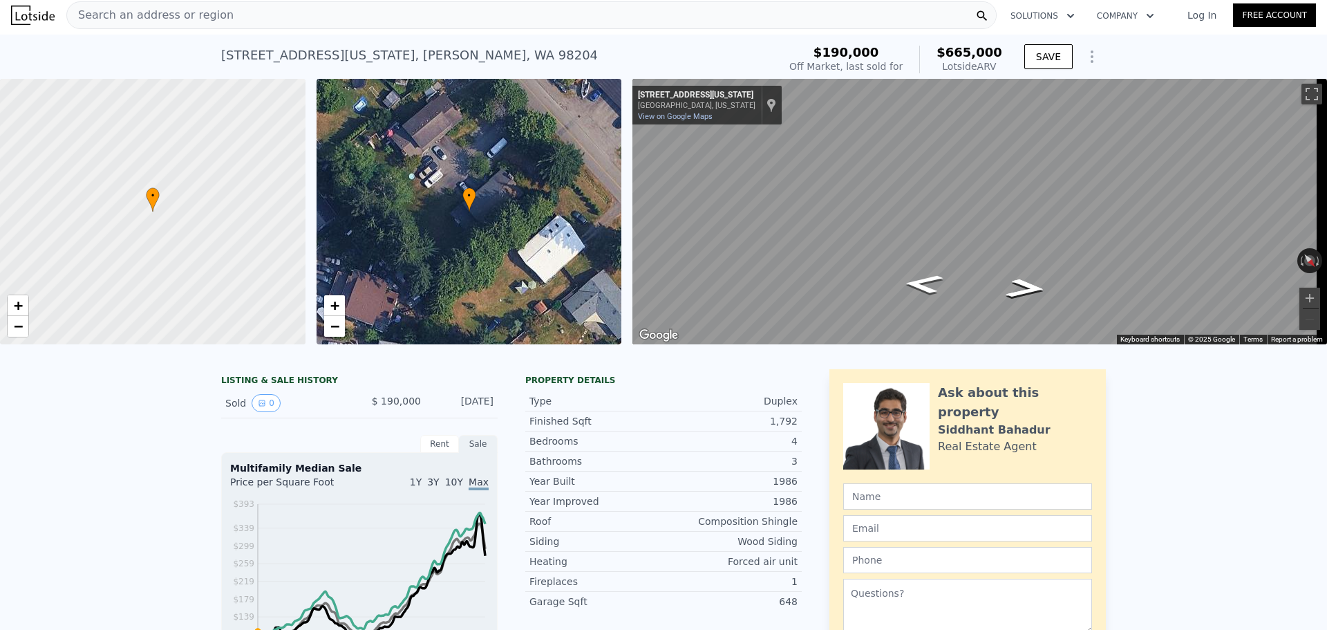
scroll to position [0, 0]
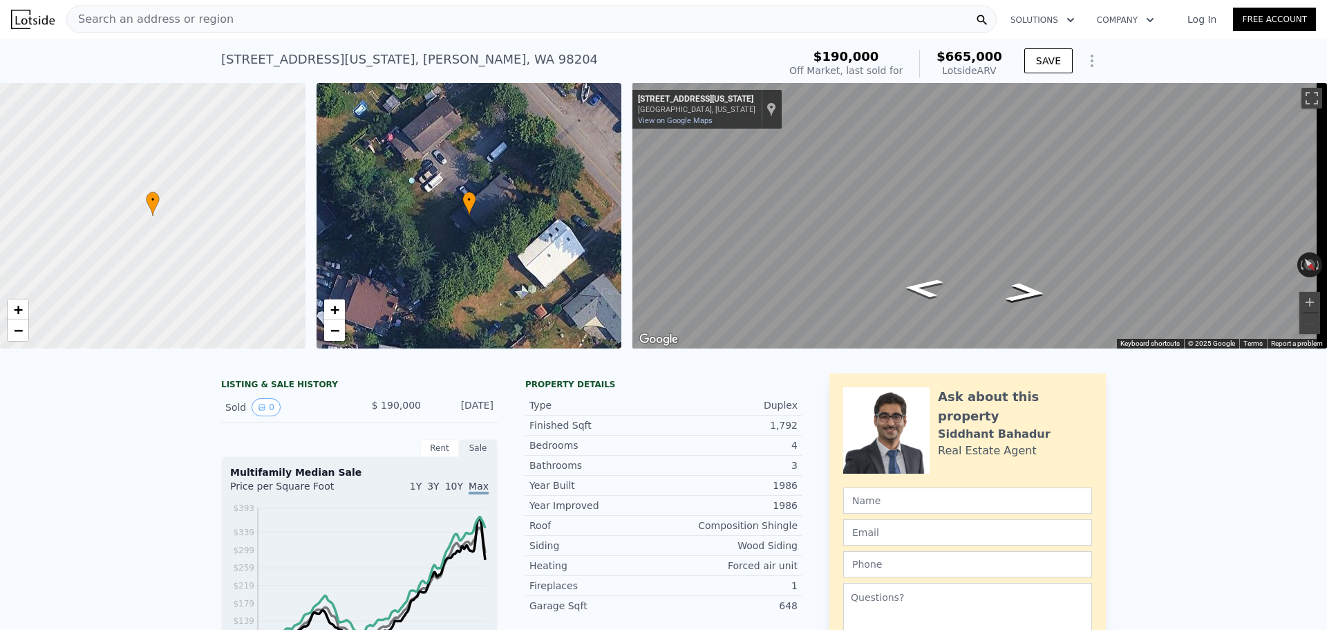
click at [189, 23] on span "Search an address or region" at bounding box center [150, 19] width 167 height 17
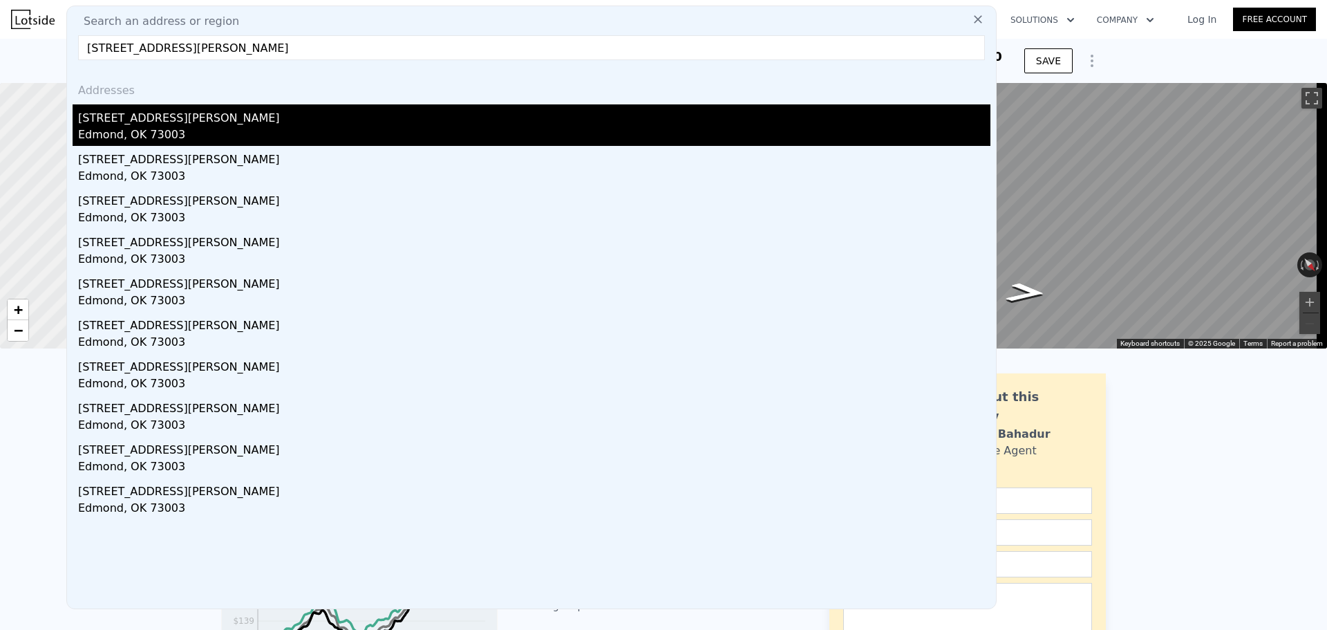
type input "[STREET_ADDRESS][PERSON_NAME]"
click at [174, 120] on div "[STREET_ADDRESS][PERSON_NAME]" at bounding box center [534, 115] width 913 height 22
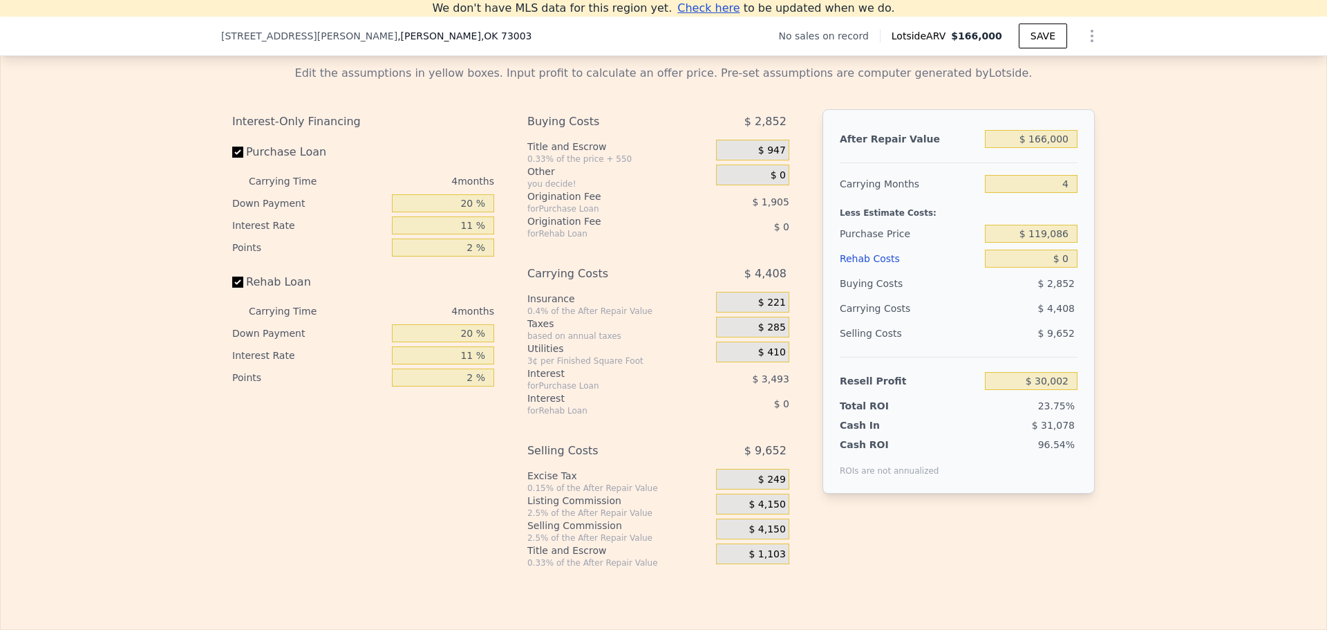
scroll to position [1989, 0]
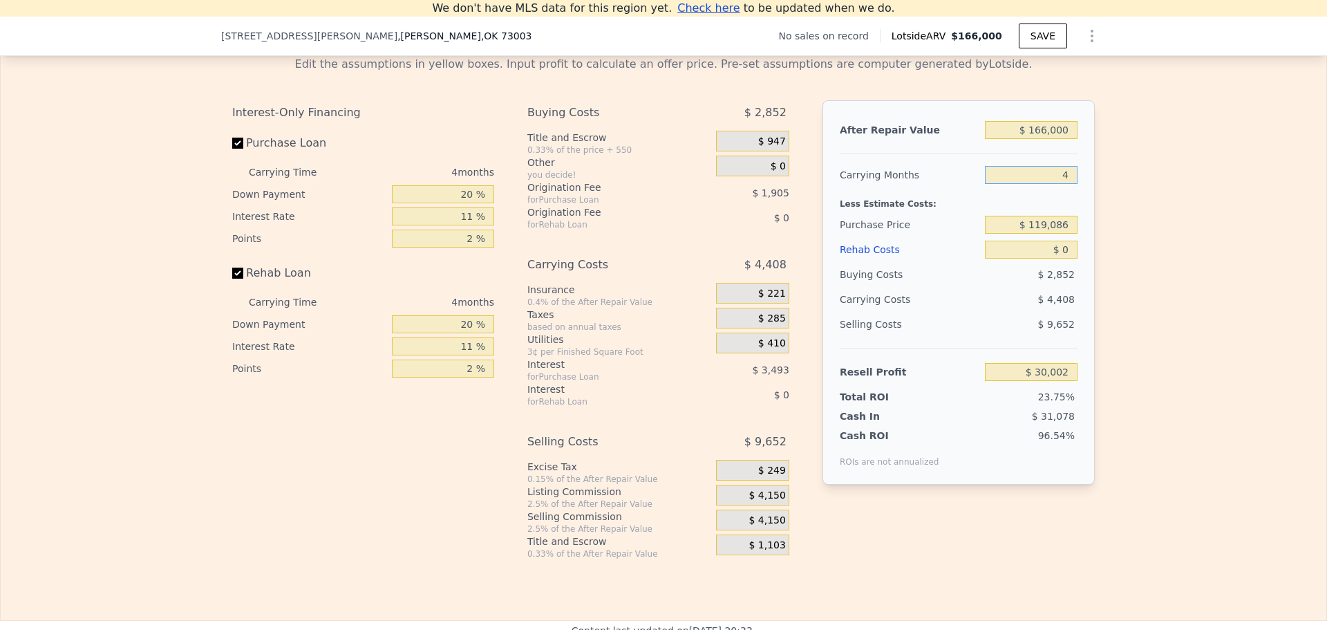
drag, startPoint x: 1063, startPoint y: 196, endPoint x: 1055, endPoint y: 195, distance: 8.3
click at [1056, 184] on input "4" at bounding box center [1031, 175] width 93 height 18
type input "6"
type input "$ 27,797"
type input "6"
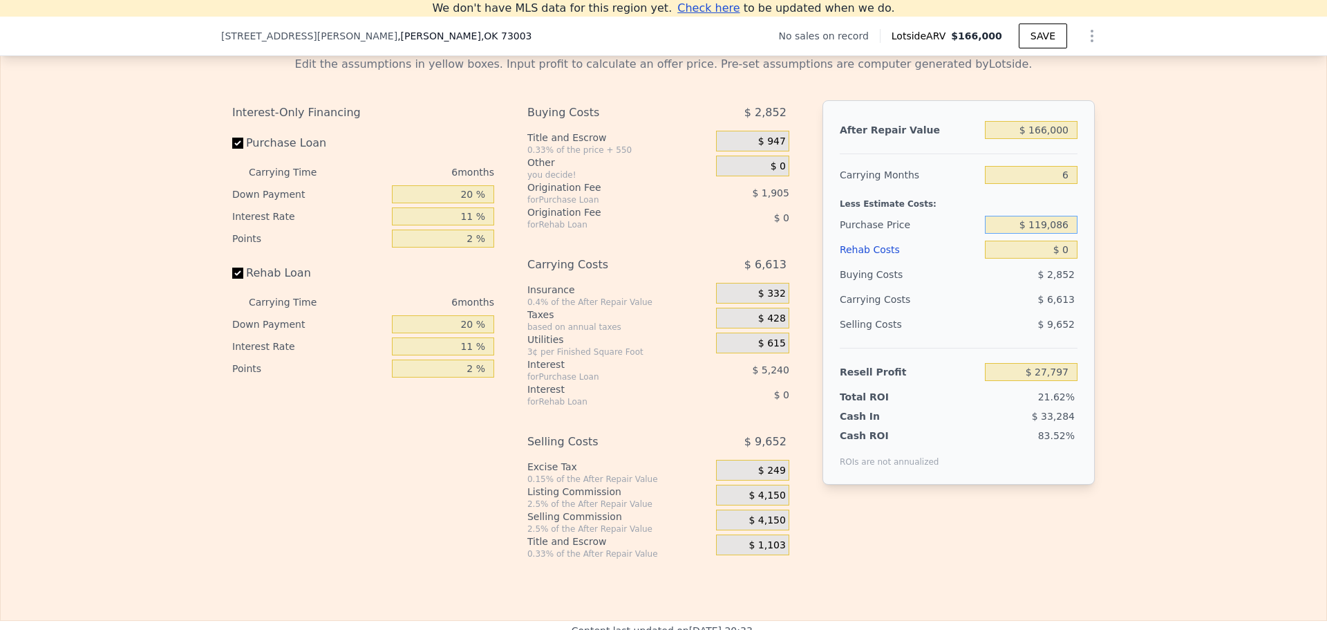
click at [1063, 234] on input "$ 119,086" at bounding box center [1031, 225] width 93 height 18
click at [1054, 234] on input "$ 119,086" at bounding box center [1031, 225] width 93 height 18
type input "$ 20,000"
click at [1068, 259] on input "$ 0" at bounding box center [1031, 250] width 93 height 18
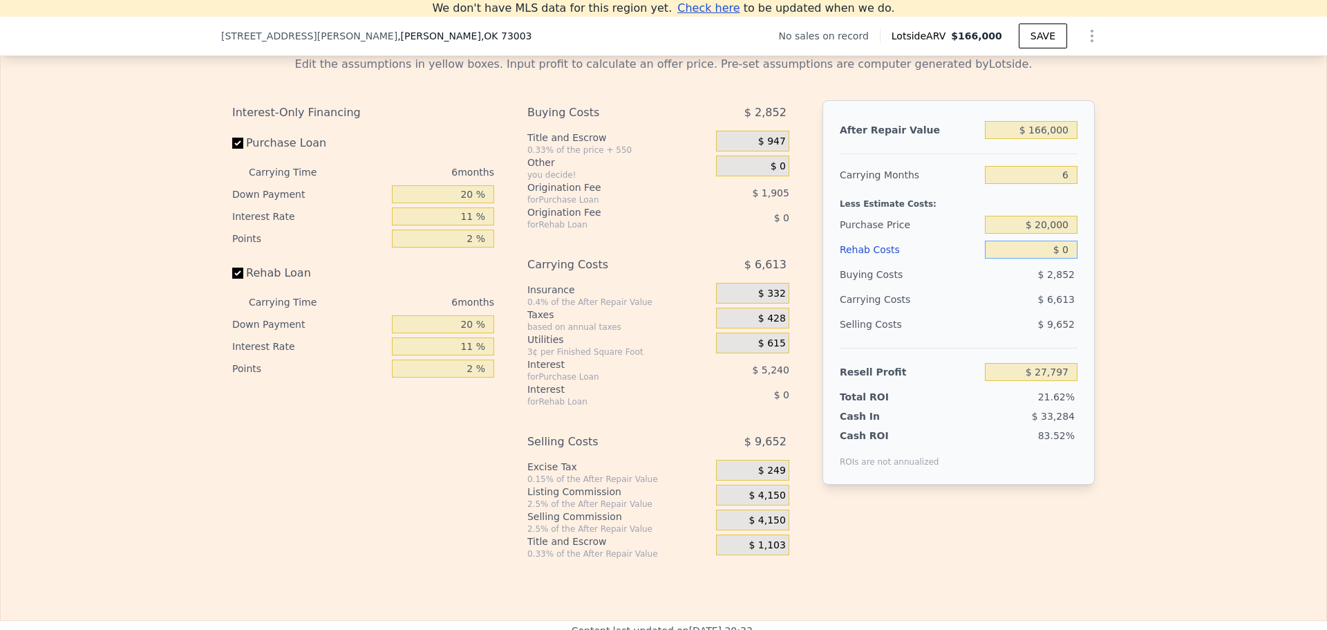
type input "$ 133,154"
click at [1042, 259] on input "$ 0" at bounding box center [1031, 250] width 93 height 18
type input "$ 10"
type input "$ 133,153"
type input "$ 100"
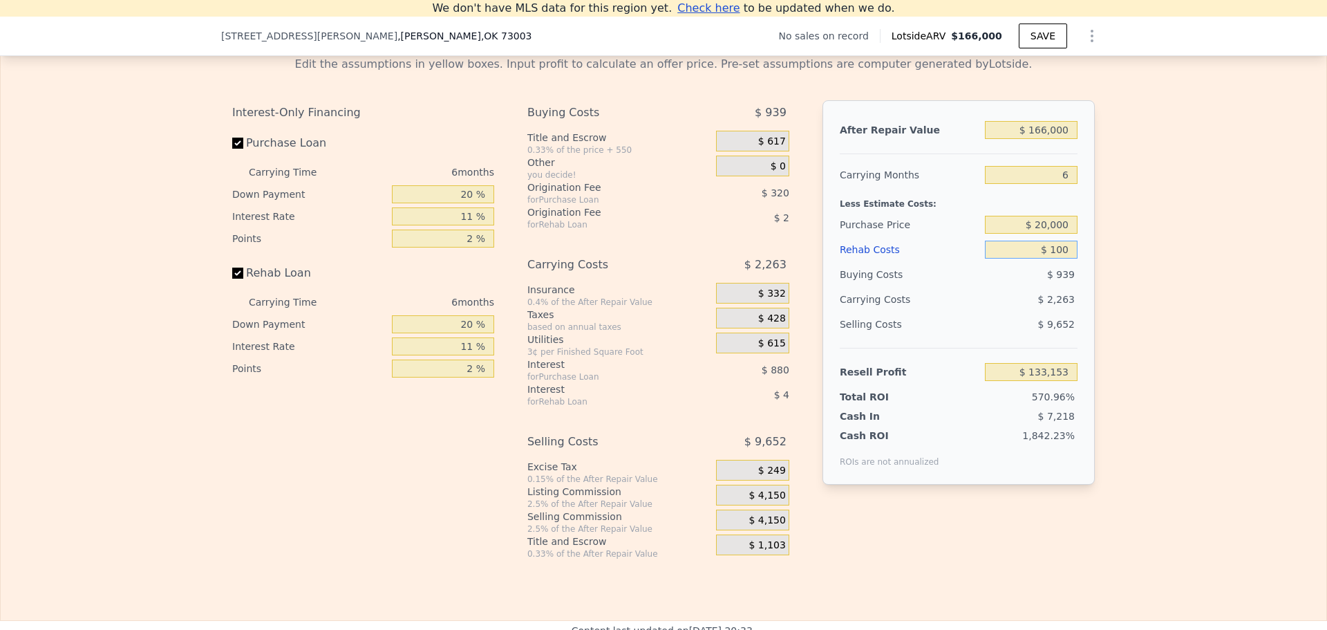
type input "$ 133,046"
type input "$ 10,000"
type input "$ 132,096"
type input "$ 100,000"
type input "$ 27,156"
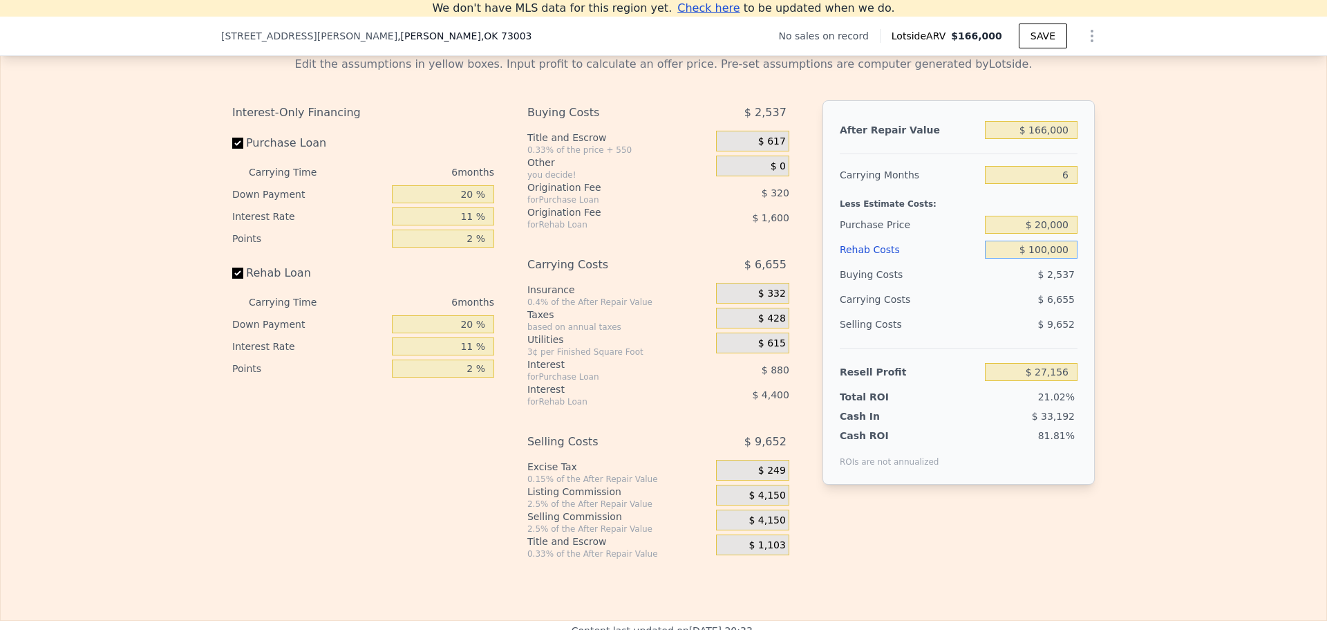
type input "$ 100,000"
click at [1244, 213] on div "Edit the assumptions in yellow boxes. Input profit to calculate an offer price.…" at bounding box center [664, 302] width 1326 height 514
click at [1027, 237] on div "$ 20,000" at bounding box center [1031, 224] width 93 height 25
click at [1059, 234] on input "$ 20,000" at bounding box center [1031, 225] width 93 height 18
click at [1101, 239] on div "Edit the assumptions in yellow boxes. Input profit to calculate an offer price.…" at bounding box center [663, 302] width 885 height 514
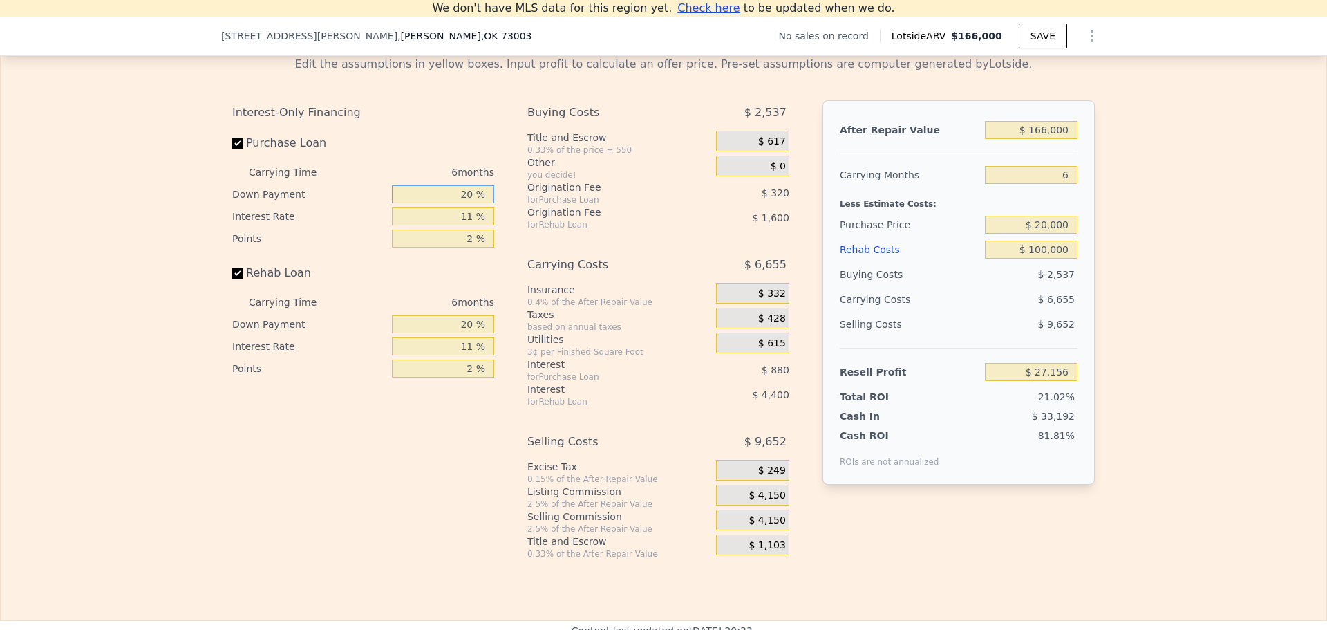
click at [463, 203] on input "20 %" at bounding box center [443, 194] width 102 height 18
type input "10 %"
type input "$ 27,008"
type input "10 %"
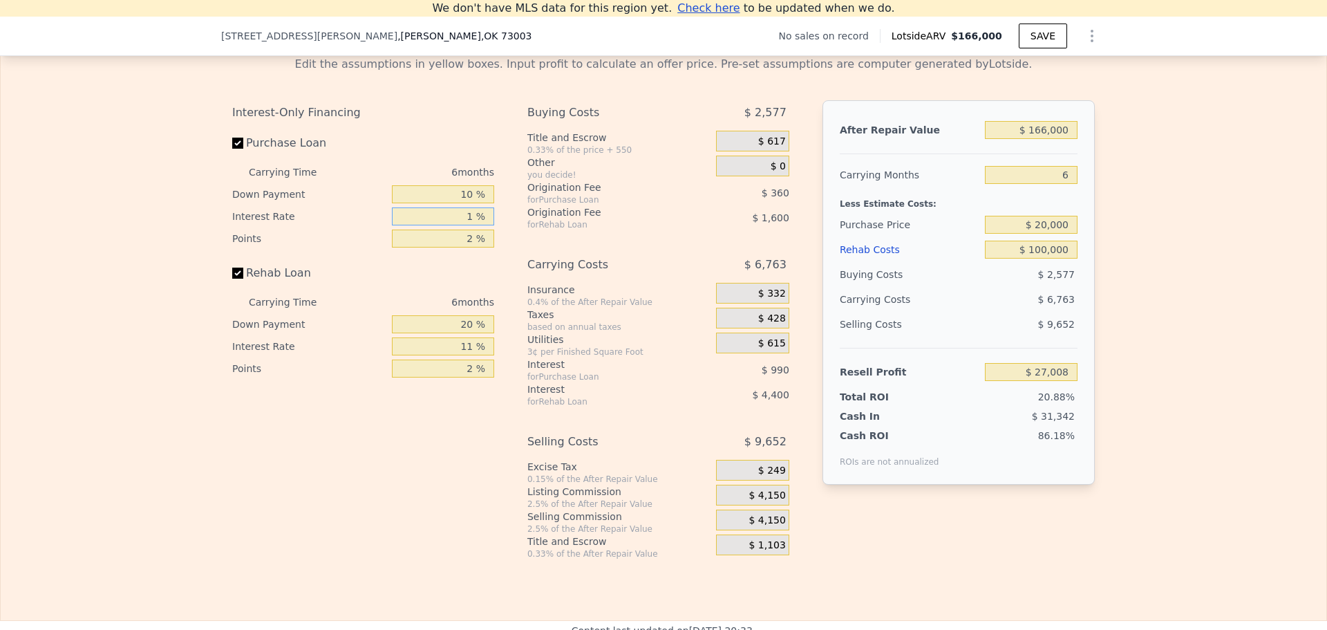
type input "10 %"
type input "$ 27,098"
type input "10 %"
type input "1 %"
type input "$ 27,278"
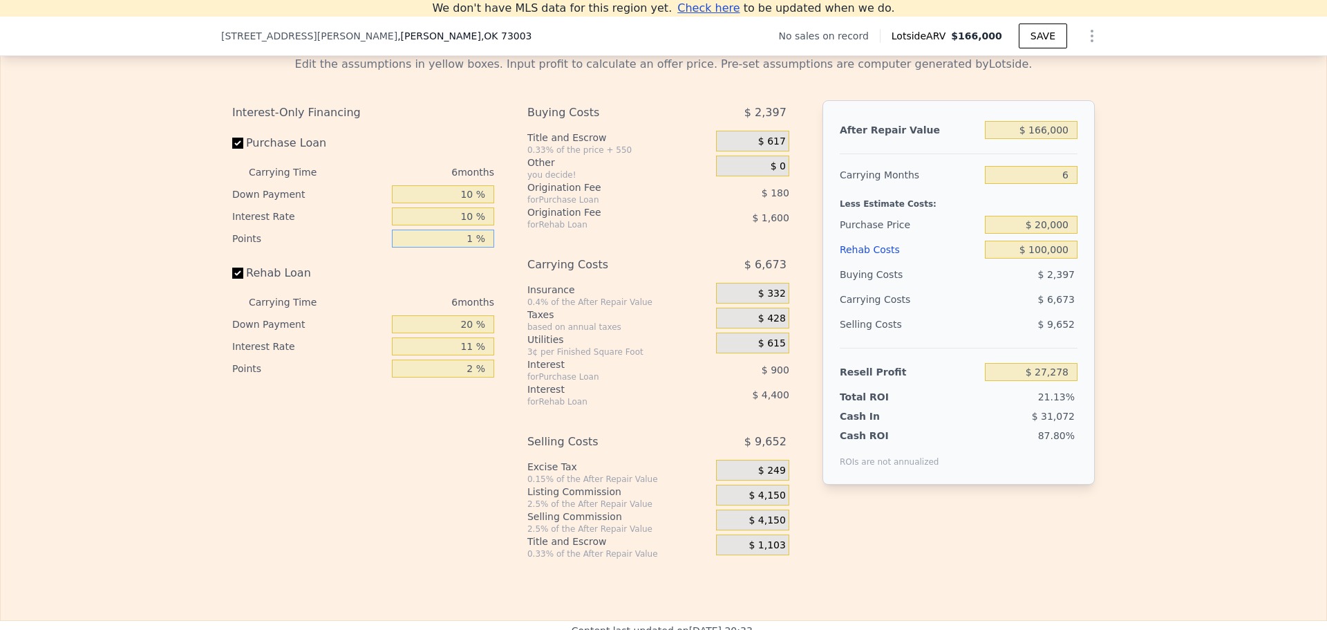
type input "1 %"
type input "10 %"
type input "$ 26,526"
type input "10 %"
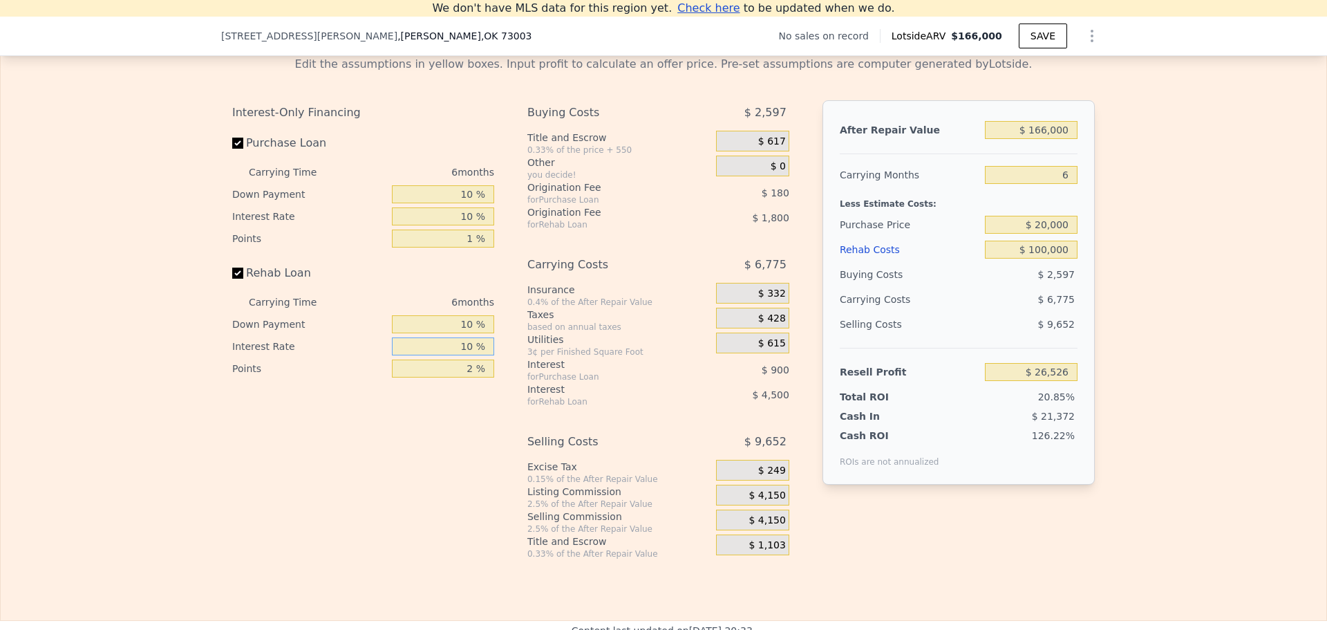
type input "$ 26,976"
type input "10 %"
type input "1 %"
type input "$ 27,876"
type input "1 %"
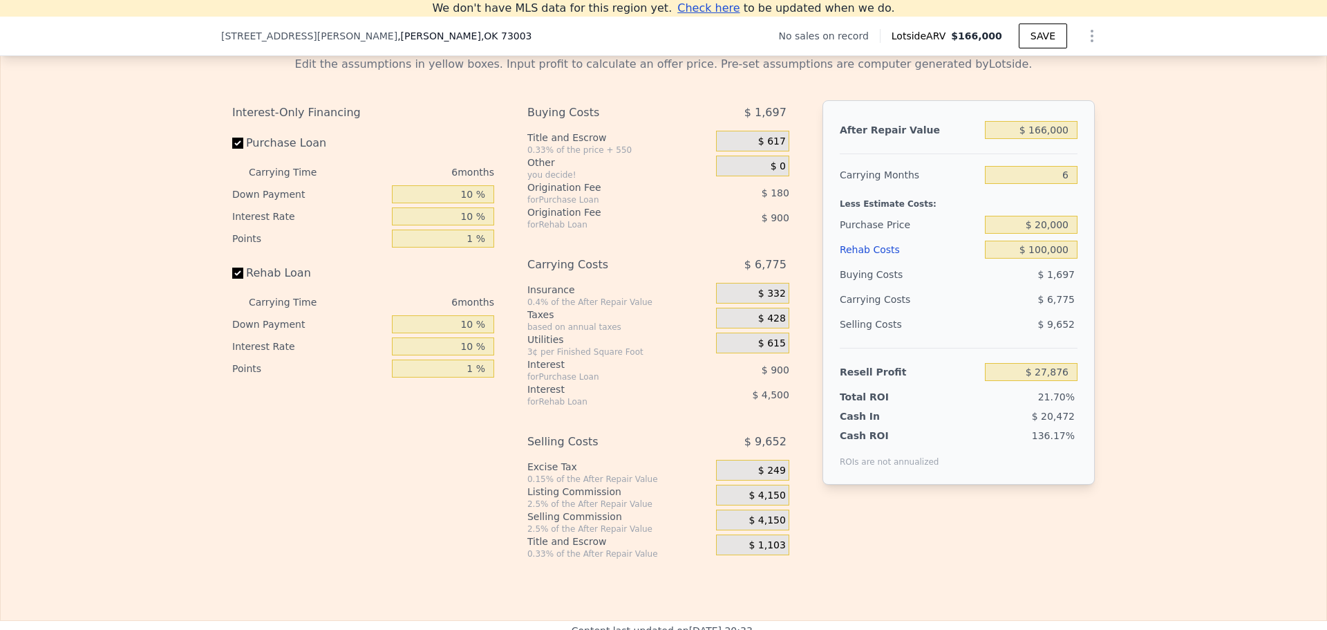
click at [1173, 312] on div "Edit the assumptions in yellow boxes. Input profit to calculate an offer price.…" at bounding box center [664, 302] width 1326 height 514
click at [1058, 184] on input "6" at bounding box center [1031, 175] width 93 height 18
type input "12"
type input "$ 21,102"
click at [1176, 291] on div "Edit the assumptions in yellow boxes. Input profit to calculate an offer price.…" at bounding box center [664, 302] width 1326 height 514
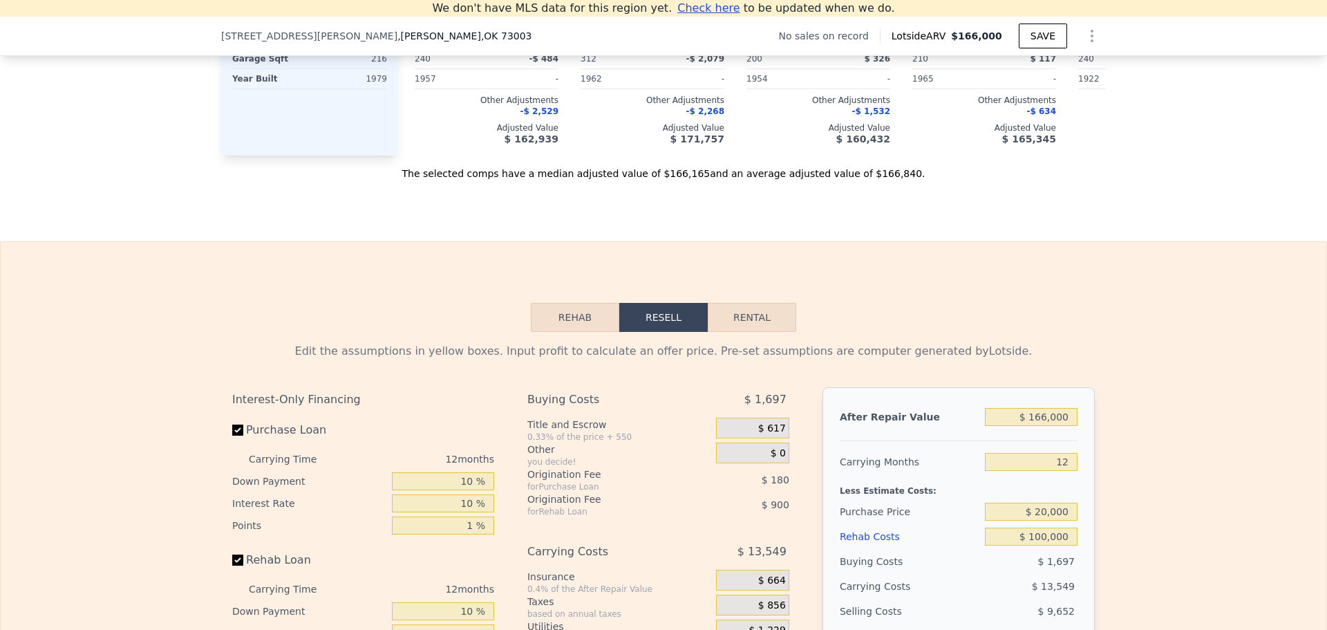
type input "4"
type input "$ 0"
type input "$ 30,002"
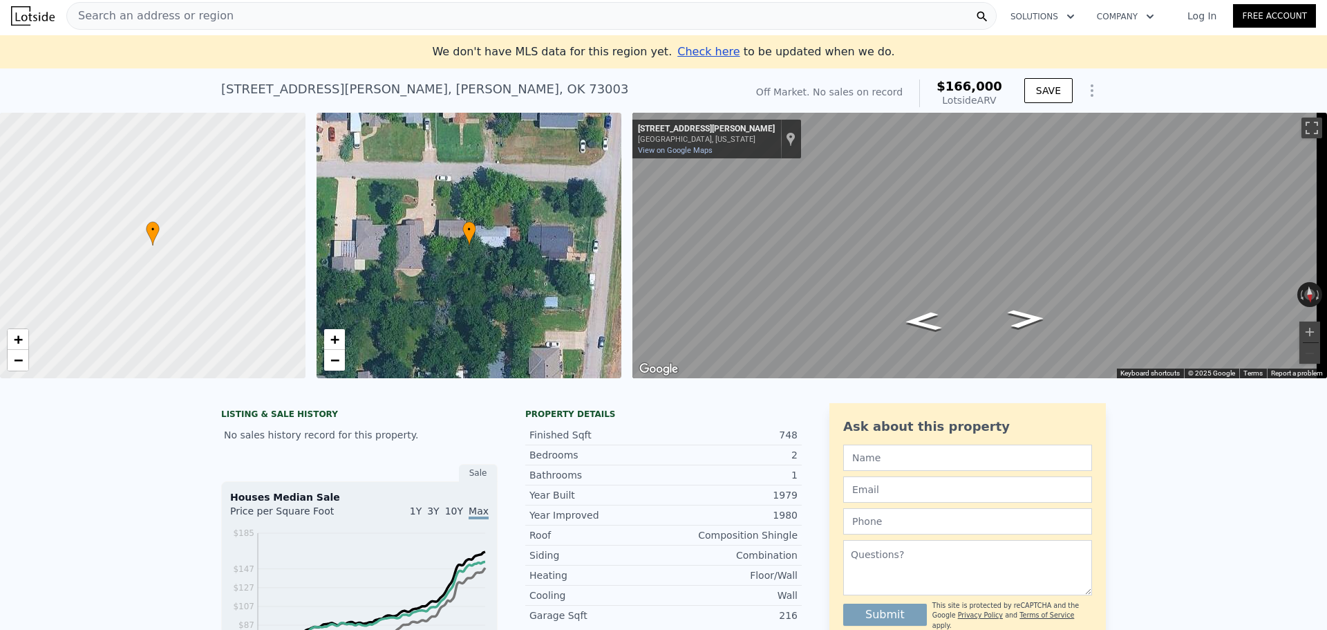
scroll to position [0, 0]
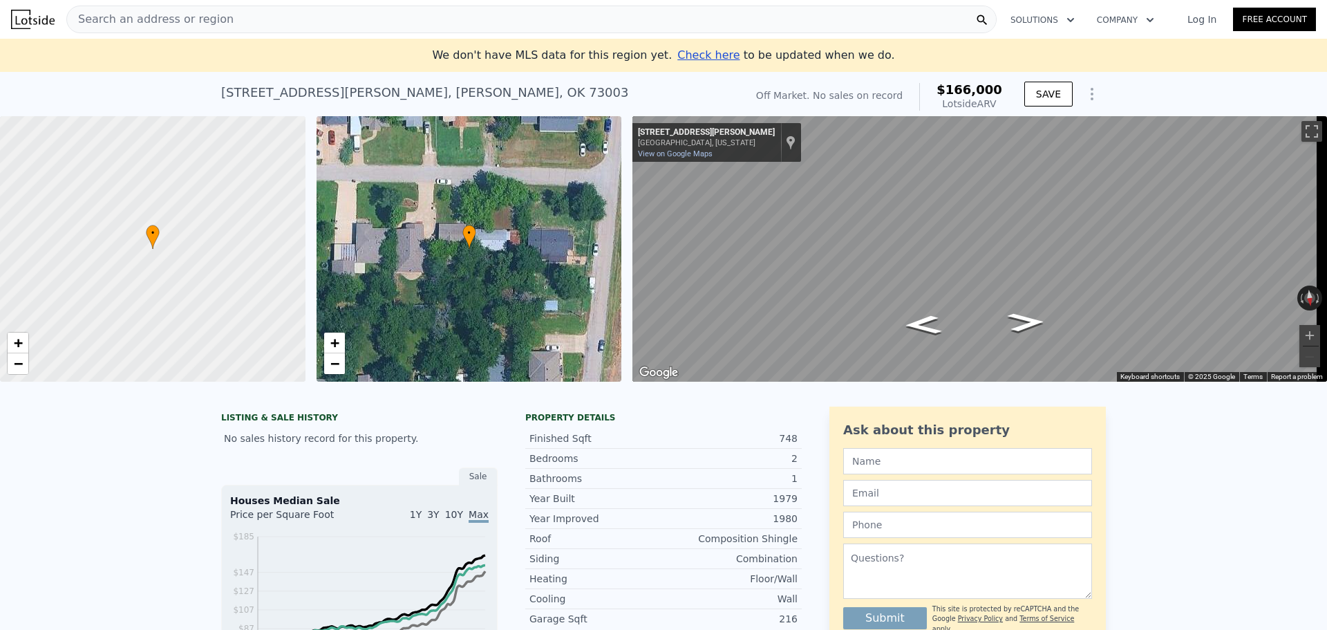
click at [169, 17] on span "Search an address or region" at bounding box center [150, 19] width 167 height 17
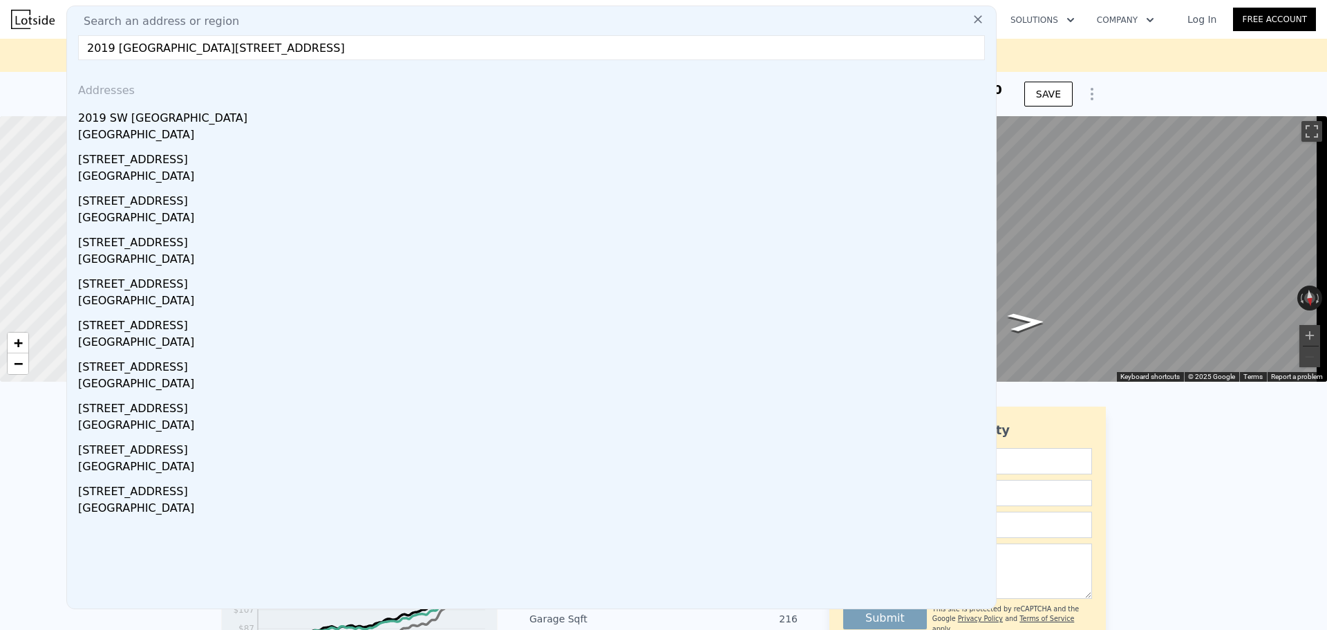
drag, startPoint x: 174, startPoint y: 46, endPoint x: 192, endPoint y: 47, distance: 18.7
click at [192, 47] on input "2019 [GEOGRAPHIC_DATA][STREET_ADDRESS]" at bounding box center [531, 47] width 907 height 25
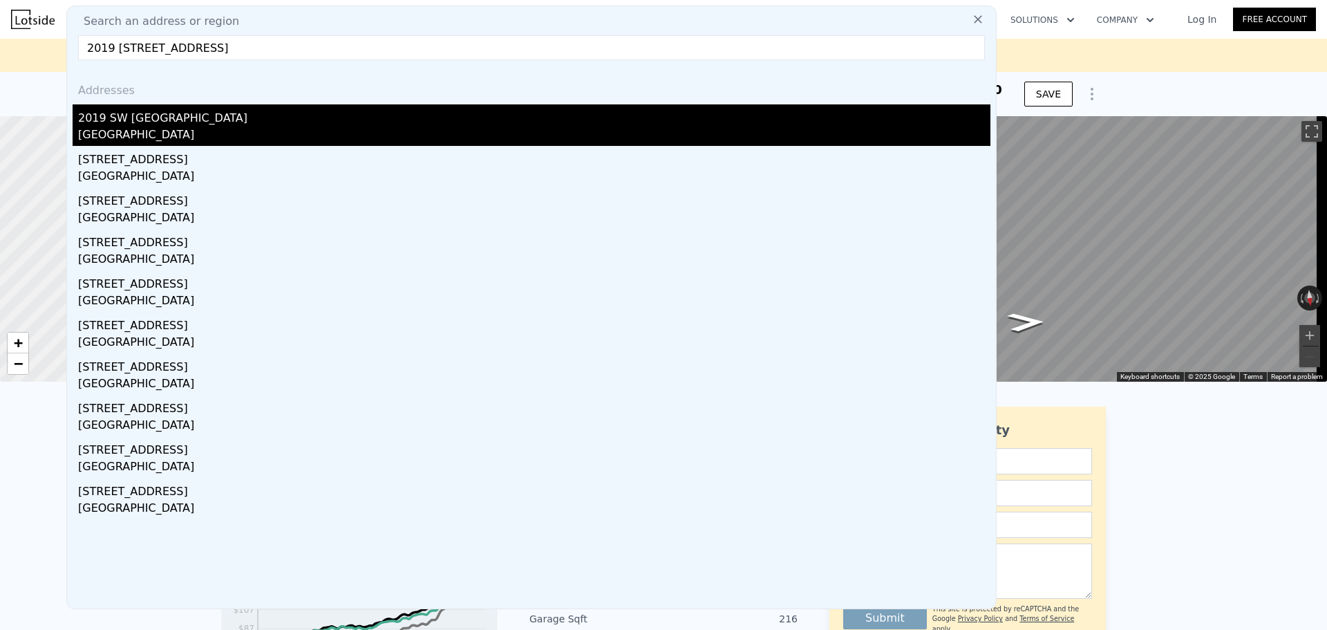
type input "2019 [STREET_ADDRESS]"
click at [171, 128] on div "[GEOGRAPHIC_DATA]" at bounding box center [534, 136] width 913 height 19
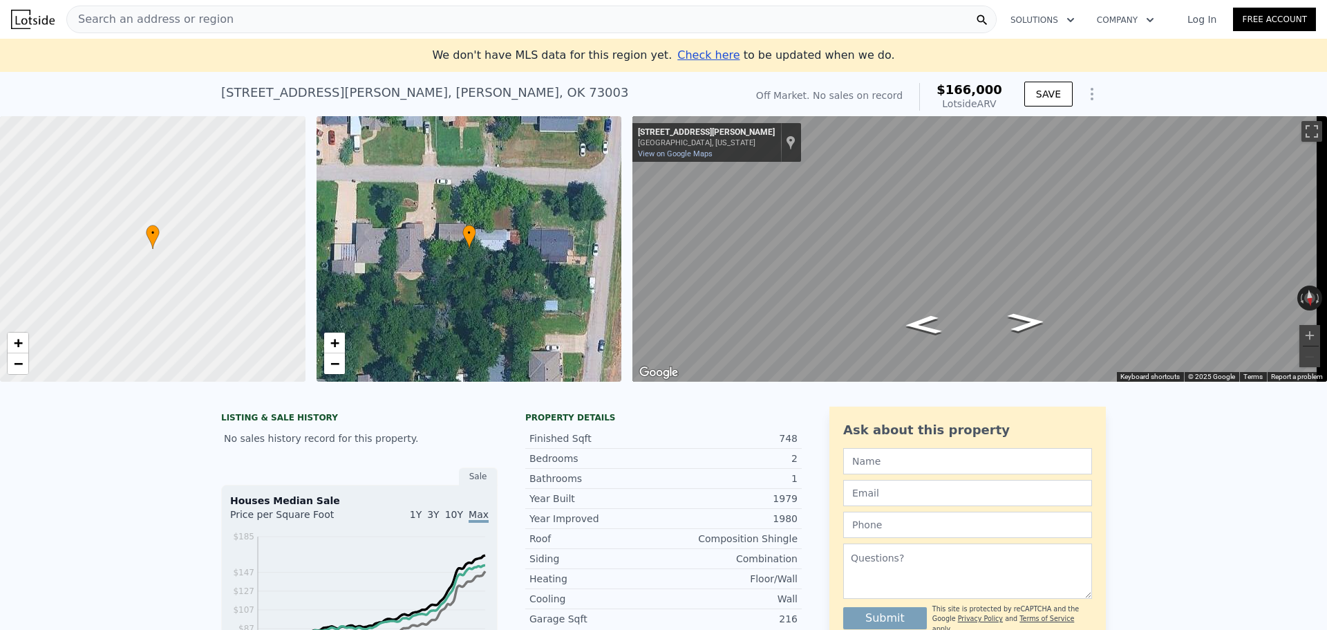
type input "2"
type input "680"
type input "1135"
type input "5750"
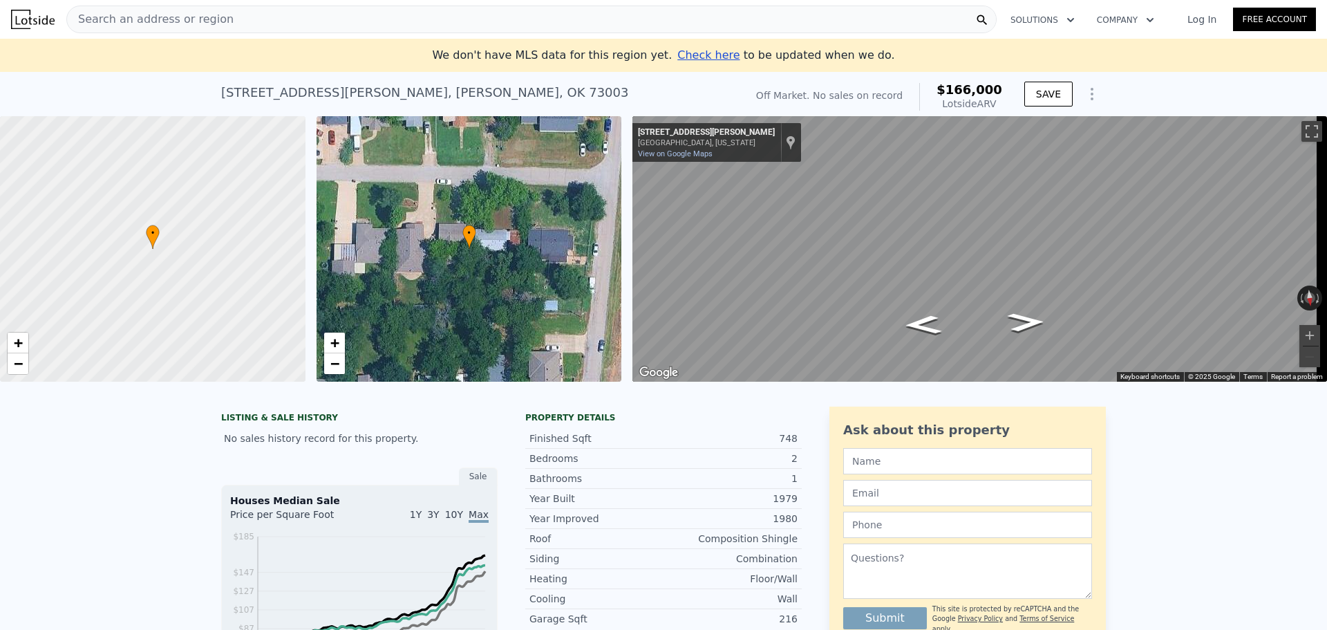
type input "10838"
type input "$ 474,000"
type input "6"
type input "-$ 93,719"
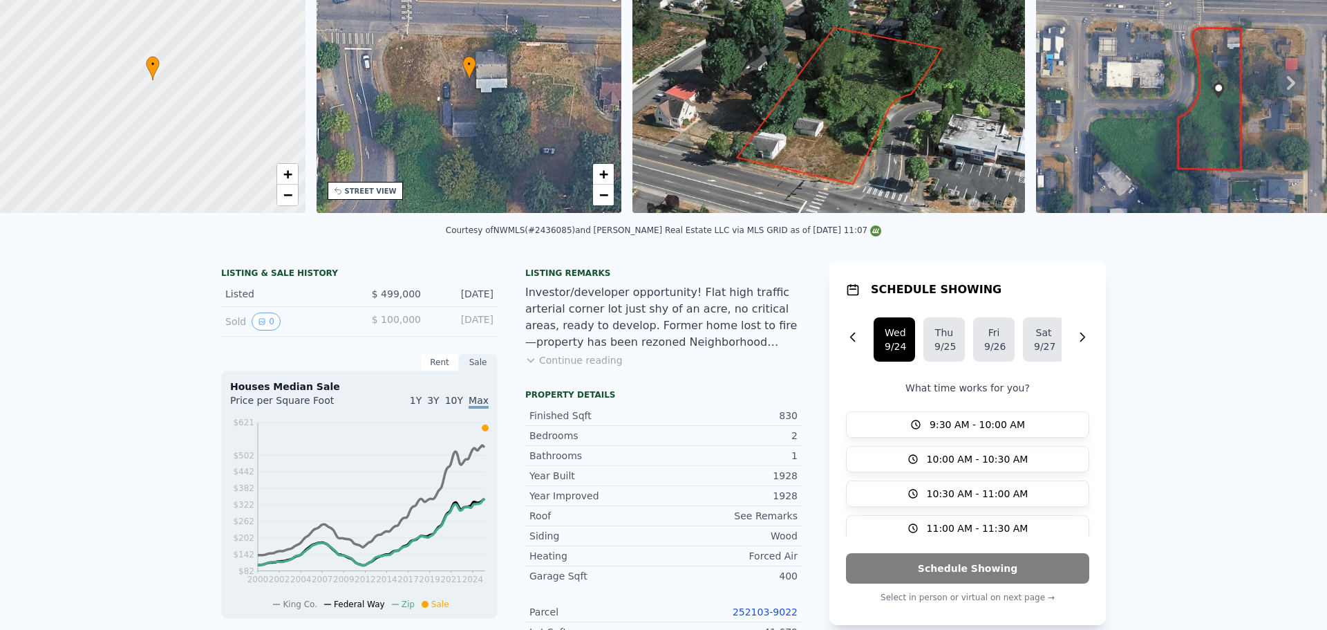
scroll to position [5, 0]
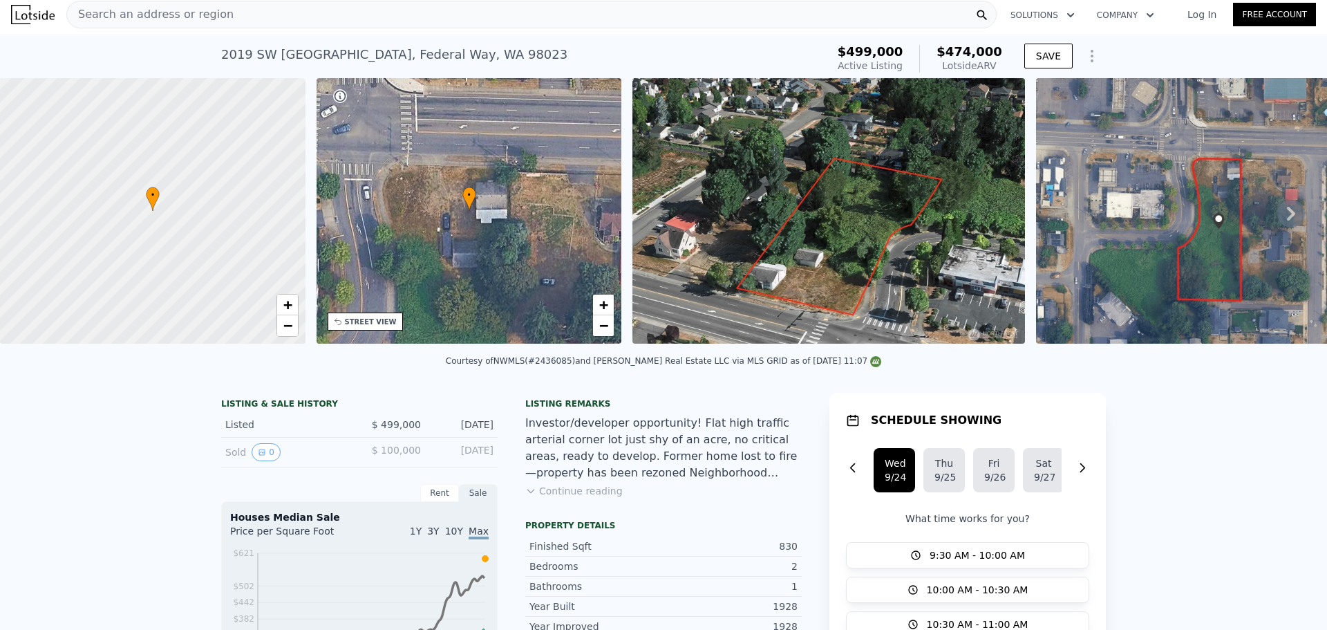
click at [188, 19] on span "Search an address or region" at bounding box center [150, 14] width 167 height 17
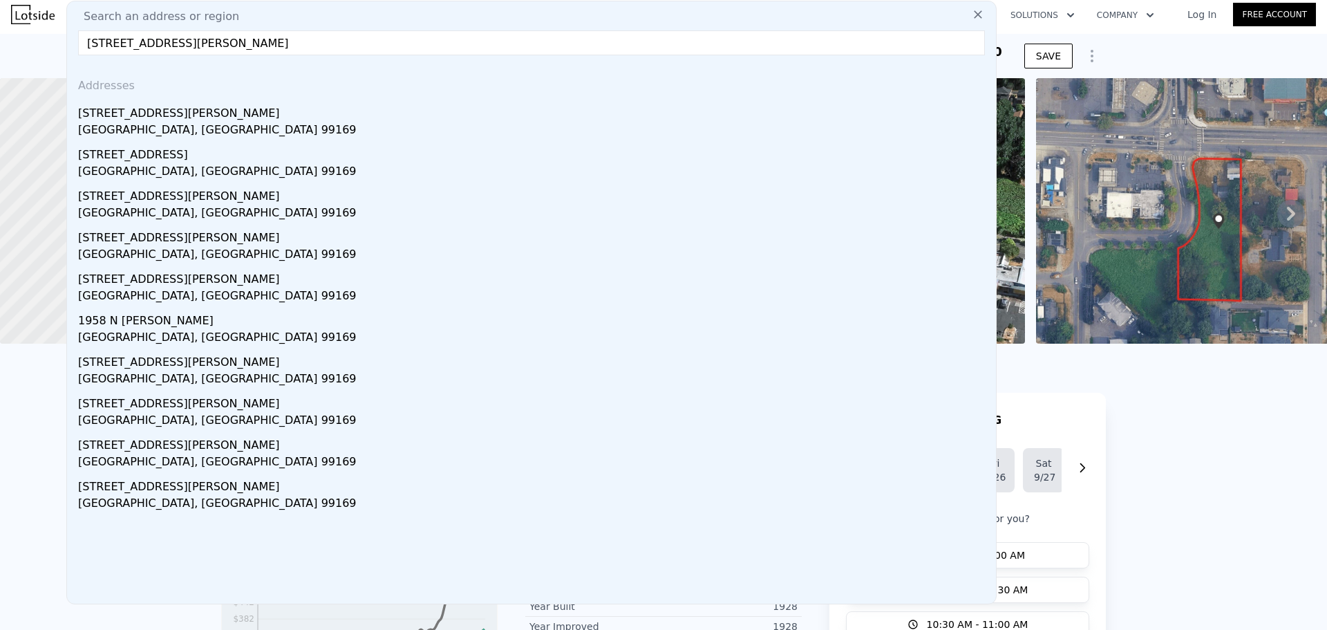
drag, startPoint x: 180, startPoint y: 41, endPoint x: 290, endPoint y: 44, distance: 109.9
click at [290, 44] on input "[STREET_ADDRESS][PERSON_NAME]" at bounding box center [531, 42] width 907 height 25
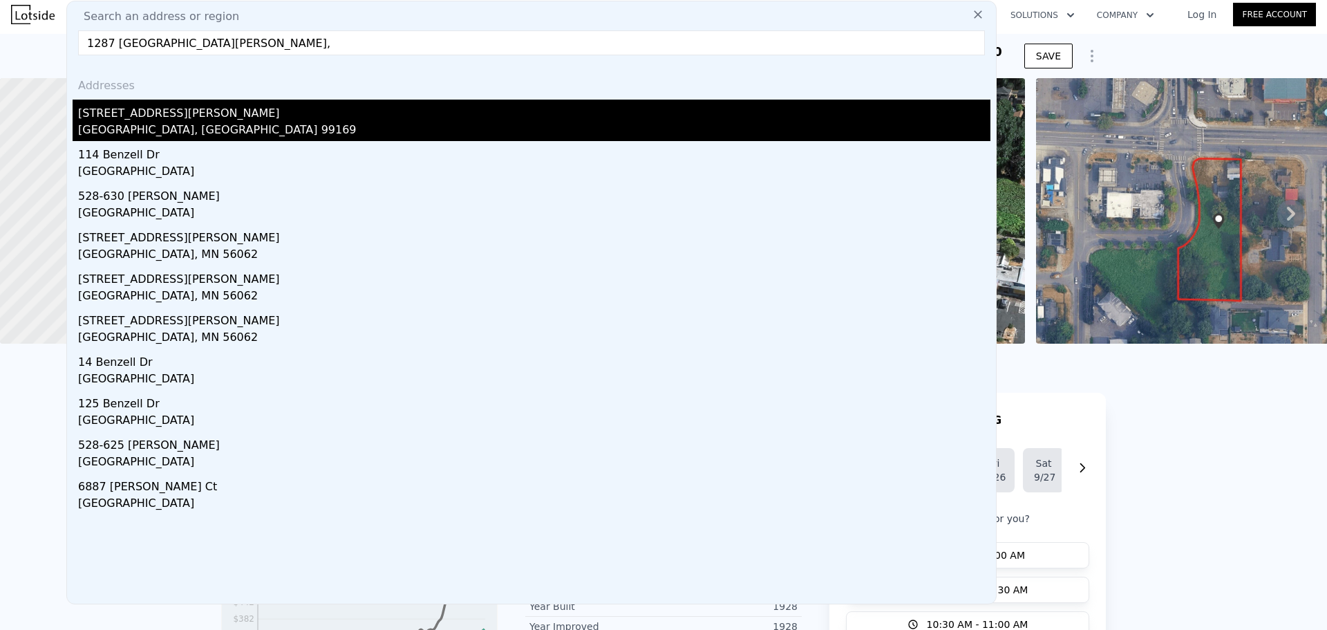
type input "1287 [GEOGRAPHIC_DATA][PERSON_NAME],"
click at [200, 108] on div "[STREET_ADDRESS][PERSON_NAME]" at bounding box center [534, 111] width 913 height 22
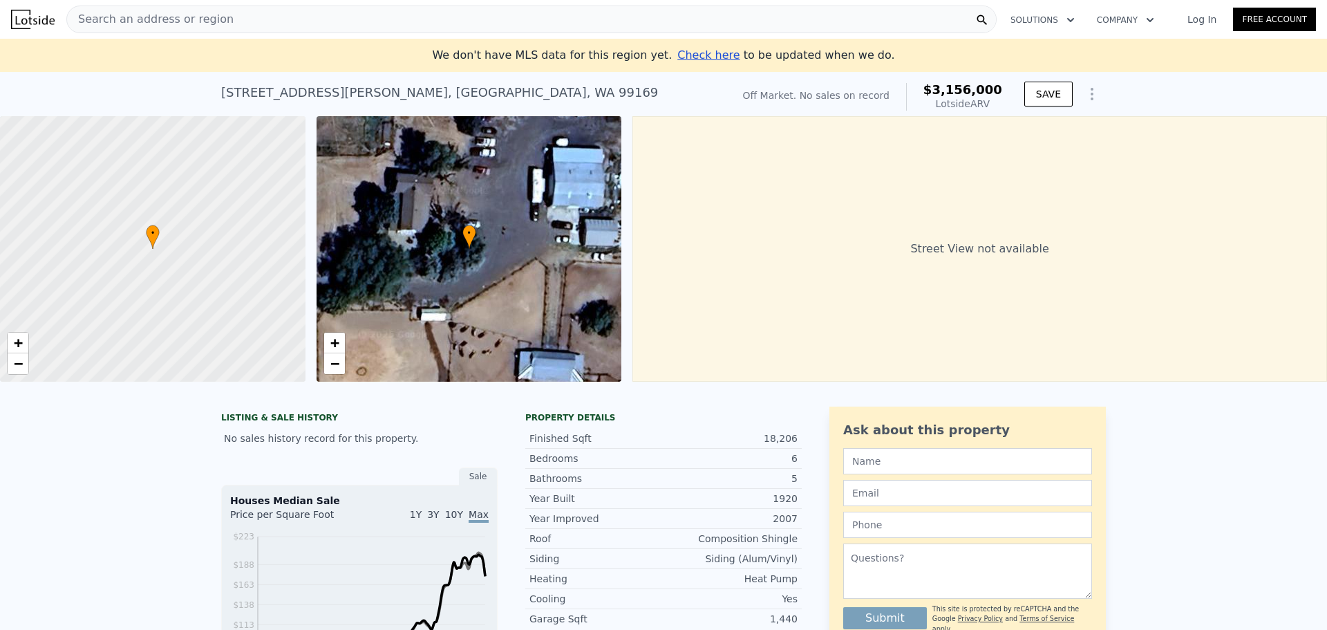
click at [147, 20] on span "Search an address or region" at bounding box center [150, 19] width 167 height 17
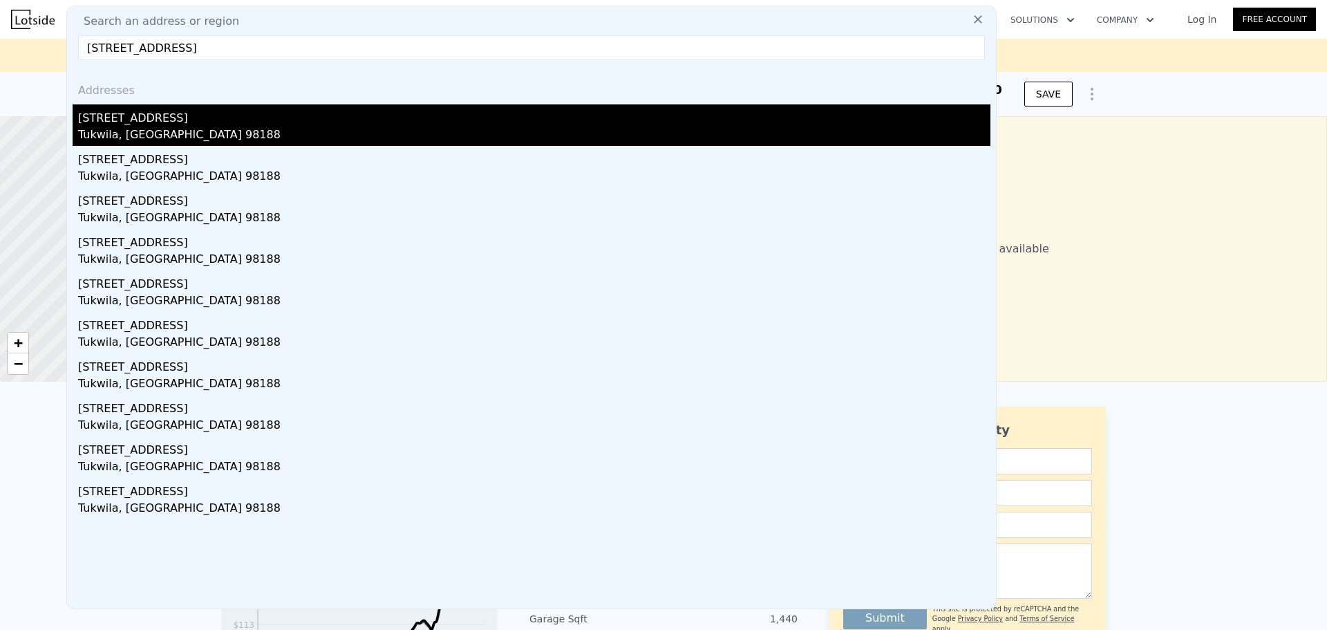
type input "[STREET_ADDRESS]"
click at [277, 122] on div "[STREET_ADDRESS]" at bounding box center [534, 115] width 913 height 22
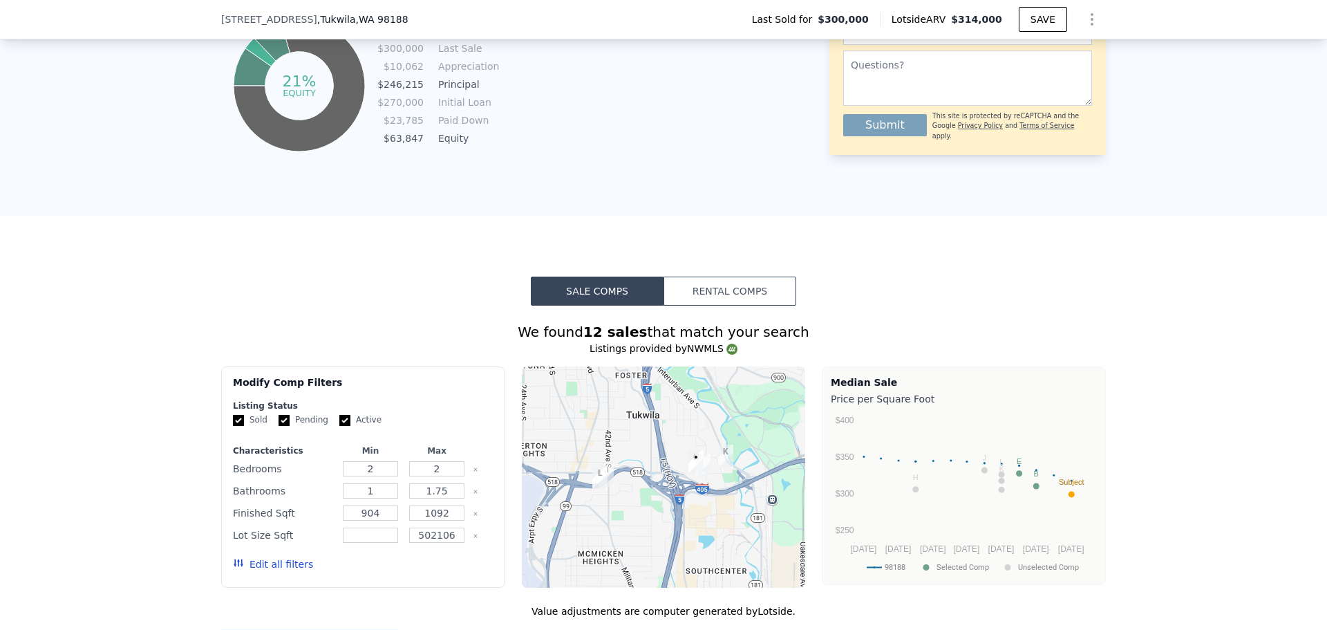
scroll to position [1447, 0]
